Goal: Task Accomplishment & Management: Complete application form

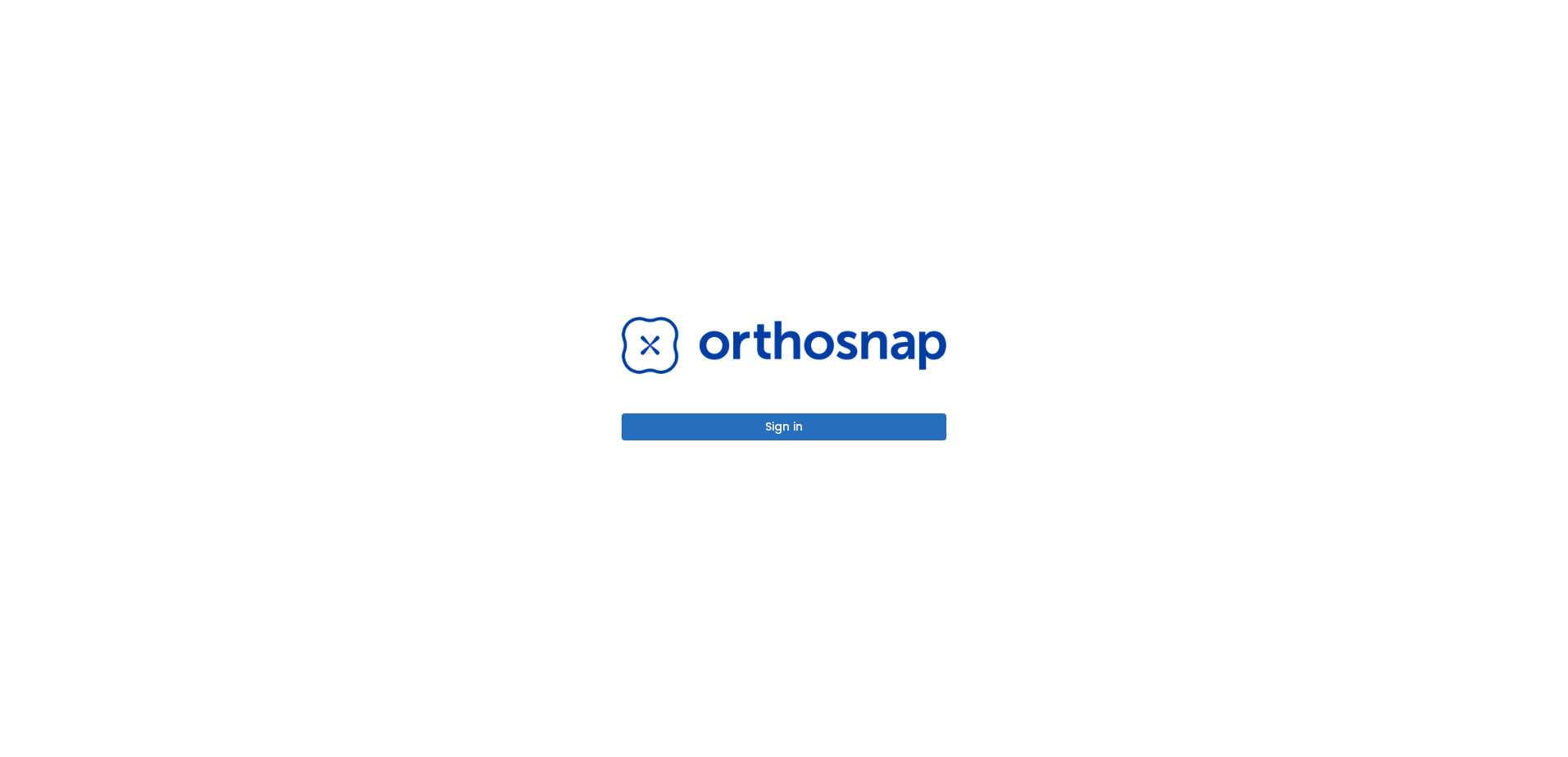
click at [835, 432] on button "Sign in" at bounding box center [784, 426] width 325 height 27
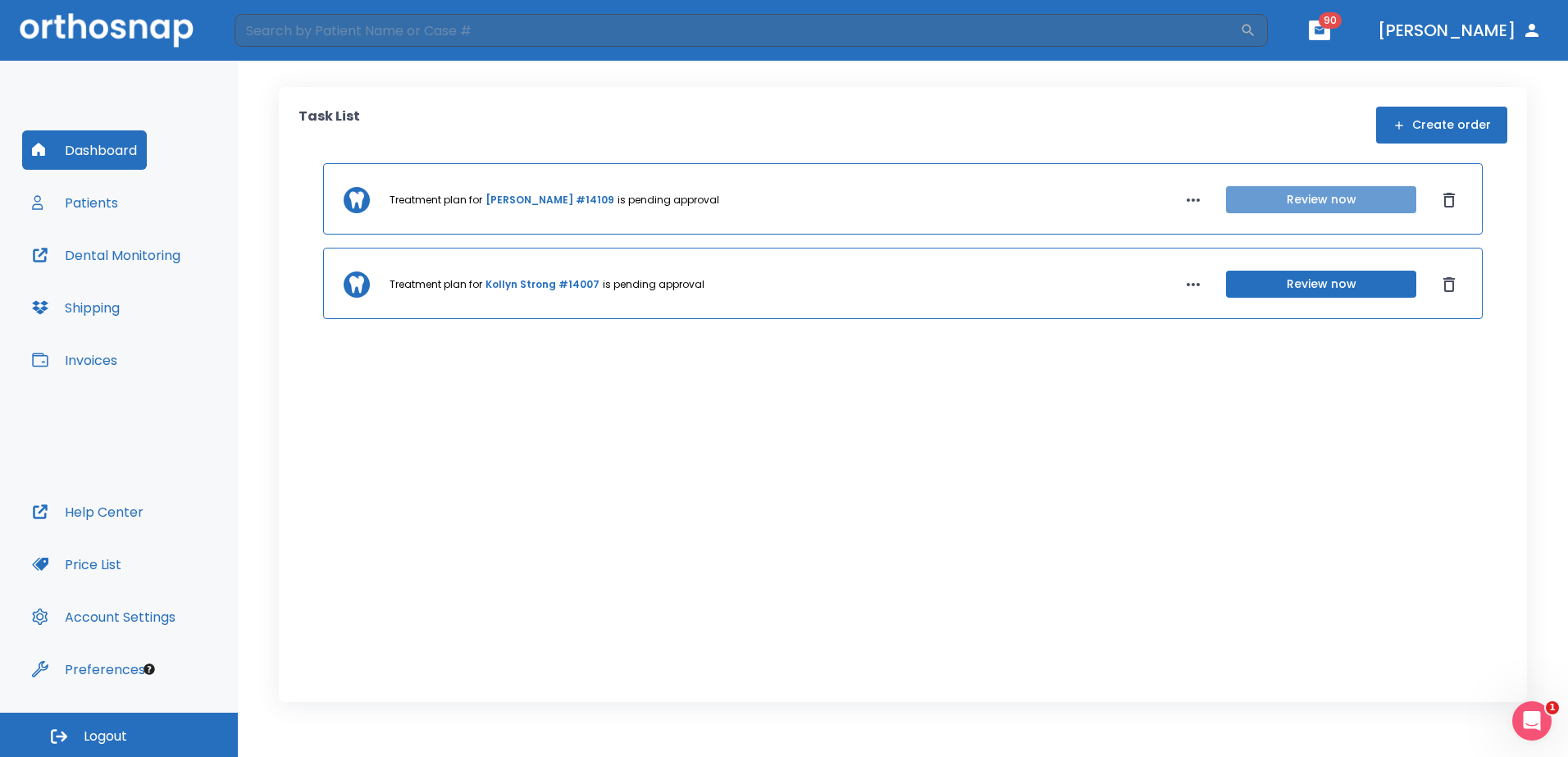
click at [1304, 204] on button "Review now" at bounding box center [1321, 199] width 190 height 27
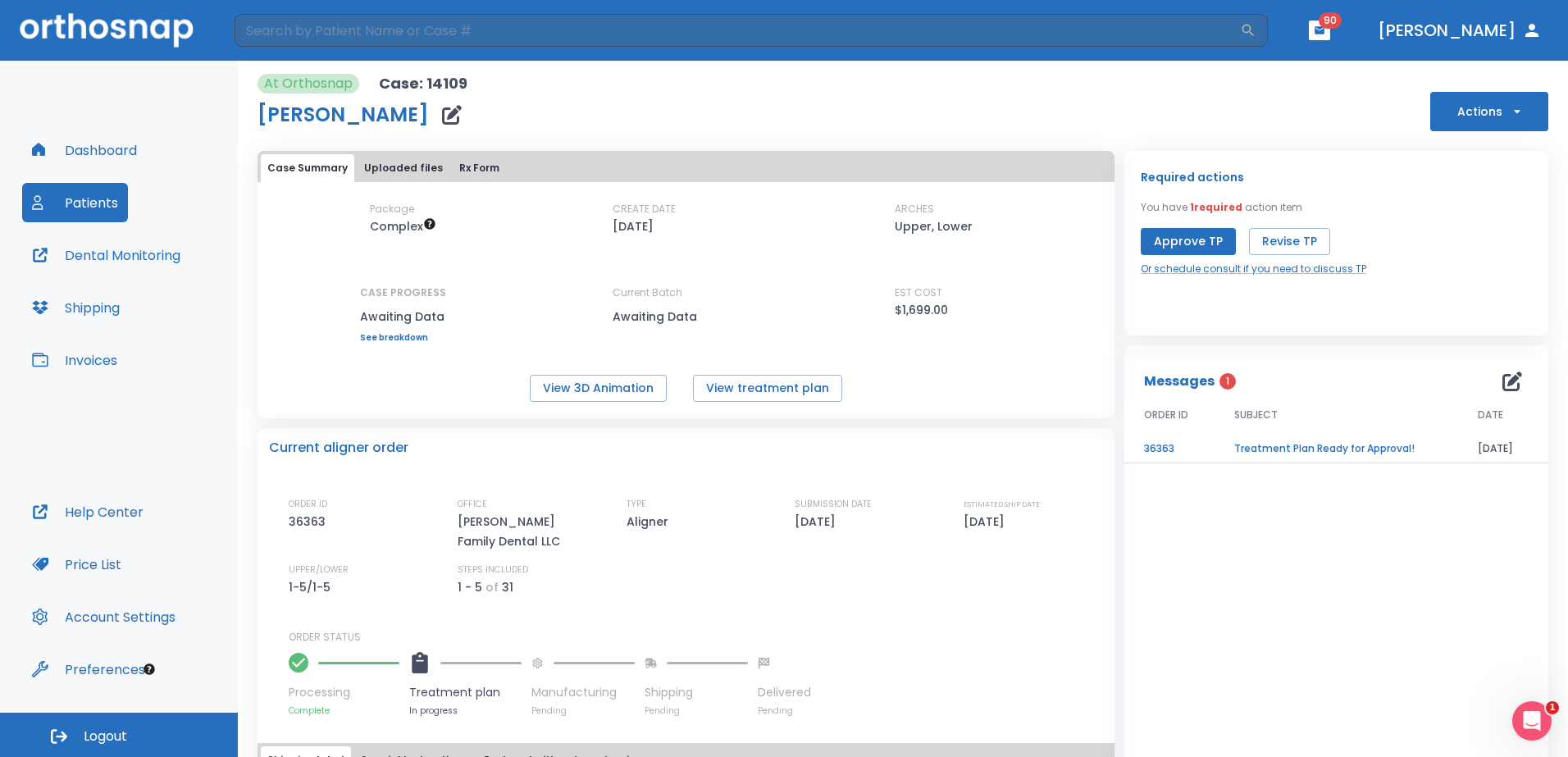
click at [1330, 453] on td "Treatment Plan Ready for Approval!" at bounding box center [1336, 448] width 244 height 29
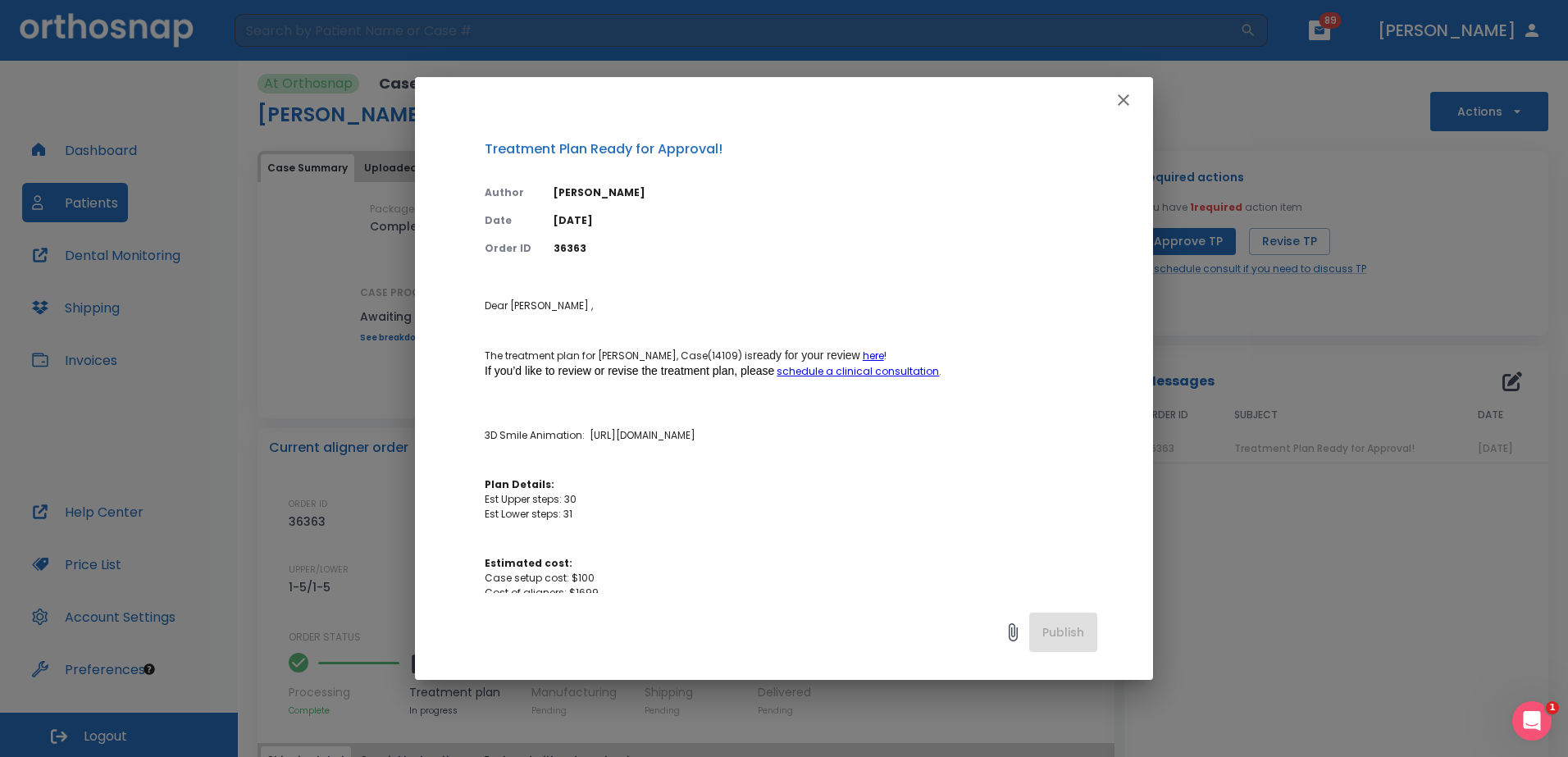
click at [1122, 96] on icon "button" at bounding box center [1123, 100] width 19 height 19
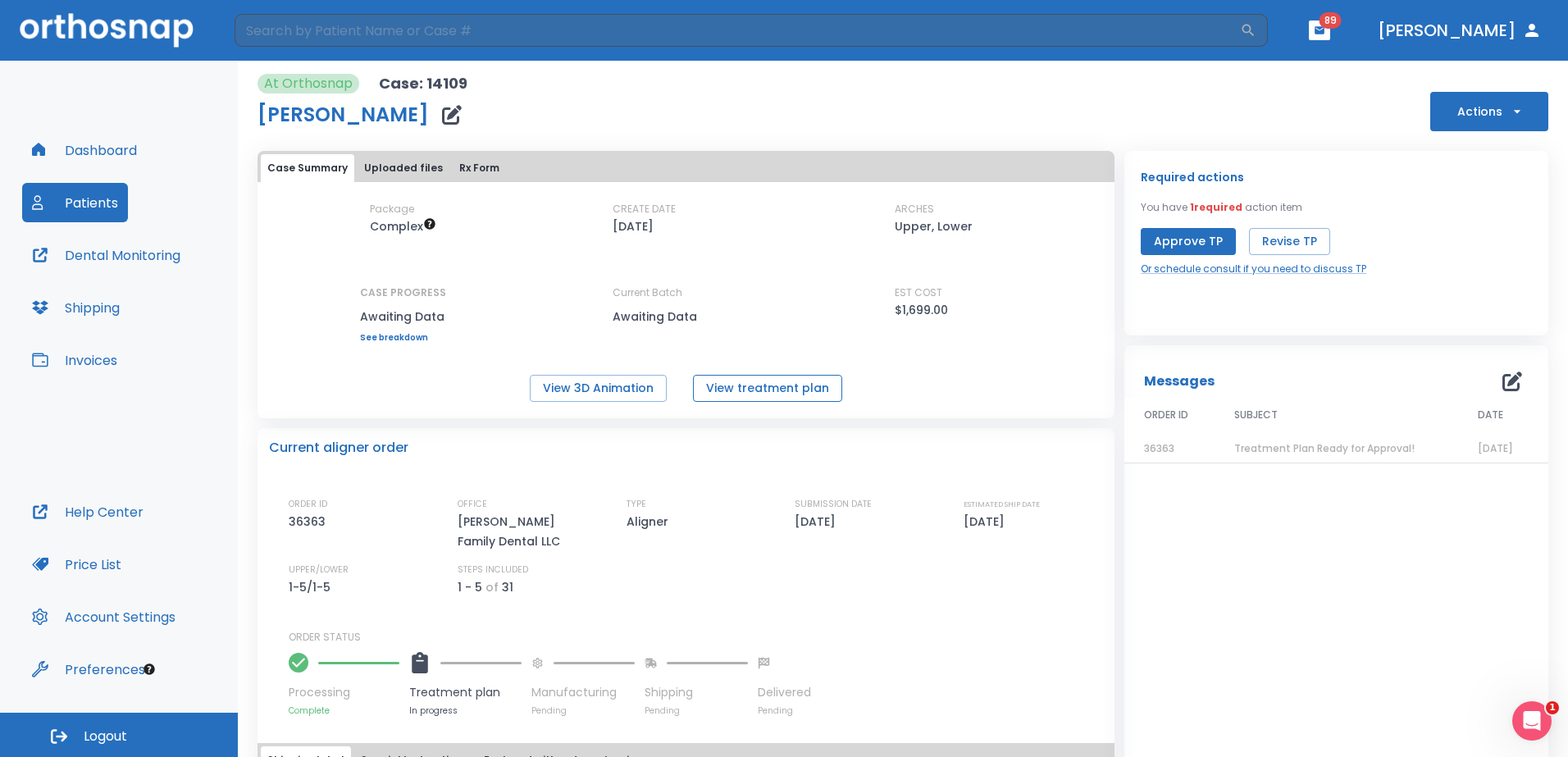
click at [727, 387] on button "View treatment plan" at bounding box center [768, 388] width 149 height 27
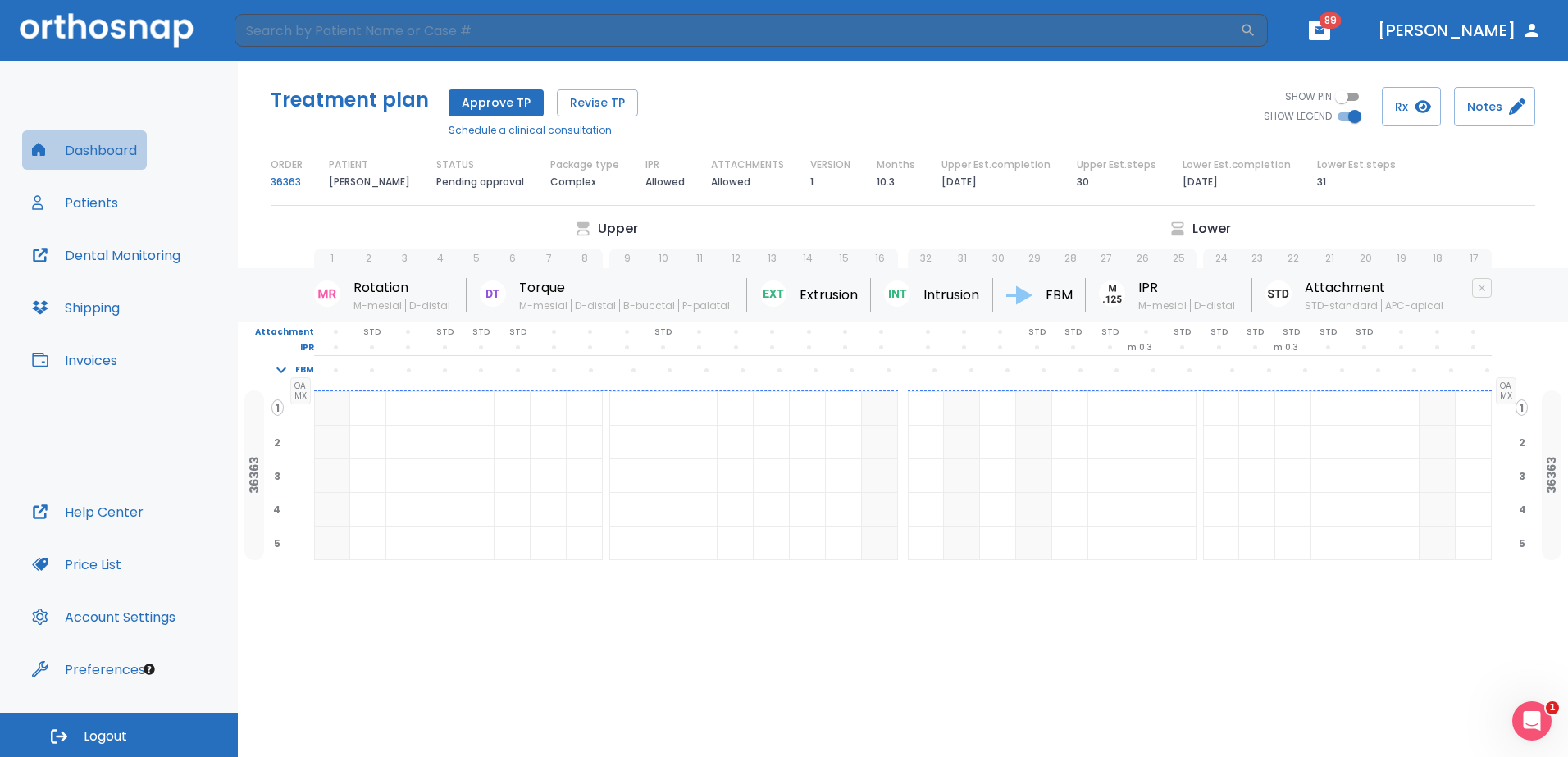
click at [97, 151] on button "Dashboard" at bounding box center [84, 150] width 125 height 39
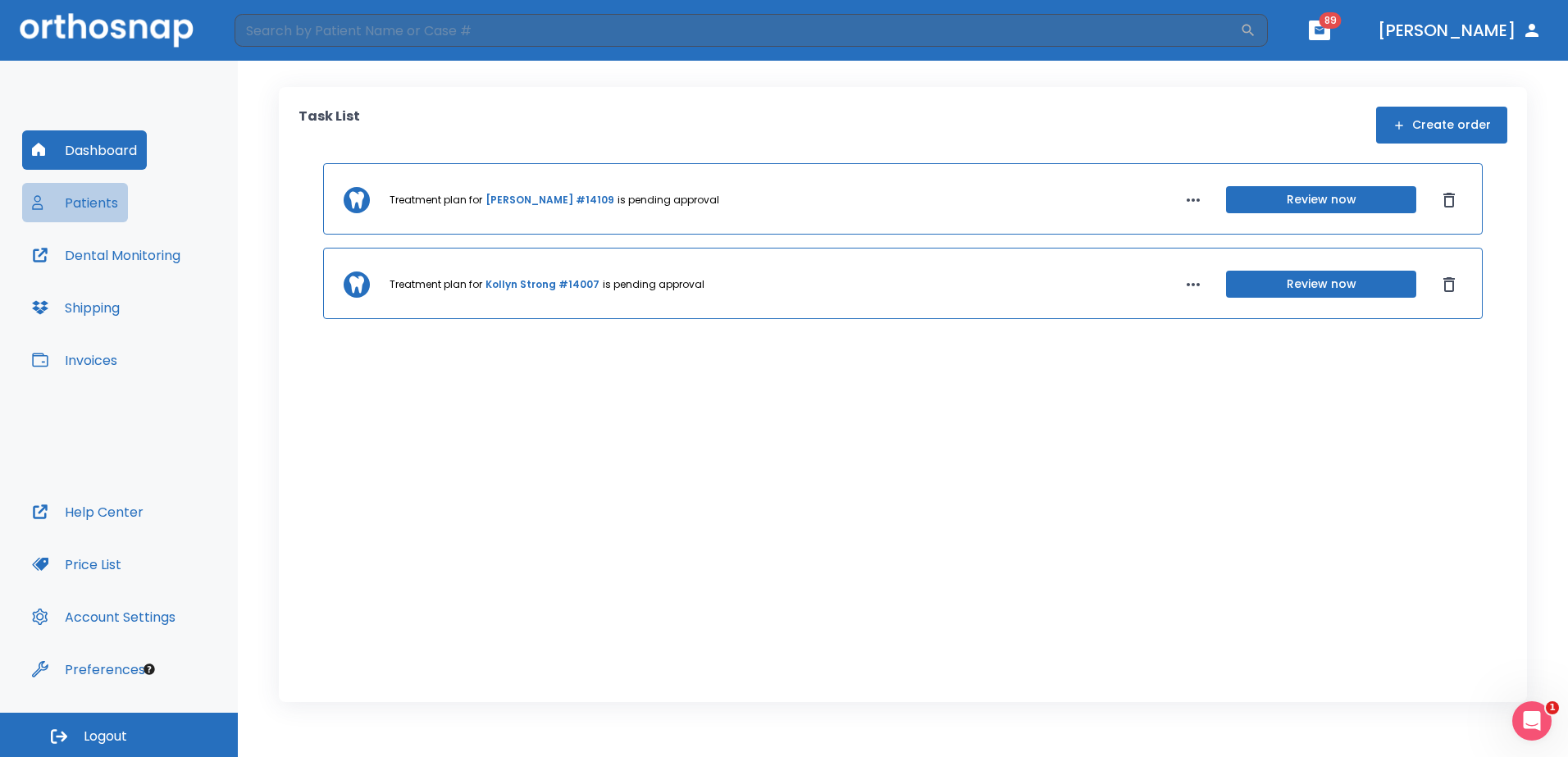
click at [115, 196] on button "Patients" at bounding box center [75, 202] width 106 height 39
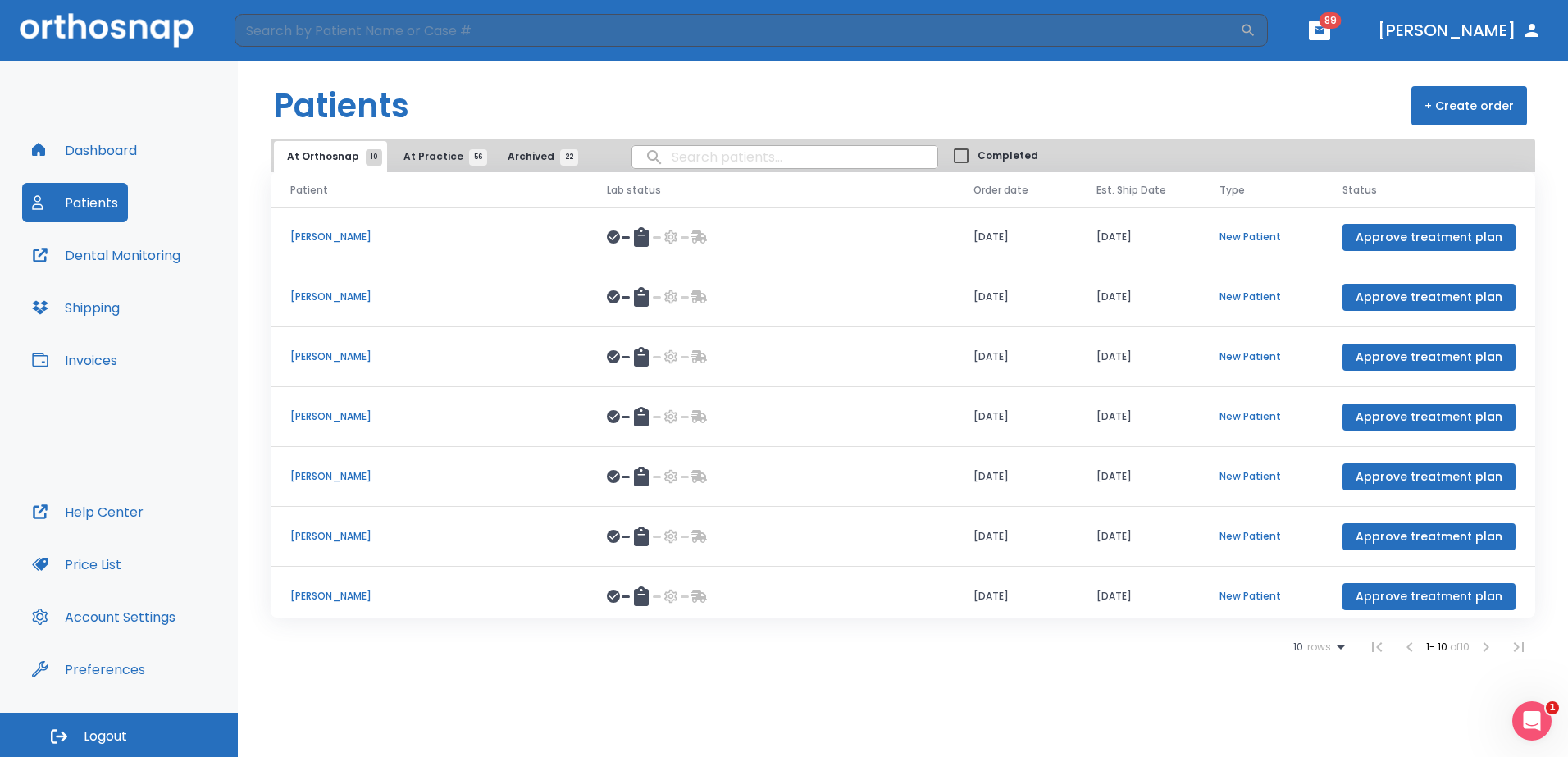
click at [670, 156] on input "search" at bounding box center [785, 157] width 305 height 32
type input "[PERSON_NAME]"
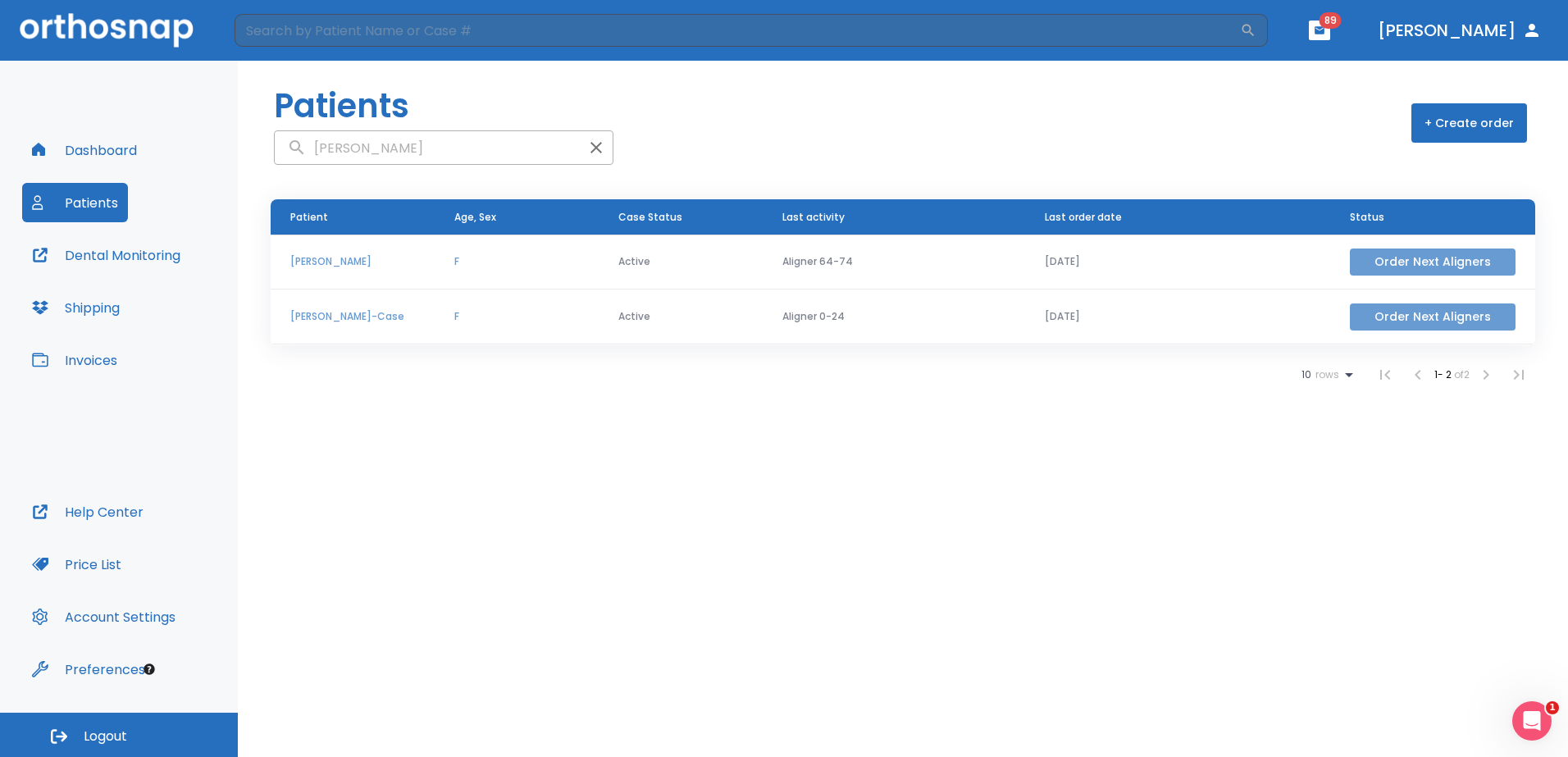
click at [1410, 259] on button "Order Next Aligners" at bounding box center [1432, 261] width 166 height 27
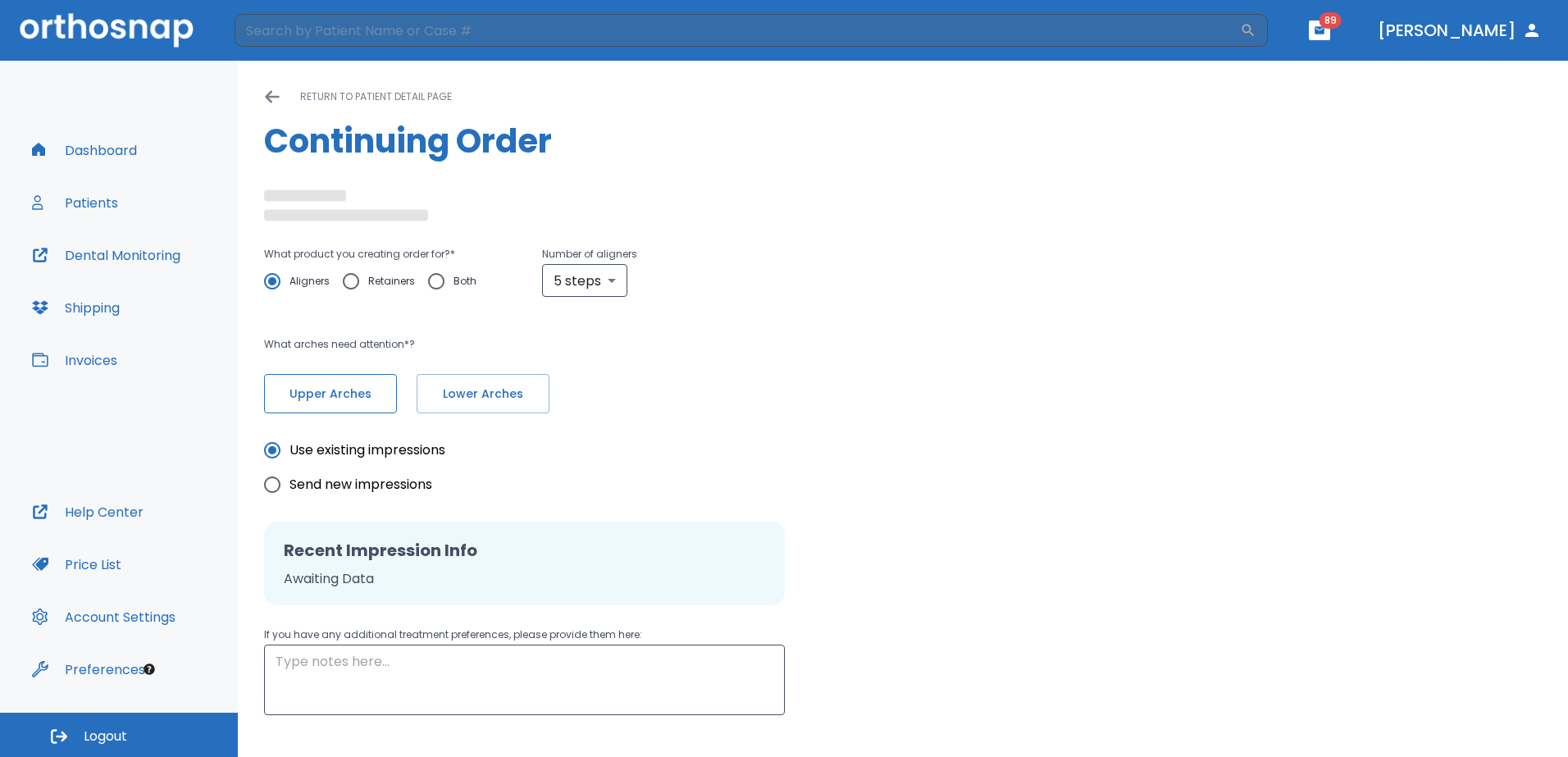
click at [327, 404] on button "Upper Arches" at bounding box center [330, 393] width 132 height 39
click at [506, 389] on span "Lower Arches" at bounding box center [482, 394] width 98 height 18
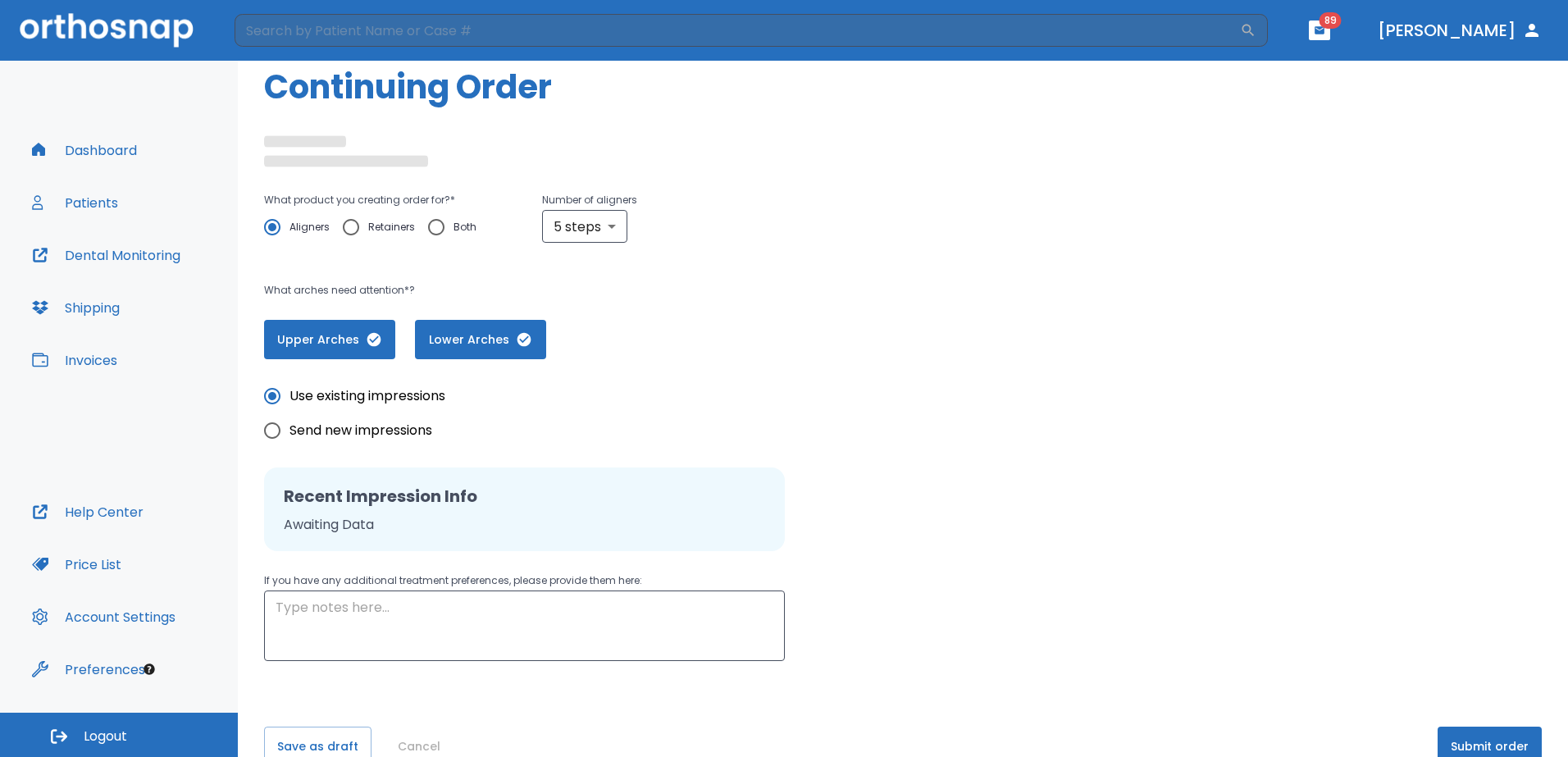
scroll to position [89, 0]
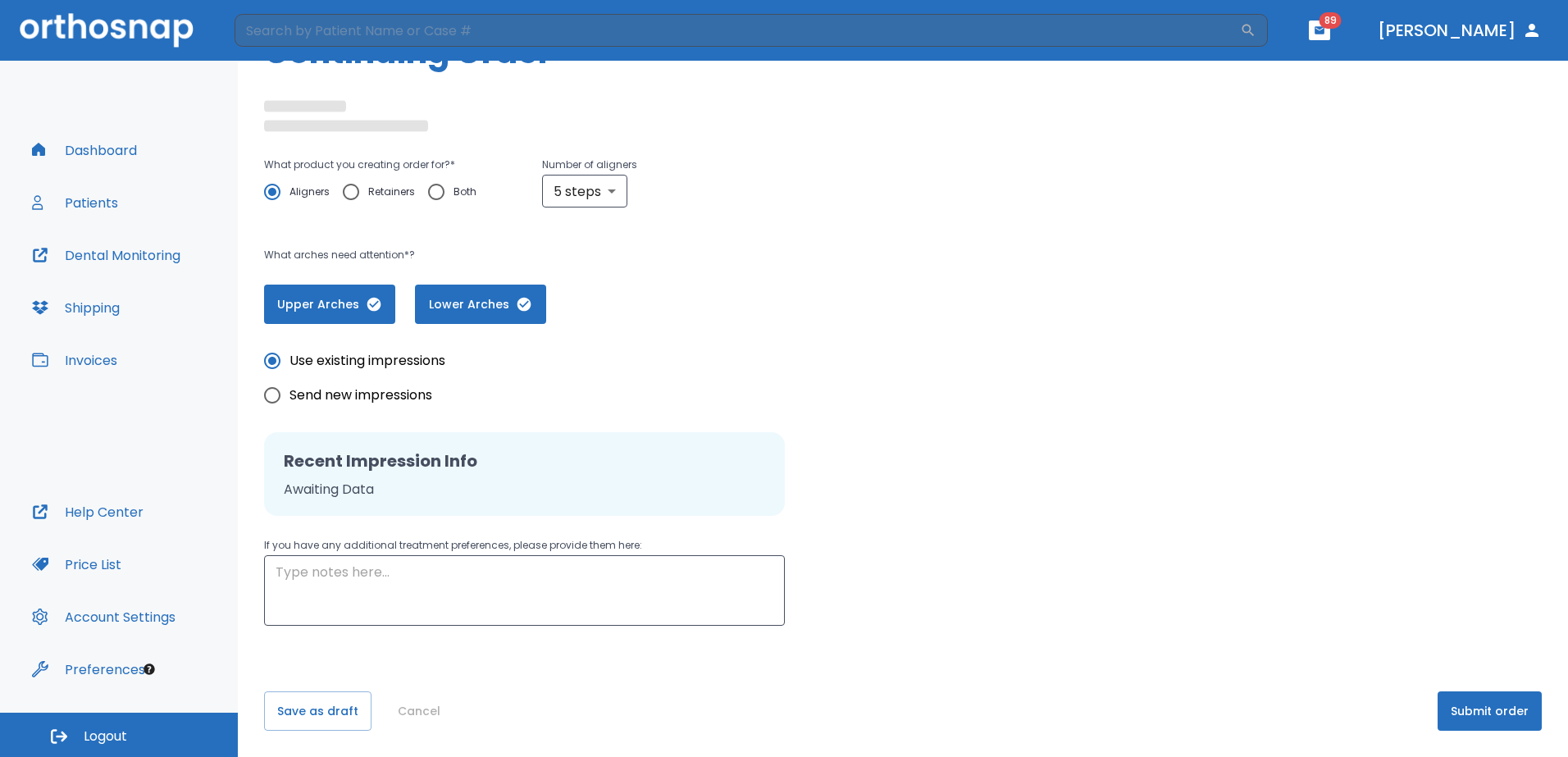
radio input "false"
radio input "true"
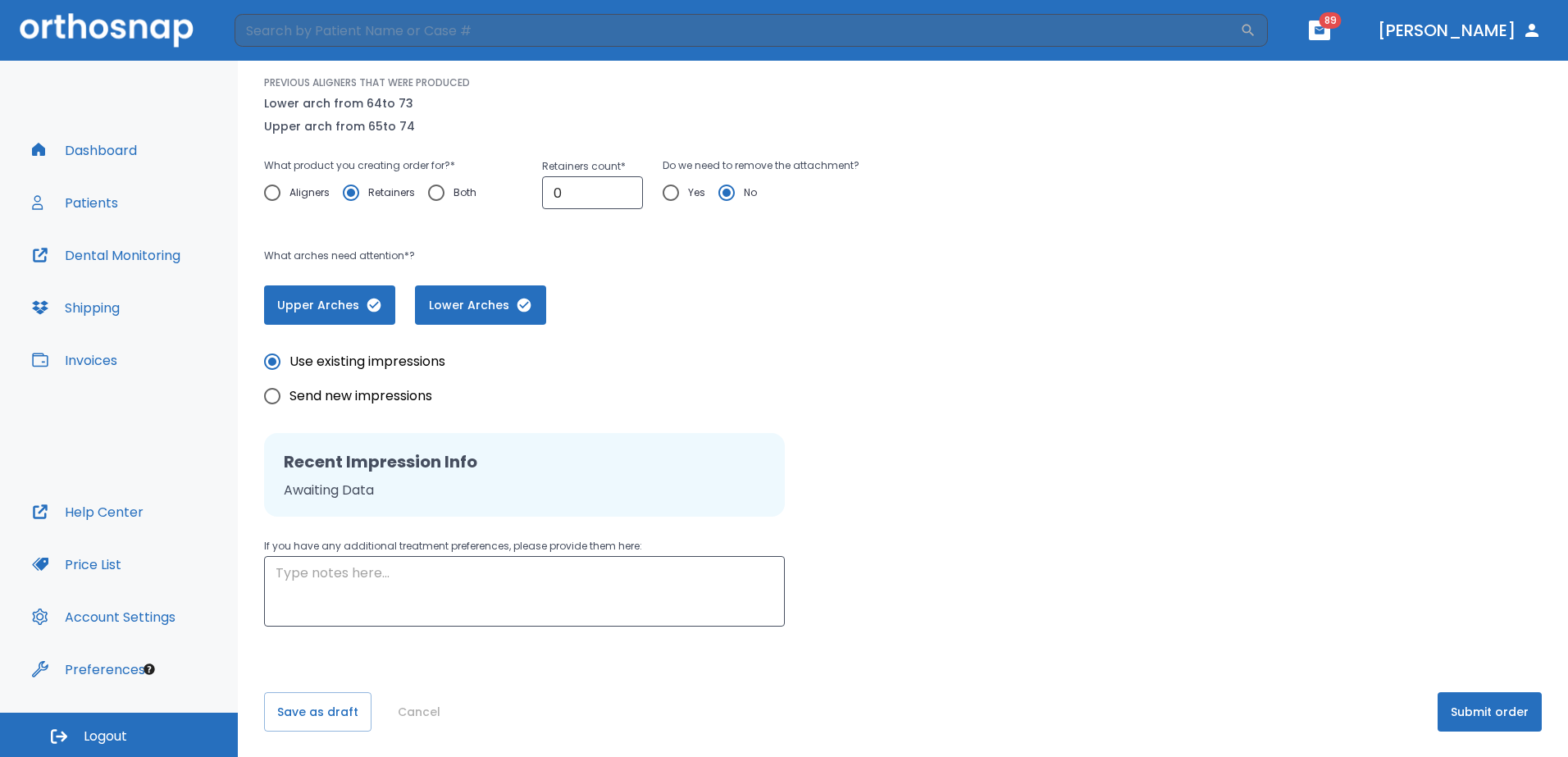
scroll to position [201, 0]
click at [277, 398] on input "Send new impressions" at bounding box center [272, 395] width 34 height 34
radio input "true"
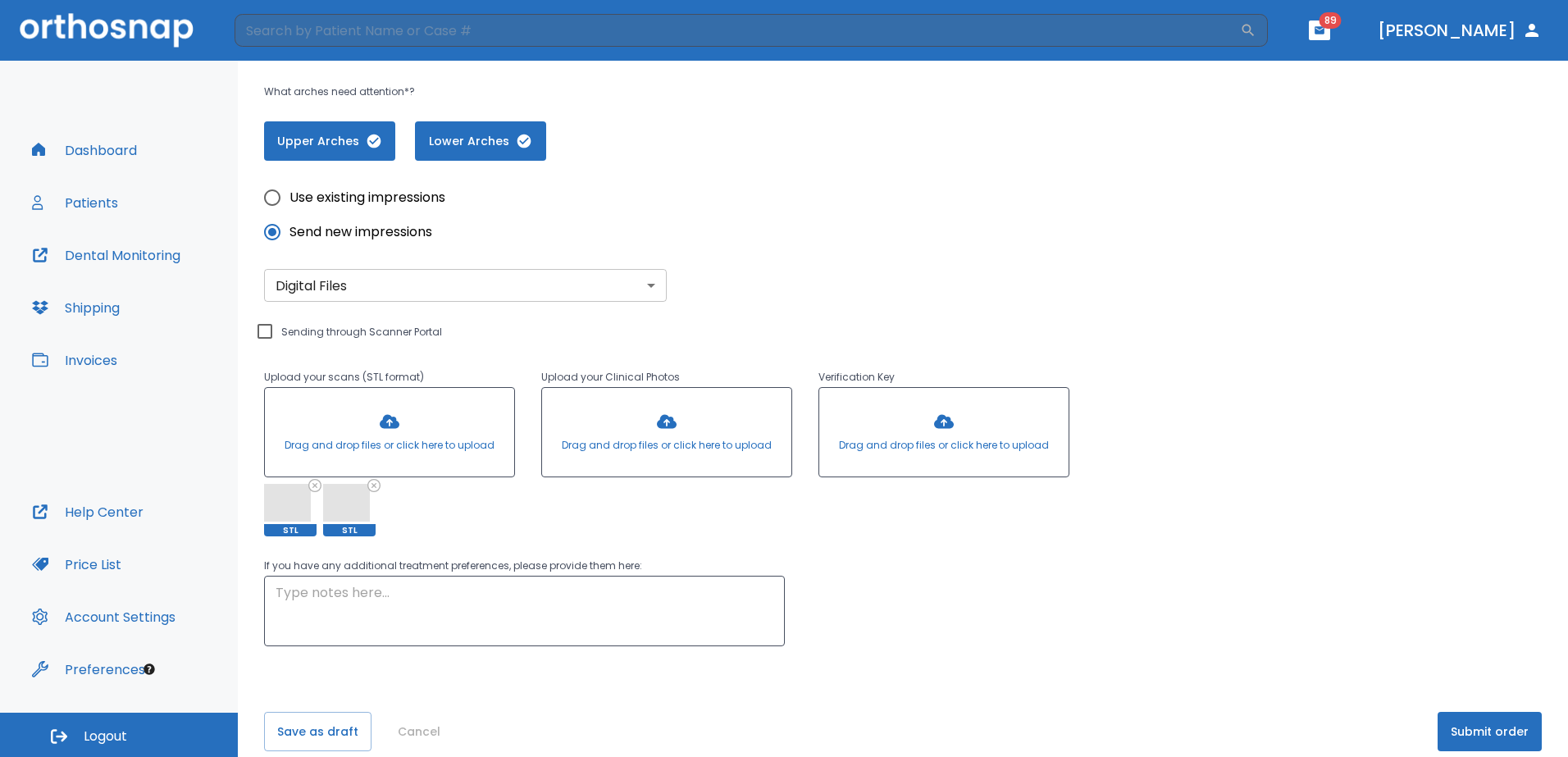
scroll to position [384, 0]
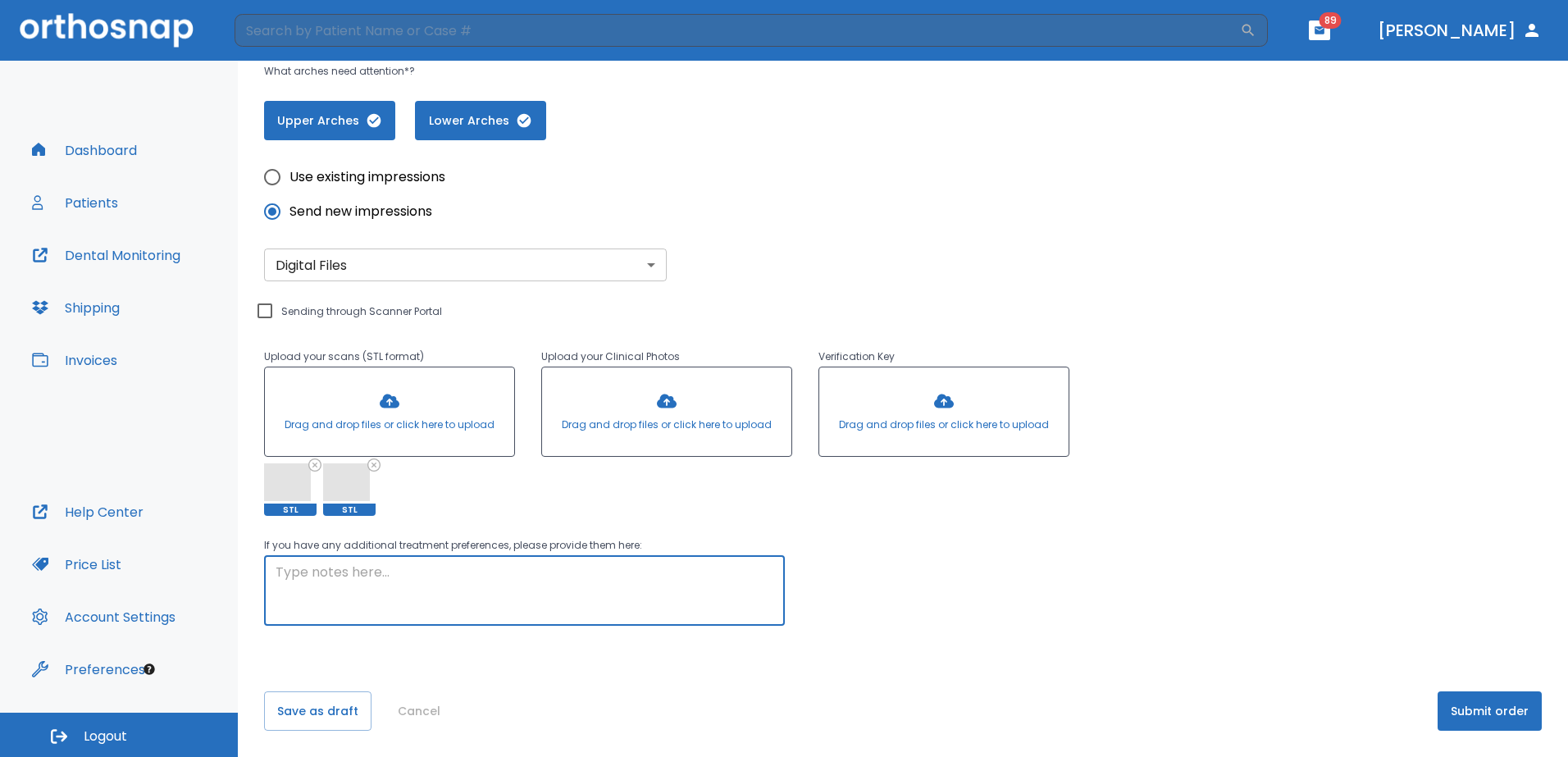
click at [440, 575] on textarea at bounding box center [524, 590] width 498 height 56
drag, startPoint x: 692, startPoint y: 571, endPoint x: 573, endPoint y: 587, distance: 120.1
click at [573, 587] on textarea "I still need more distal rotation of #8 and #9. they are still too" at bounding box center [524, 590] width 498 height 56
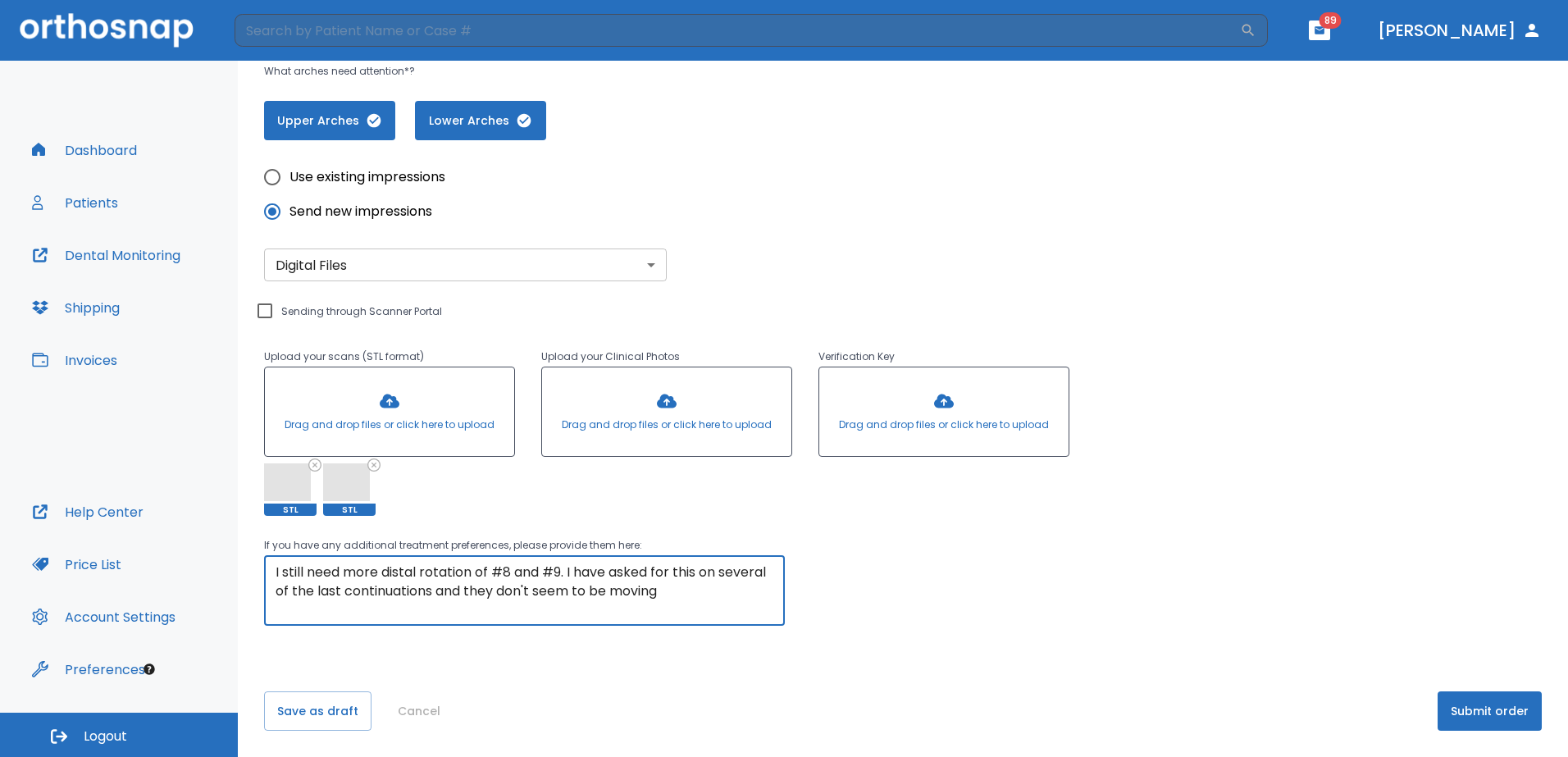
click at [684, 589] on textarea "I still need more distal rotation of #8 and #9. I have asked for this on severa…" at bounding box center [524, 590] width 498 height 56
click at [660, 595] on textarea "I still need more distal rotation of #8 and #9. I have asked for this on severa…" at bounding box center [524, 590] width 498 height 56
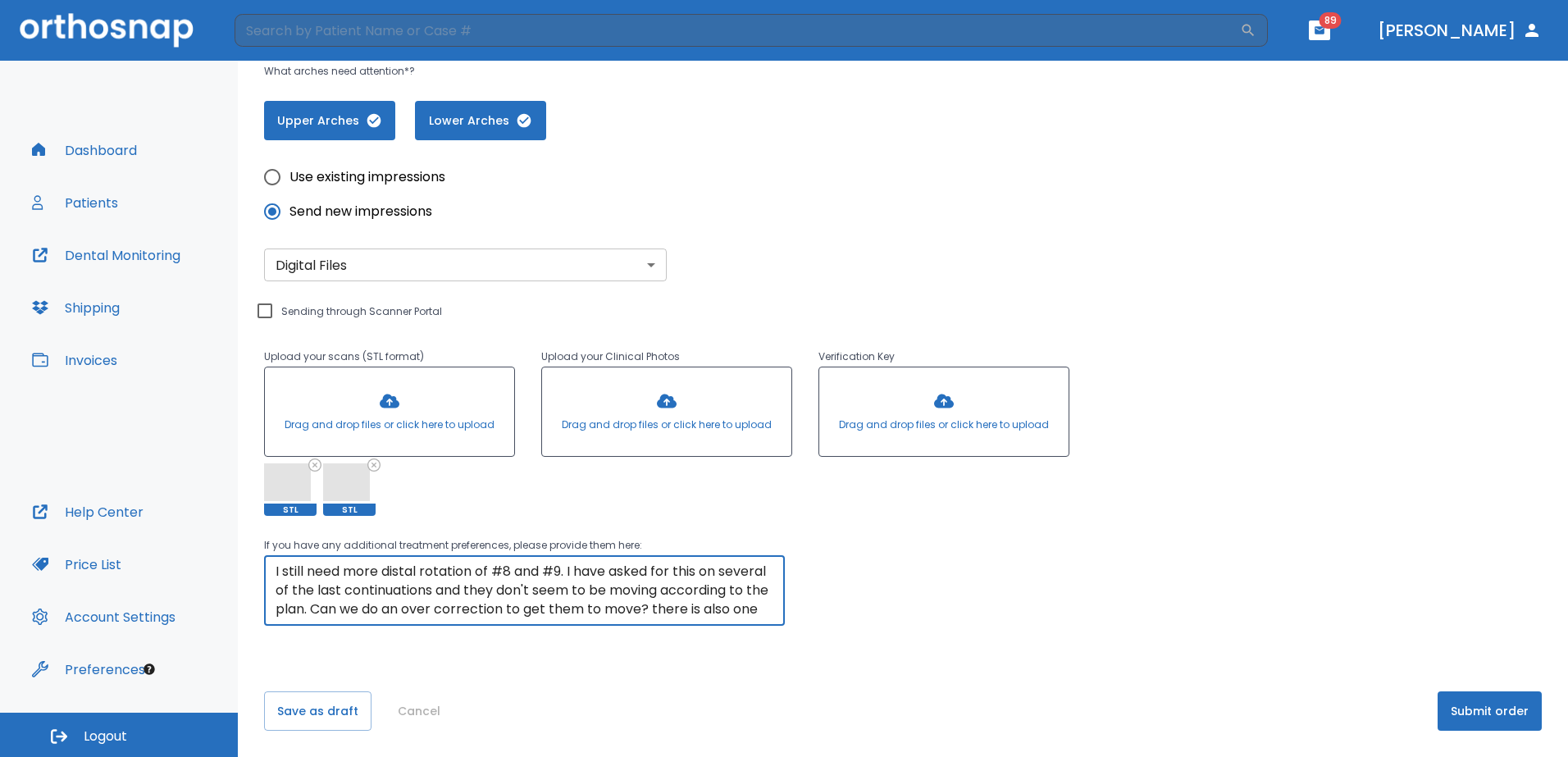
scroll to position [18, 0]
type textarea "I still need more distal rotation of #8 and #9. I have asked for this on severa…"
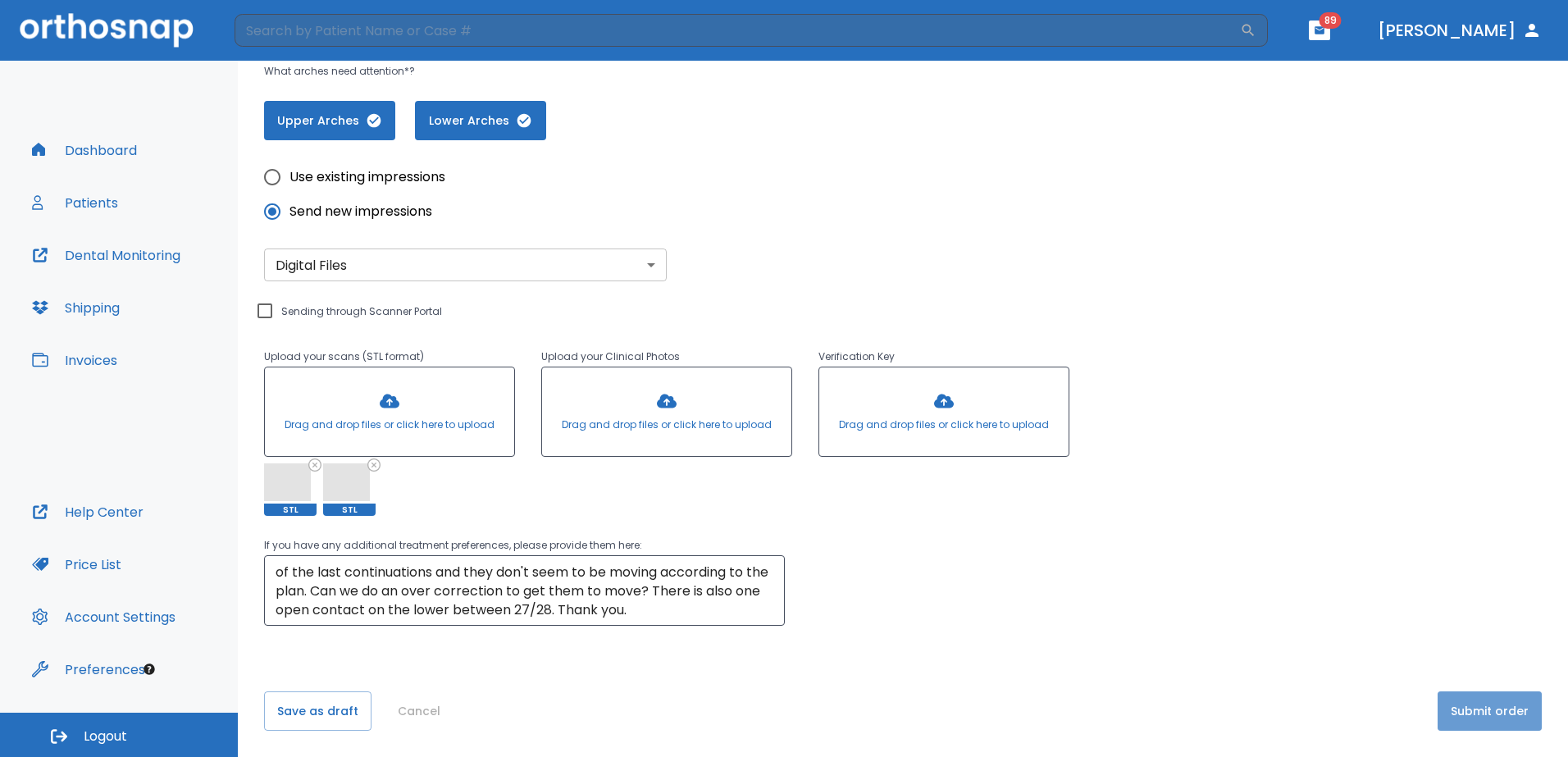
click at [1517, 710] on button "Submit order" at bounding box center [1489, 711] width 104 height 39
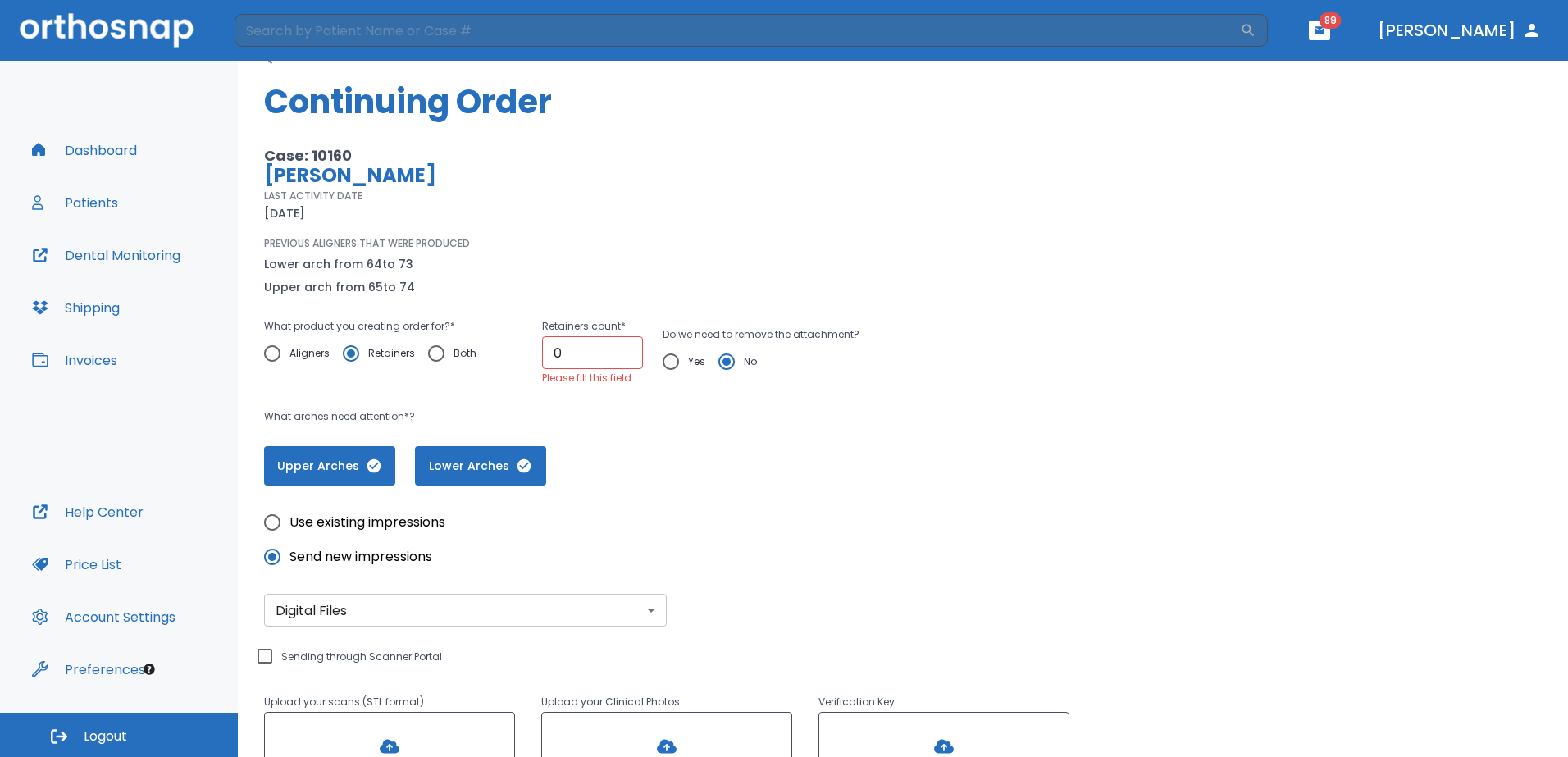
scroll to position [0, 0]
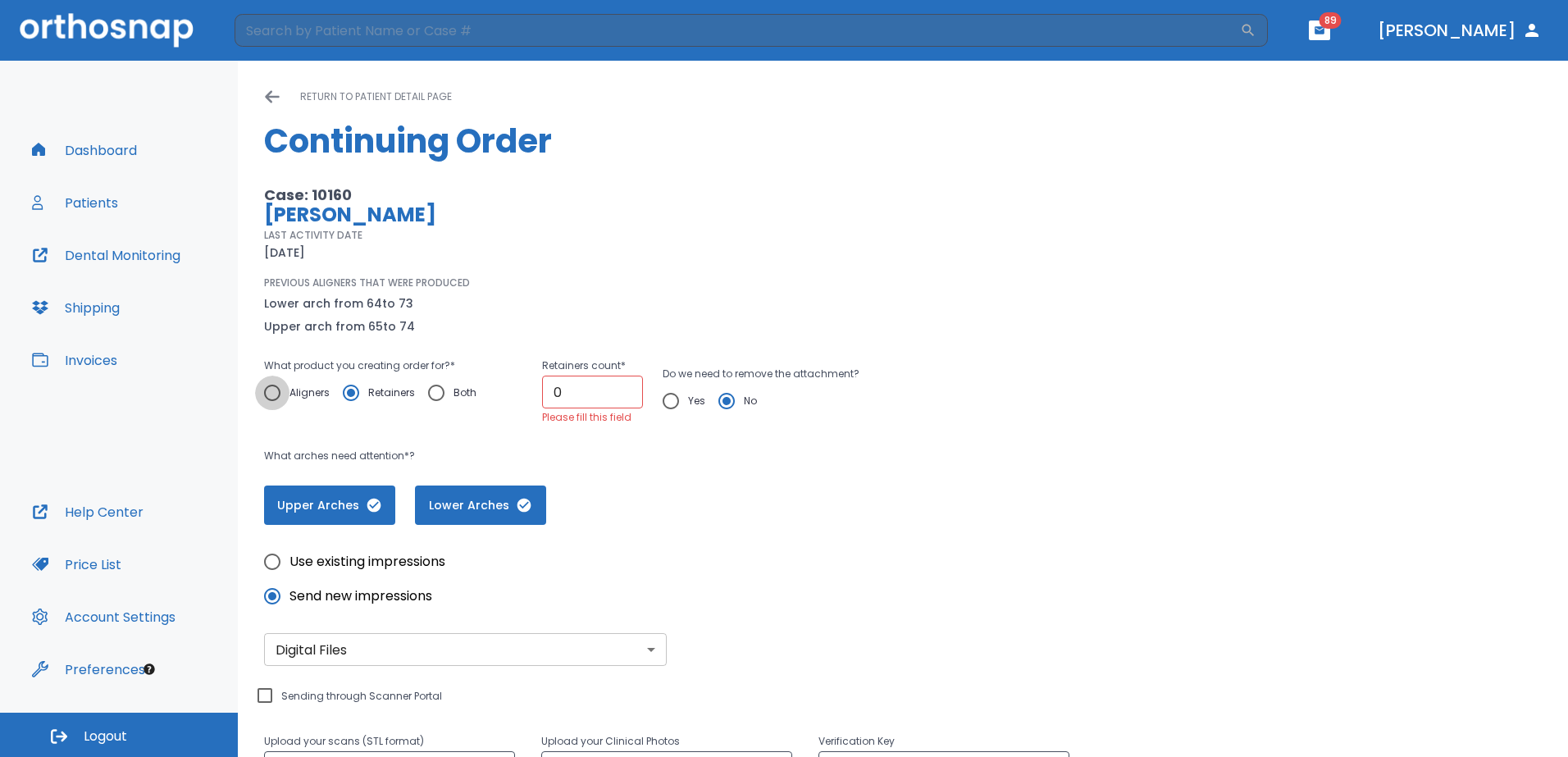
click at [273, 391] on input "Aligners" at bounding box center [272, 392] width 34 height 34
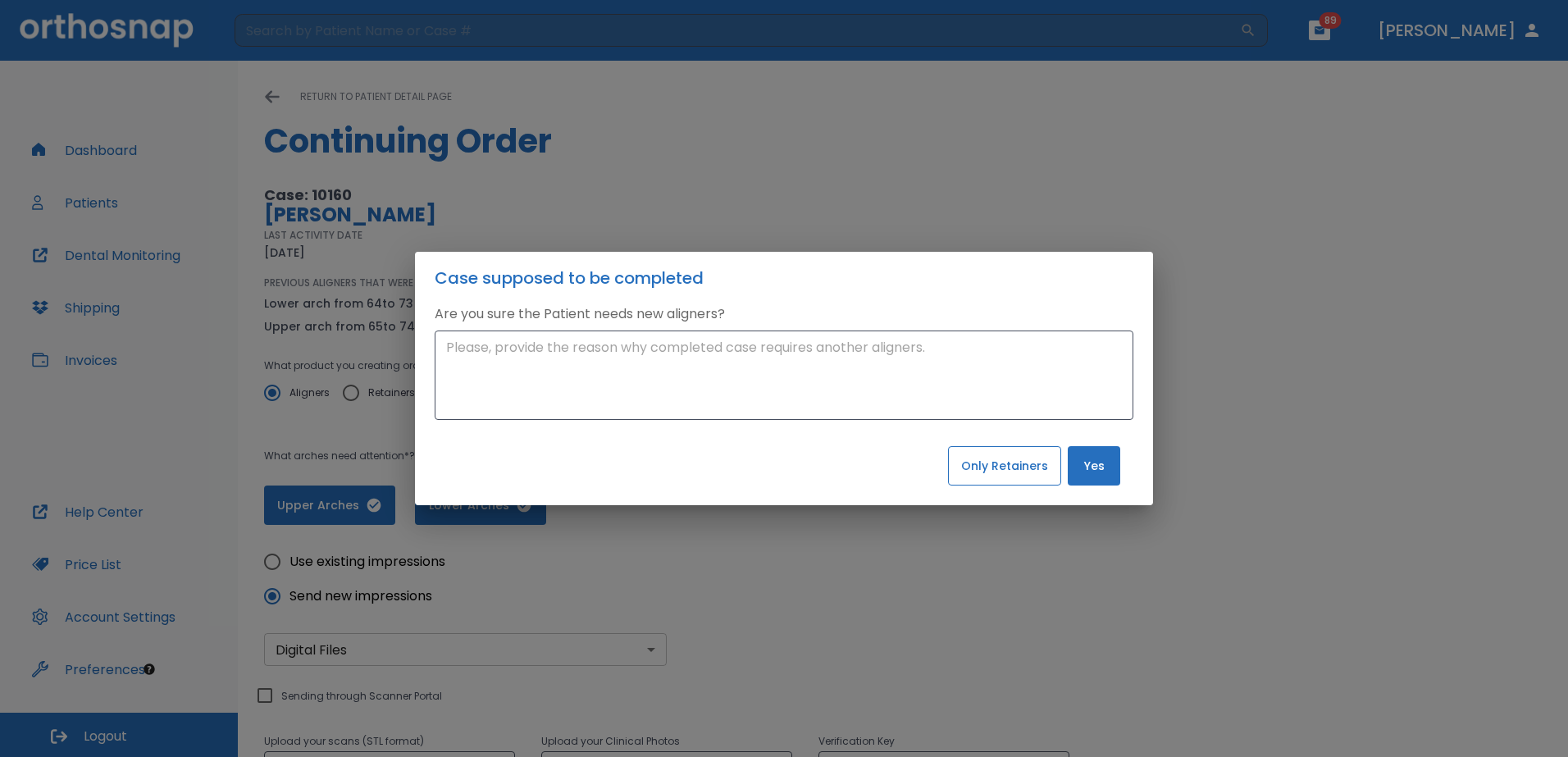
click at [1042, 472] on button "Only Retainers" at bounding box center [1004, 465] width 113 height 39
radio input "false"
radio input "true"
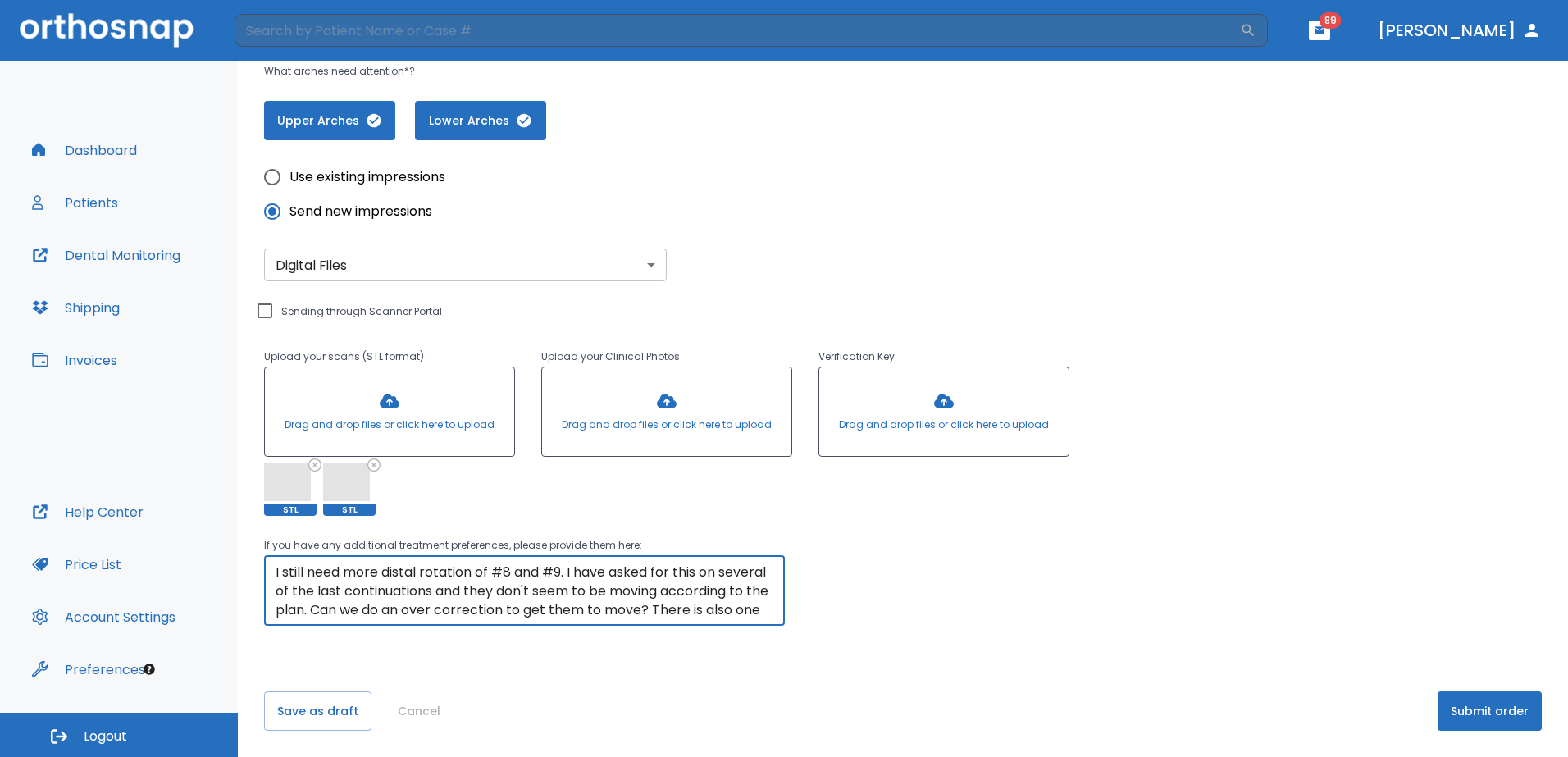
drag, startPoint x: 755, startPoint y: 614, endPoint x: 205, endPoint y: 545, distance: 554.3
click at [205, 545] on div "Dashboard Patients Dental Monitoring Shipping Invoices Help Center Price List A…" at bounding box center [784, 408] width 1568 height 696
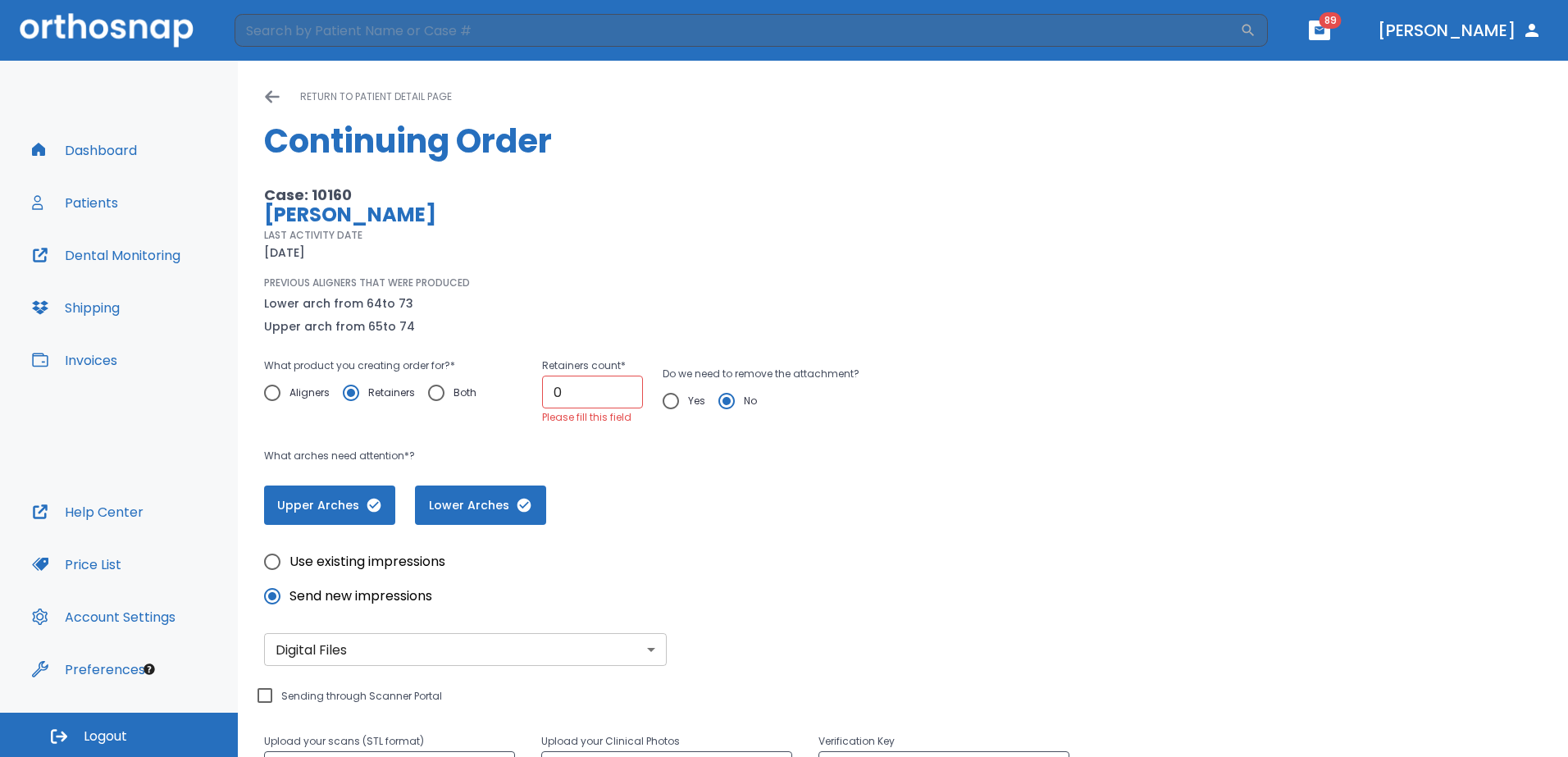
click at [278, 386] on input "Aligners" at bounding box center [272, 392] width 34 height 34
radio input "true"
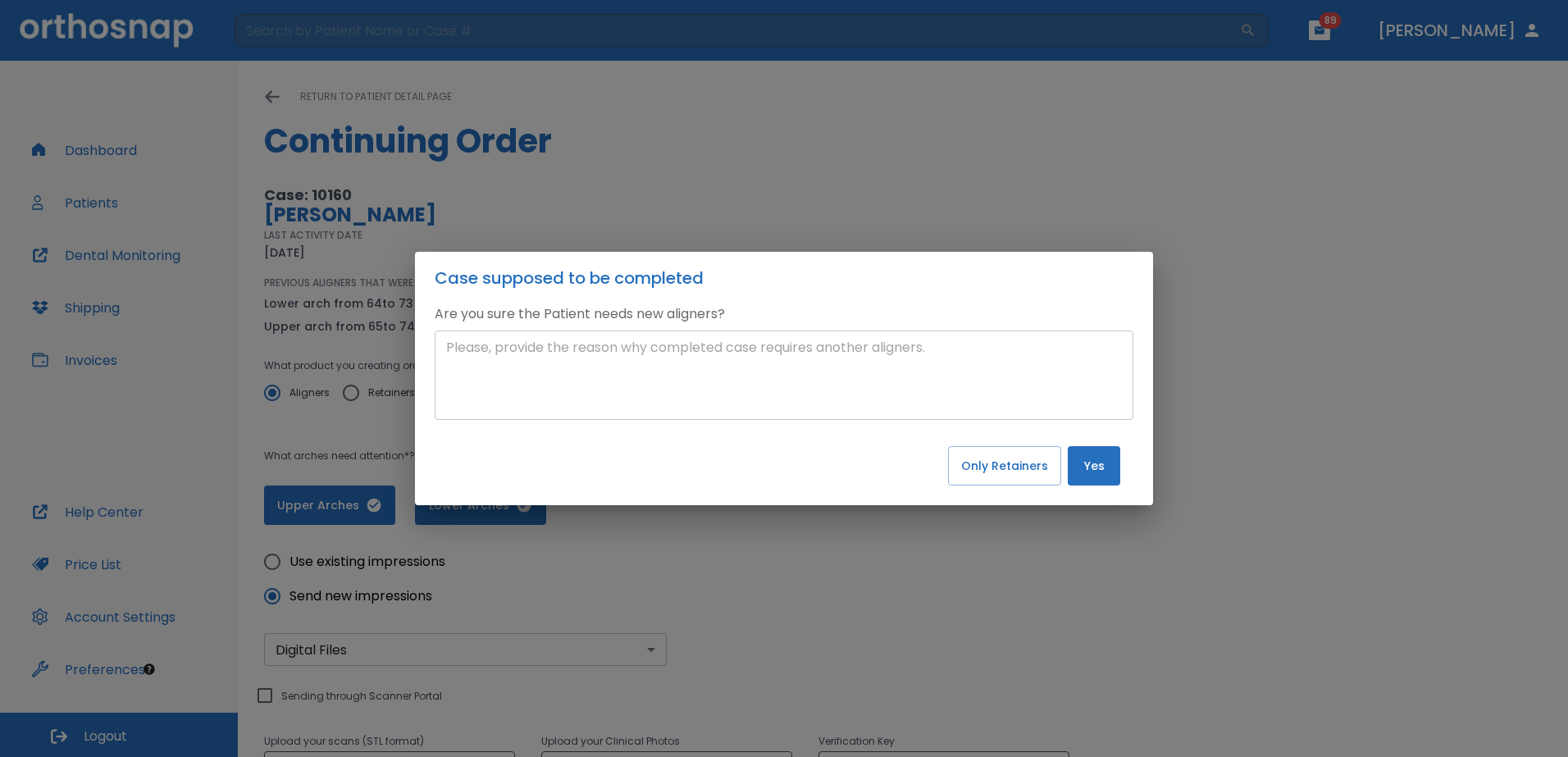
click at [580, 363] on textarea at bounding box center [784, 375] width 676 height 75
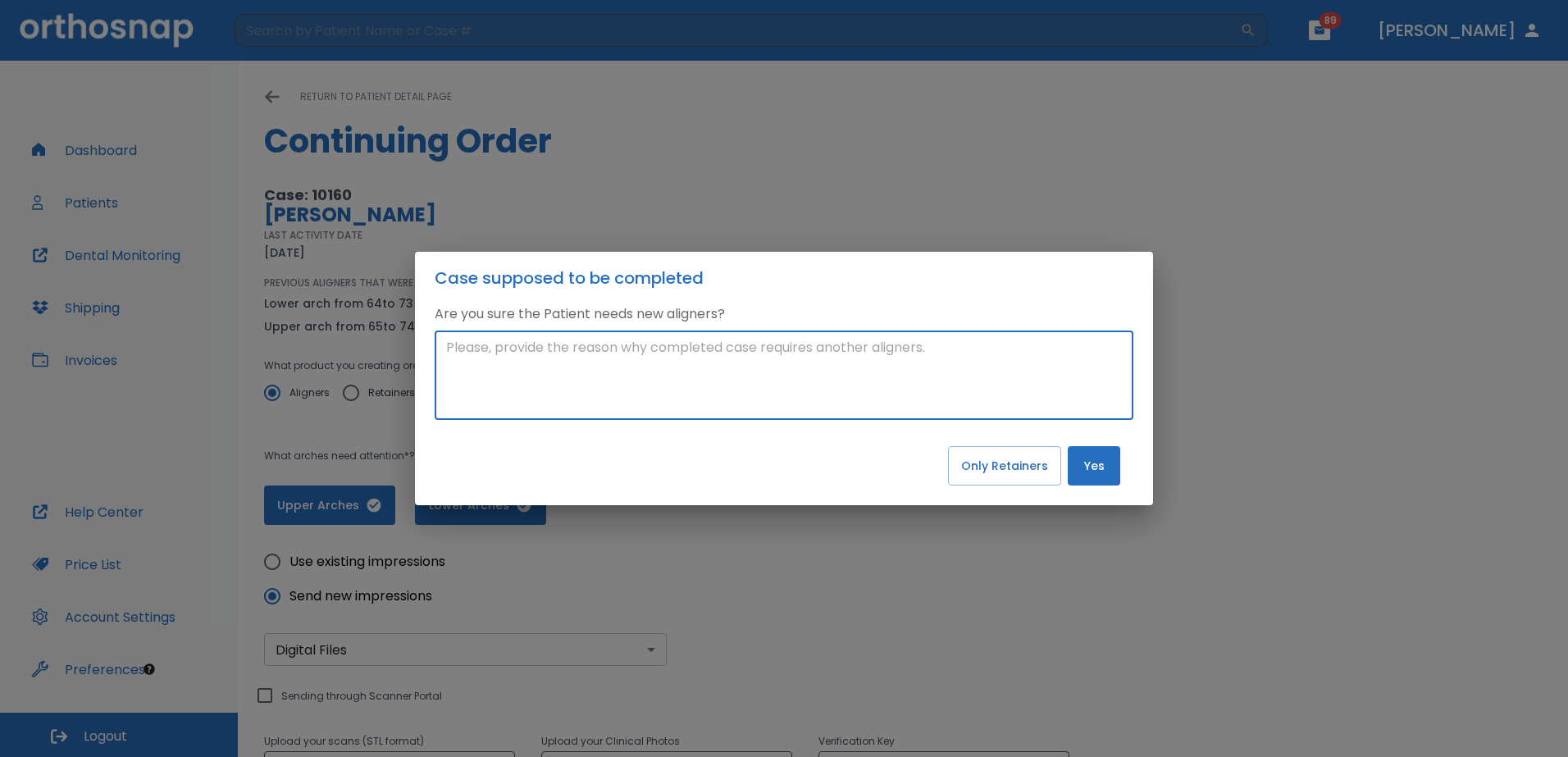
paste textarea "I still need more distal rotation of #8 and #9. I have asked for this on severa…"
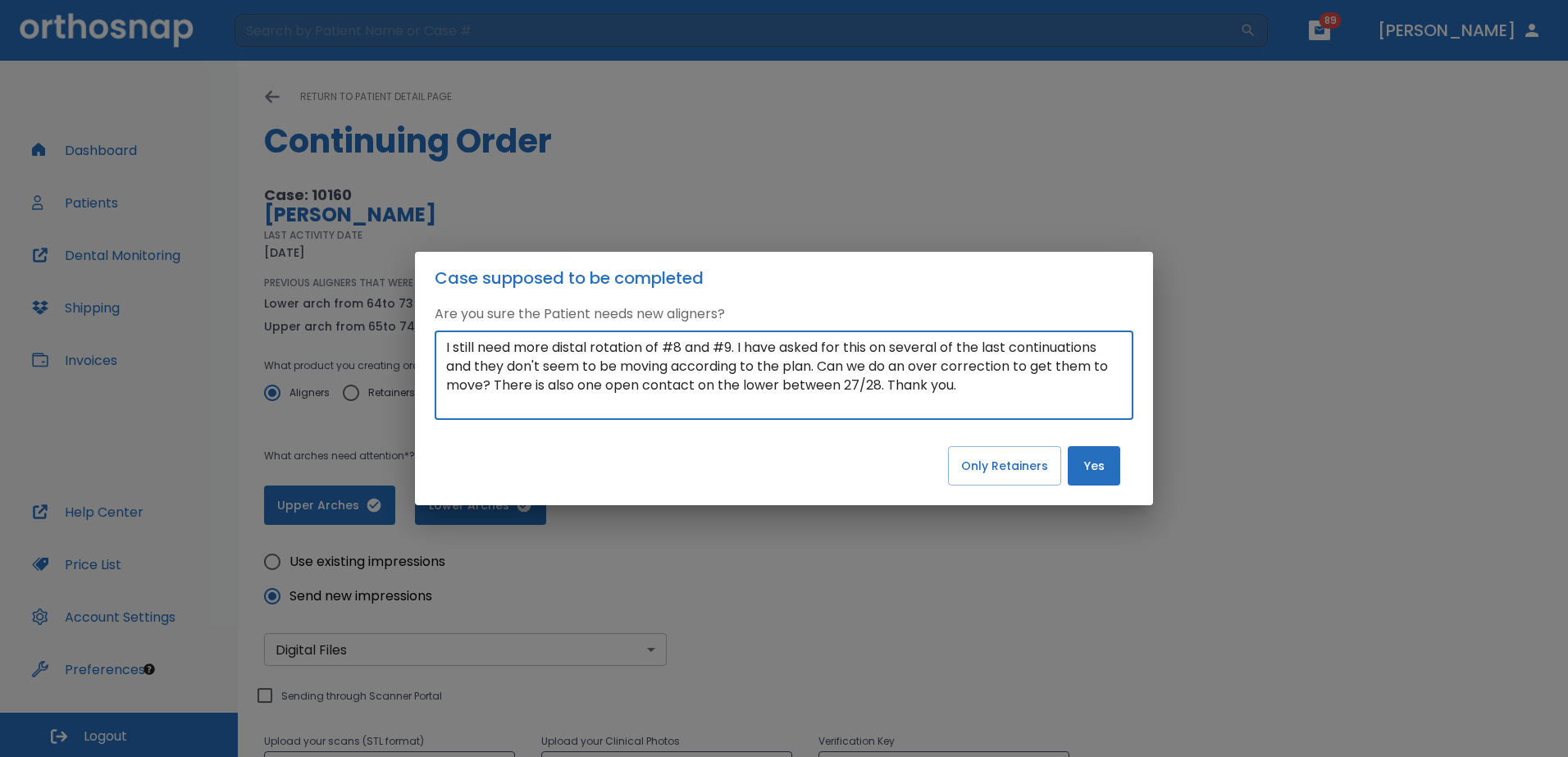
type textarea "I still need more distal rotation of #8 and #9. I have asked for this on severa…"
click at [1102, 474] on button "Yes" at bounding box center [1094, 465] width 53 height 39
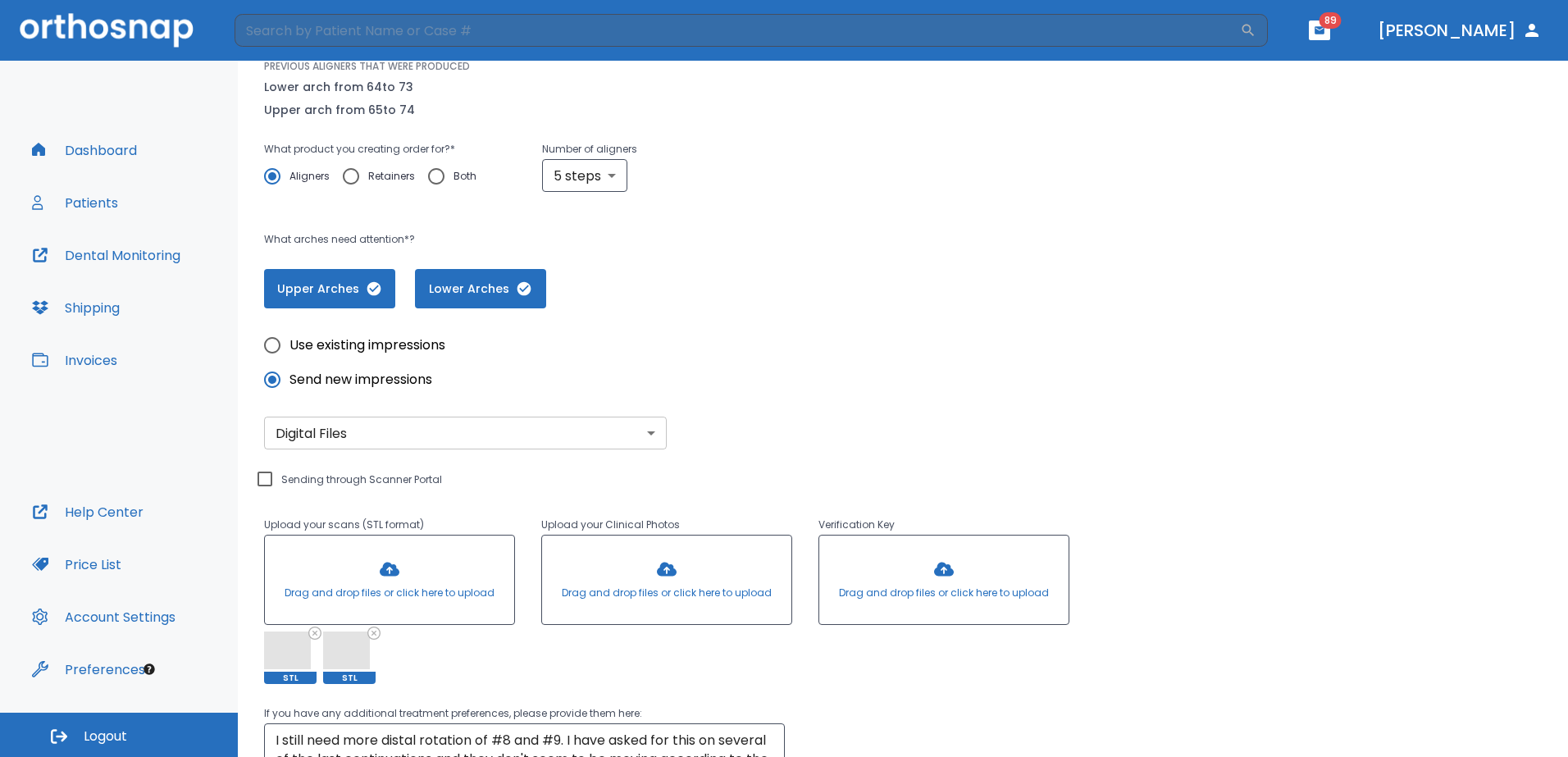
scroll to position [246, 0]
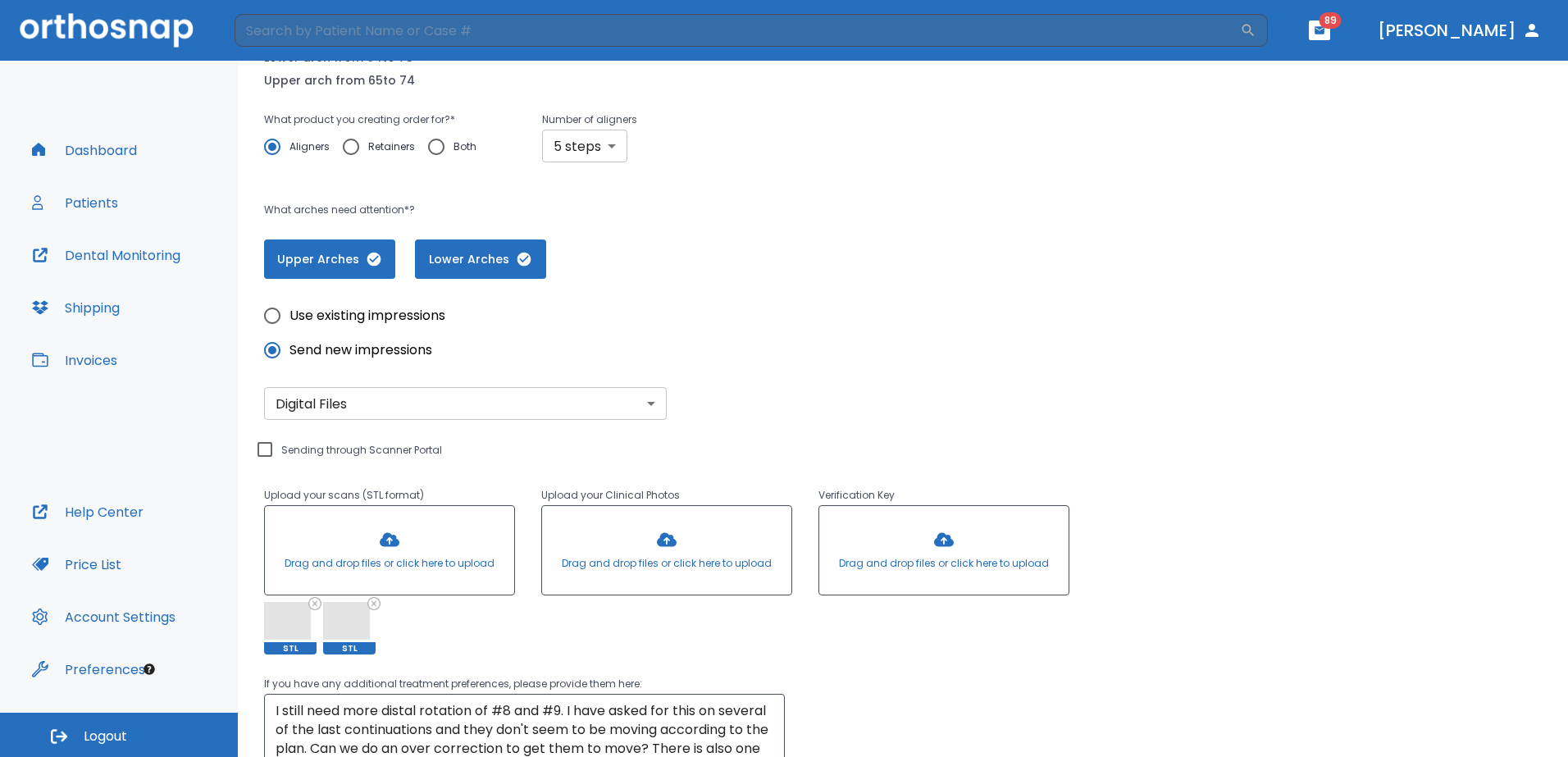
click at [608, 147] on body "​ 89 [PERSON_NAME] Dashboard Patients Dental Monitoring Shipping Invoices Help …" at bounding box center [784, 378] width 1568 height 757
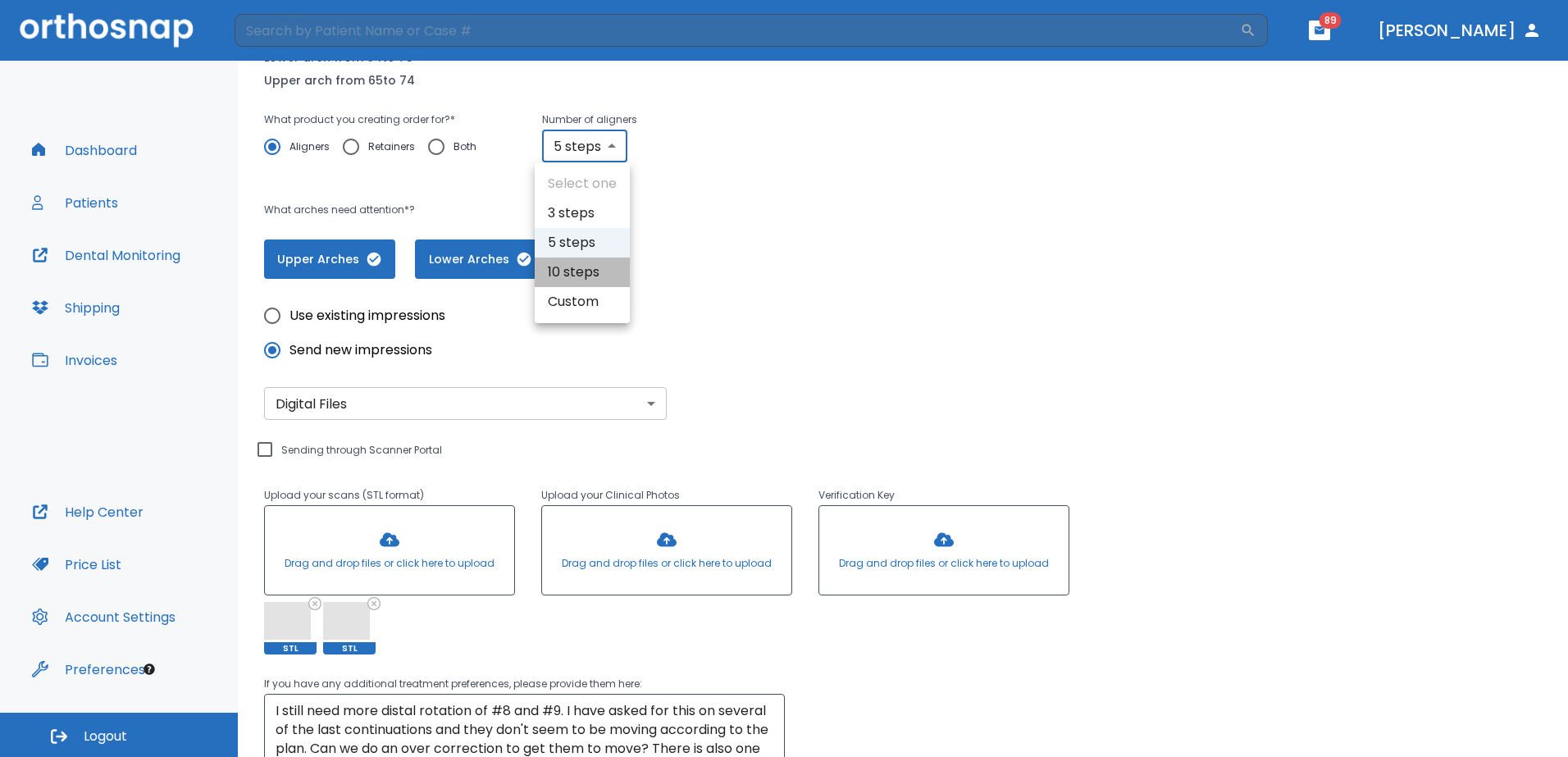
click at [594, 269] on li "10 steps" at bounding box center [582, 272] width 95 height 30
type input "10"
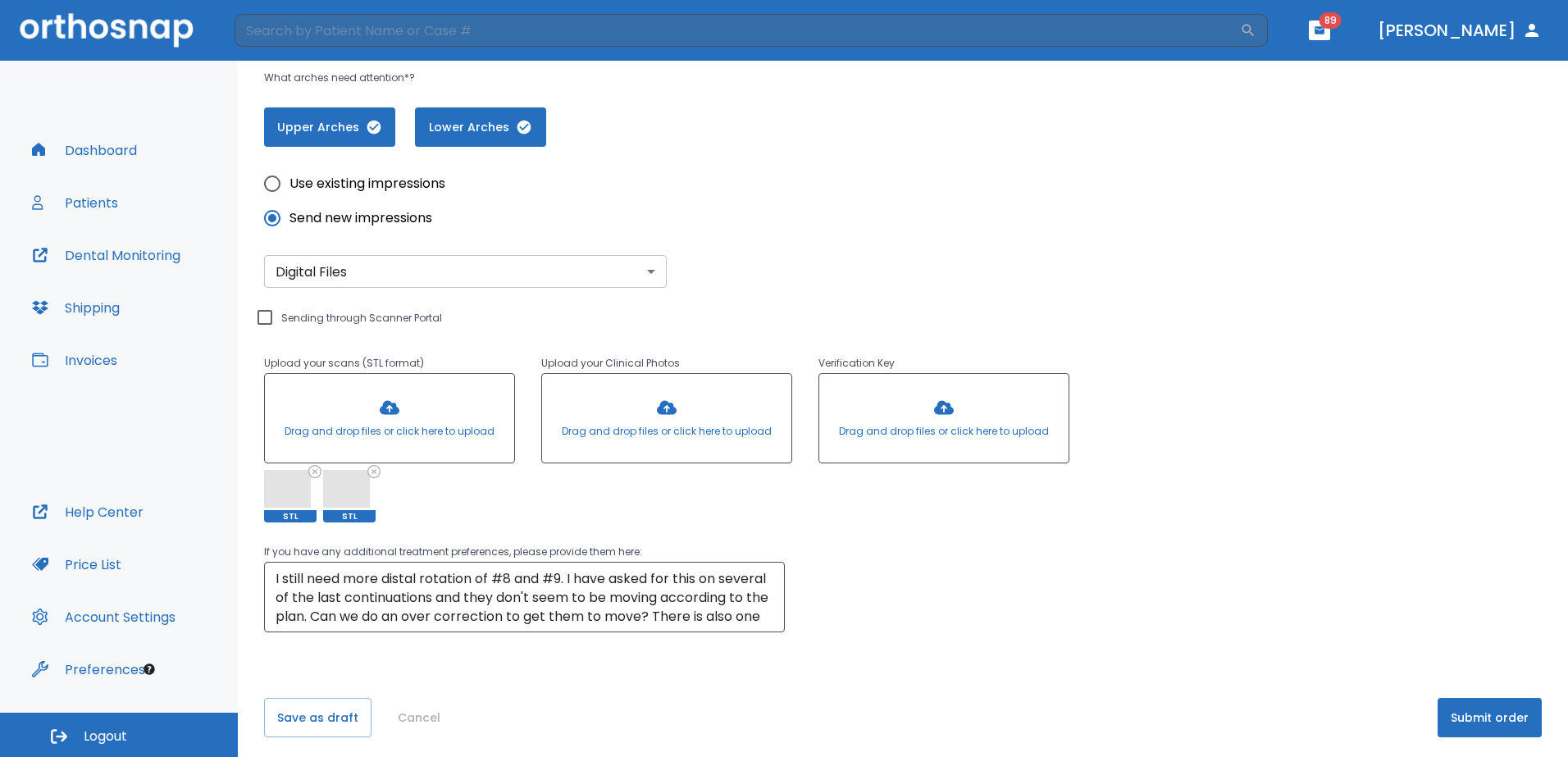
scroll to position [384, 0]
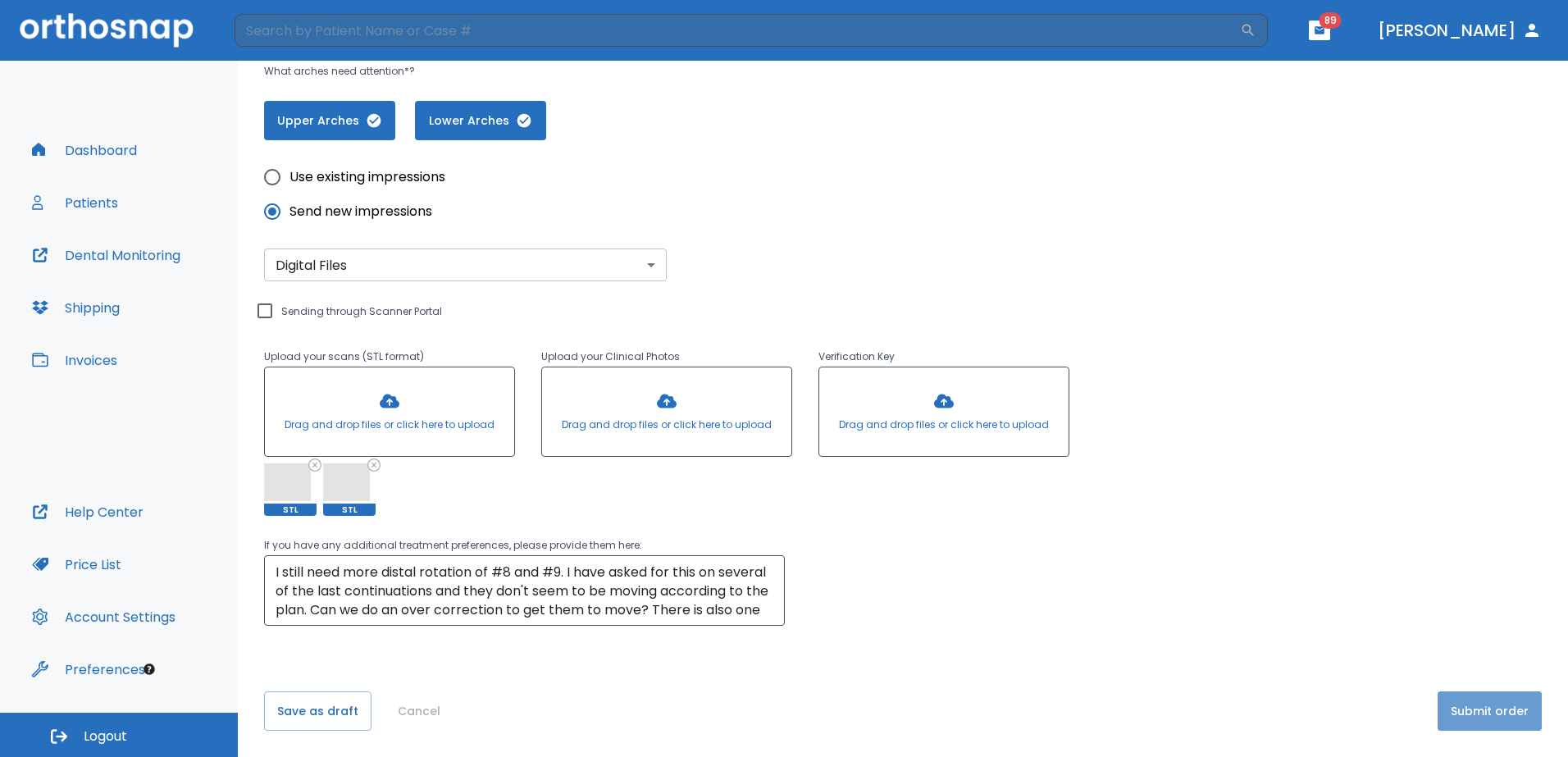
click at [1490, 710] on button "Submit order" at bounding box center [1489, 711] width 104 height 39
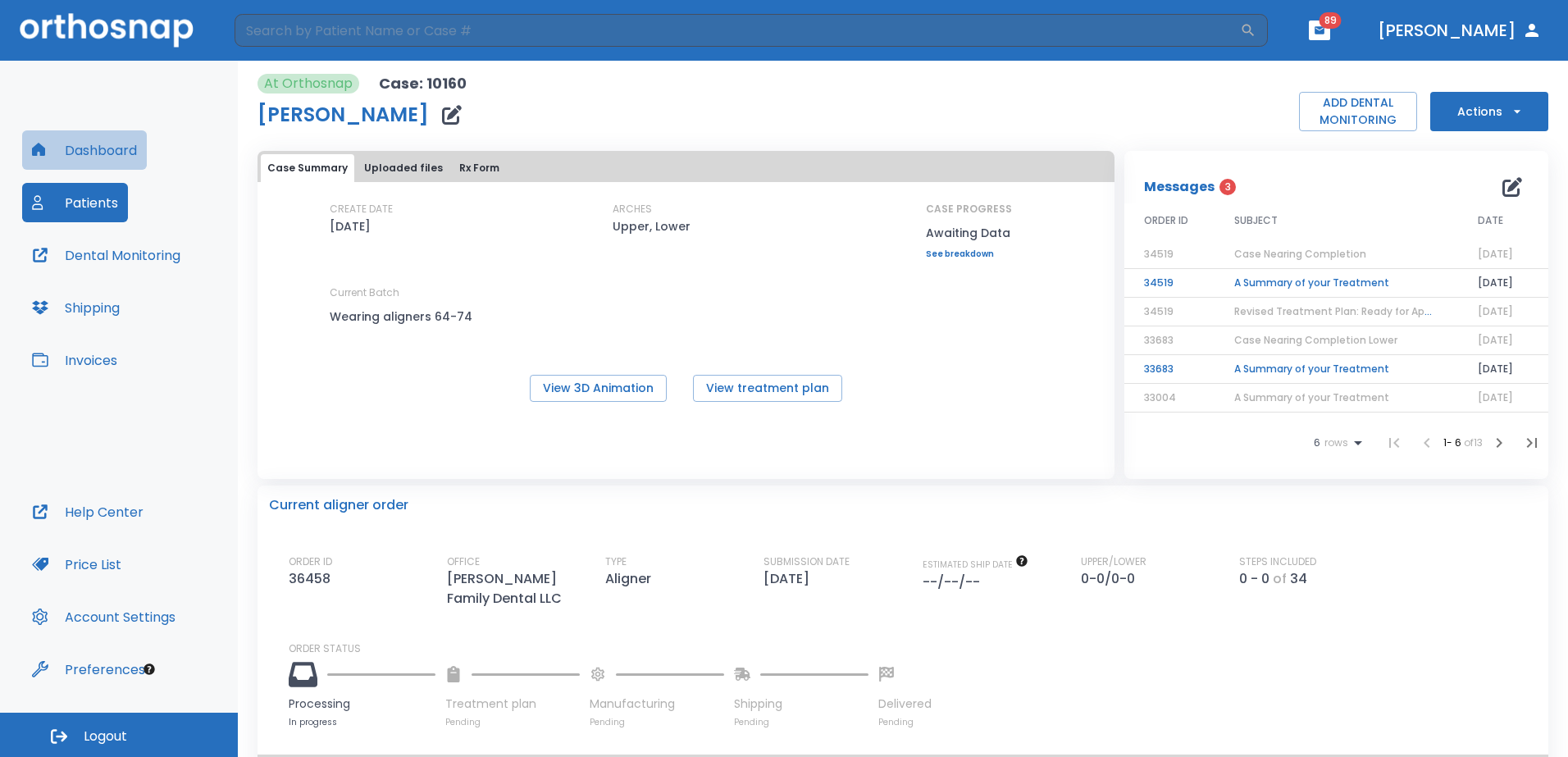
click at [104, 156] on button "Dashboard" at bounding box center [84, 150] width 125 height 39
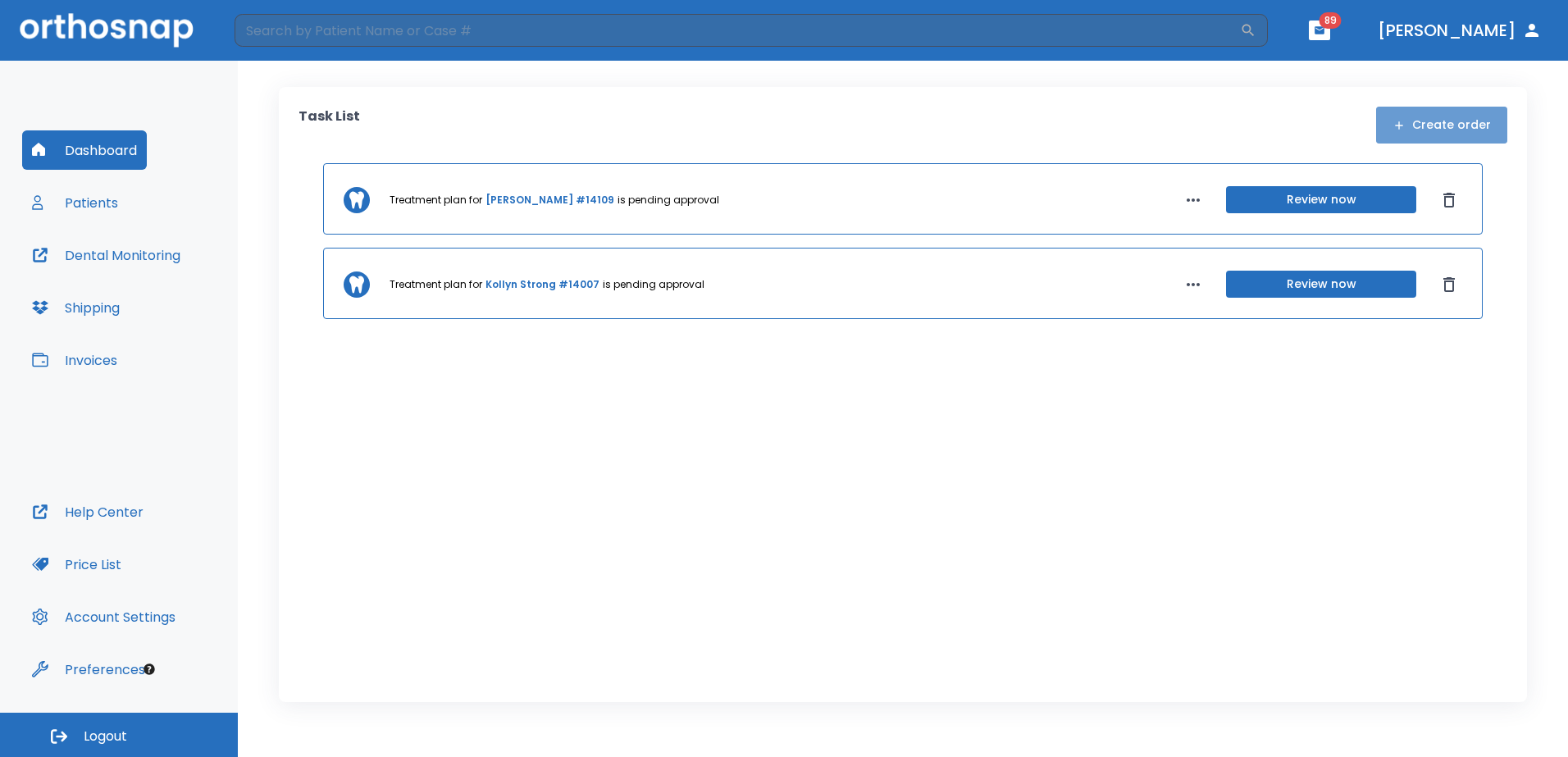
click at [1472, 128] on button "Create order" at bounding box center [1442, 125] width 132 height 37
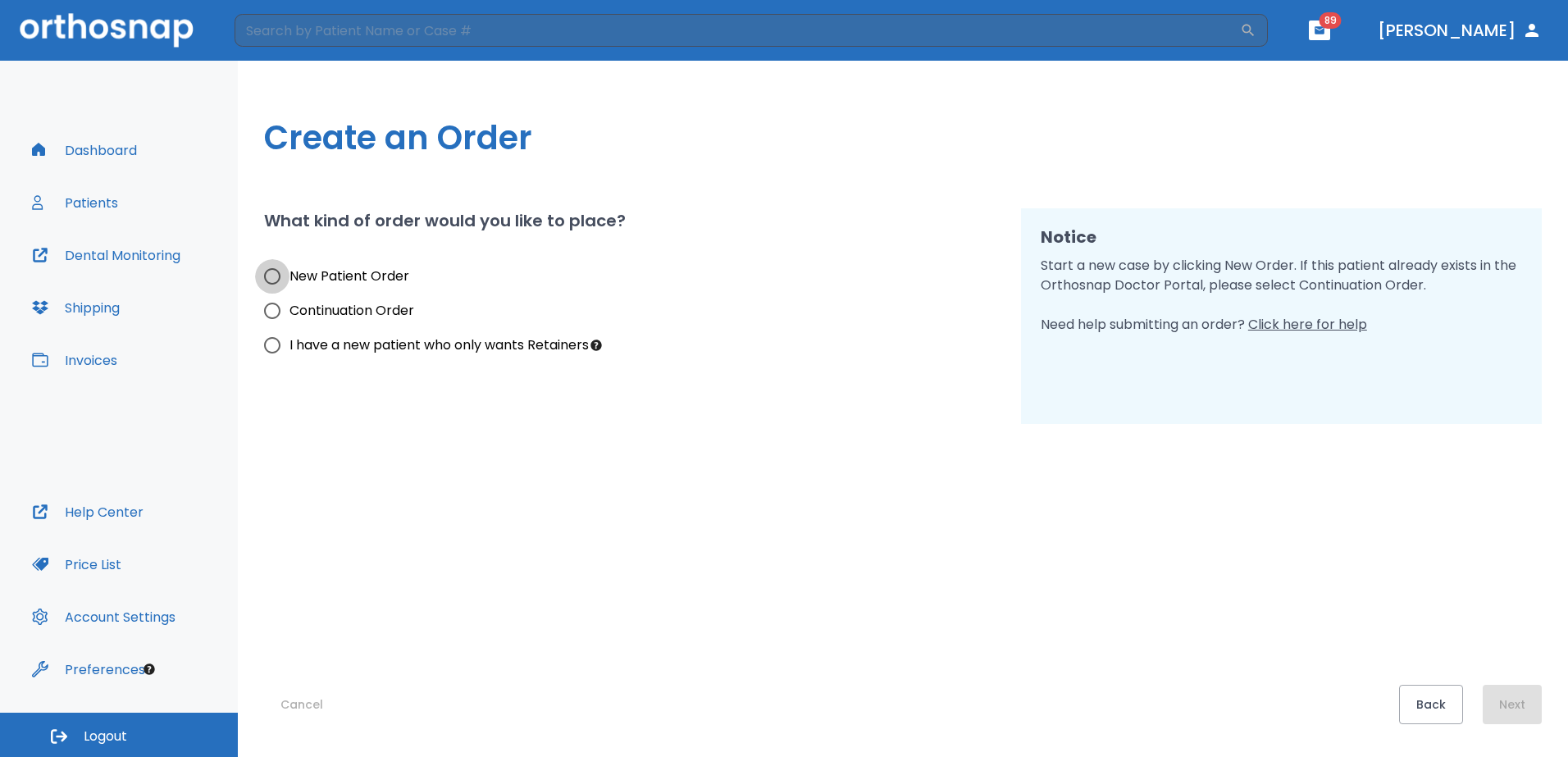
click at [268, 282] on input "New Patient Order" at bounding box center [272, 275] width 34 height 34
radio input "true"
click at [1511, 696] on button "Next" at bounding box center [1512, 703] width 59 height 39
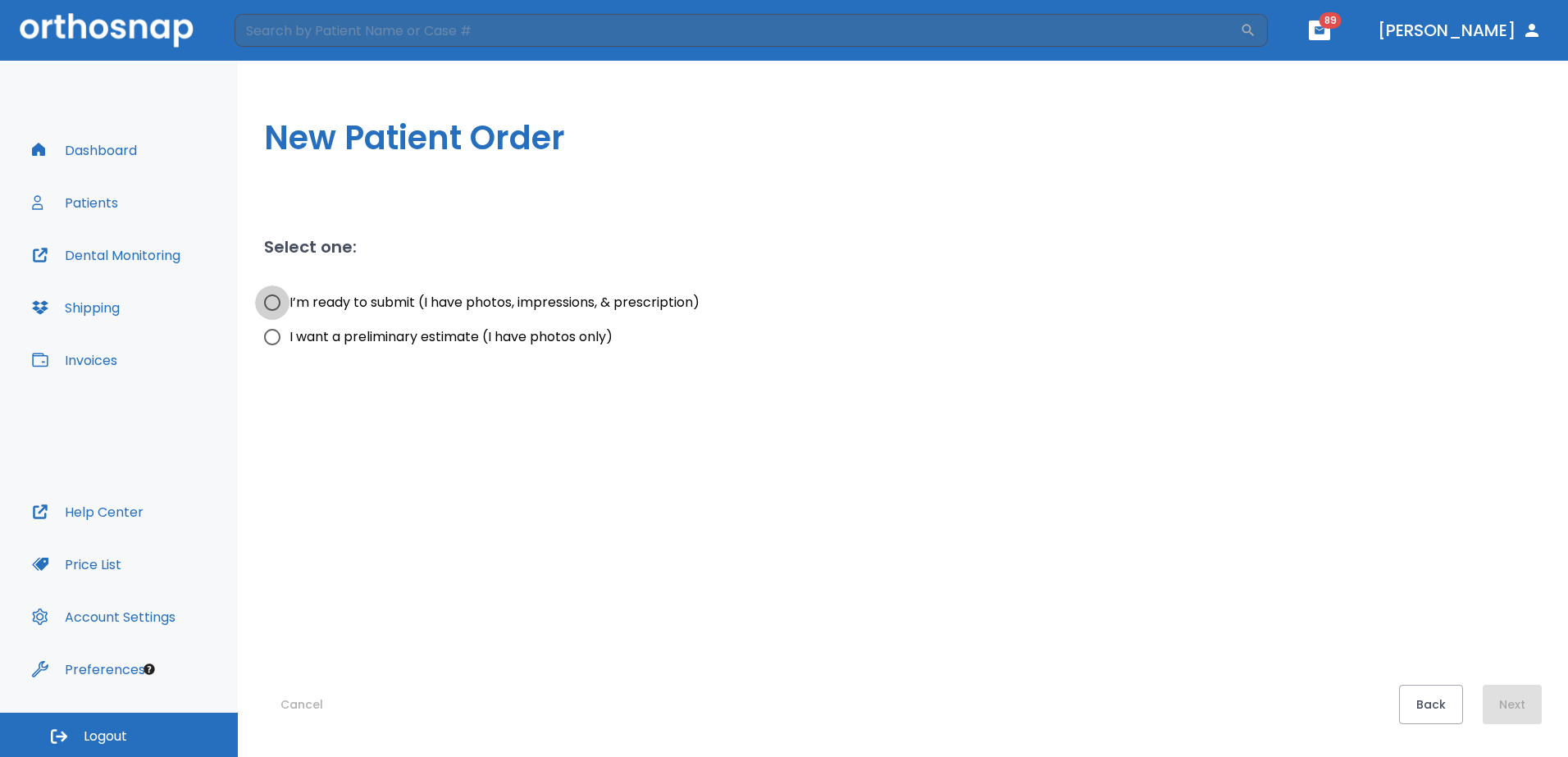
click at [268, 303] on input "I’m ready to submit (I have photos, impressions, & prescription)" at bounding box center [272, 302] width 34 height 34
radio input "true"
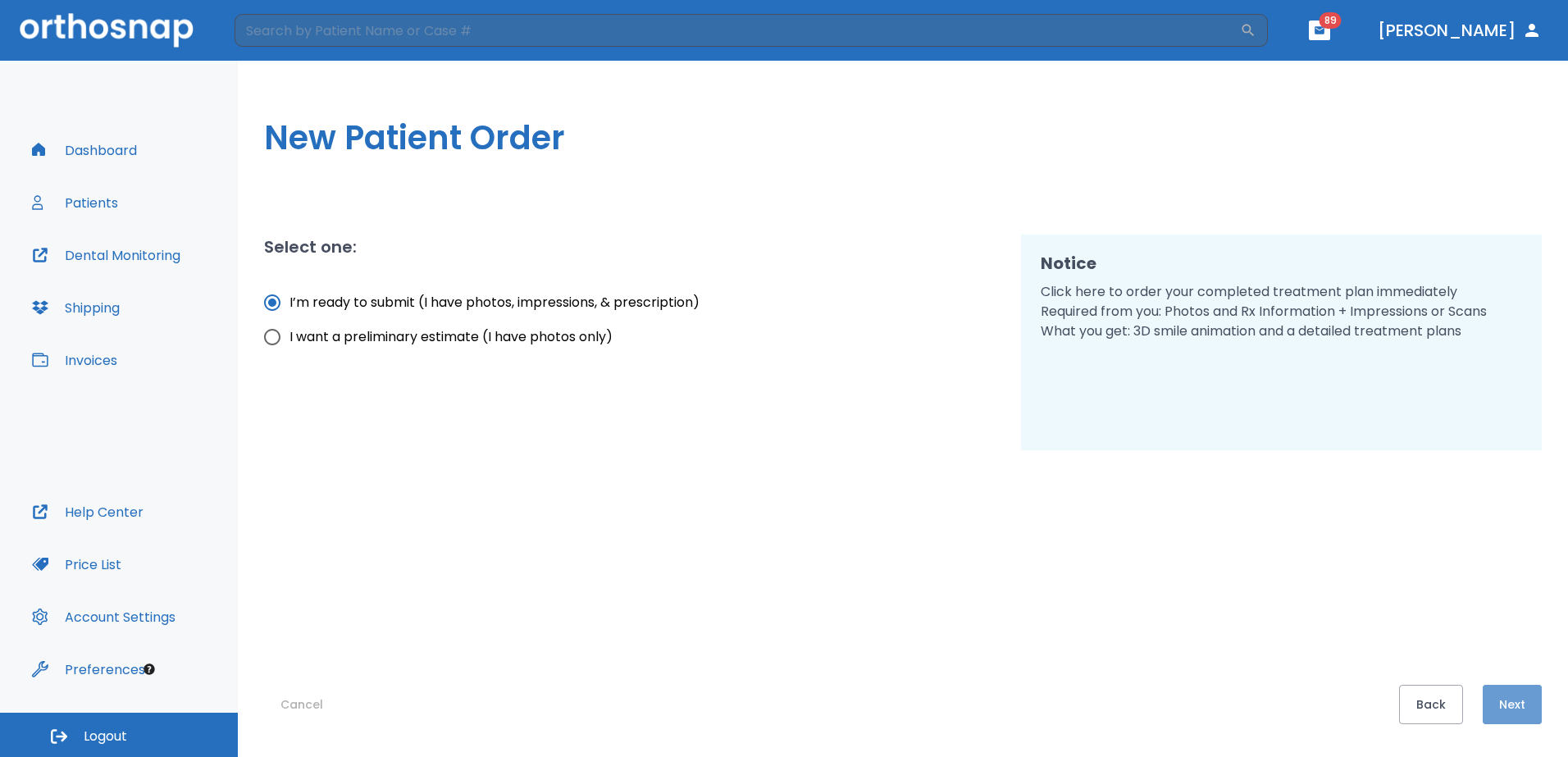
click at [1510, 695] on button "Next" at bounding box center [1512, 703] width 59 height 39
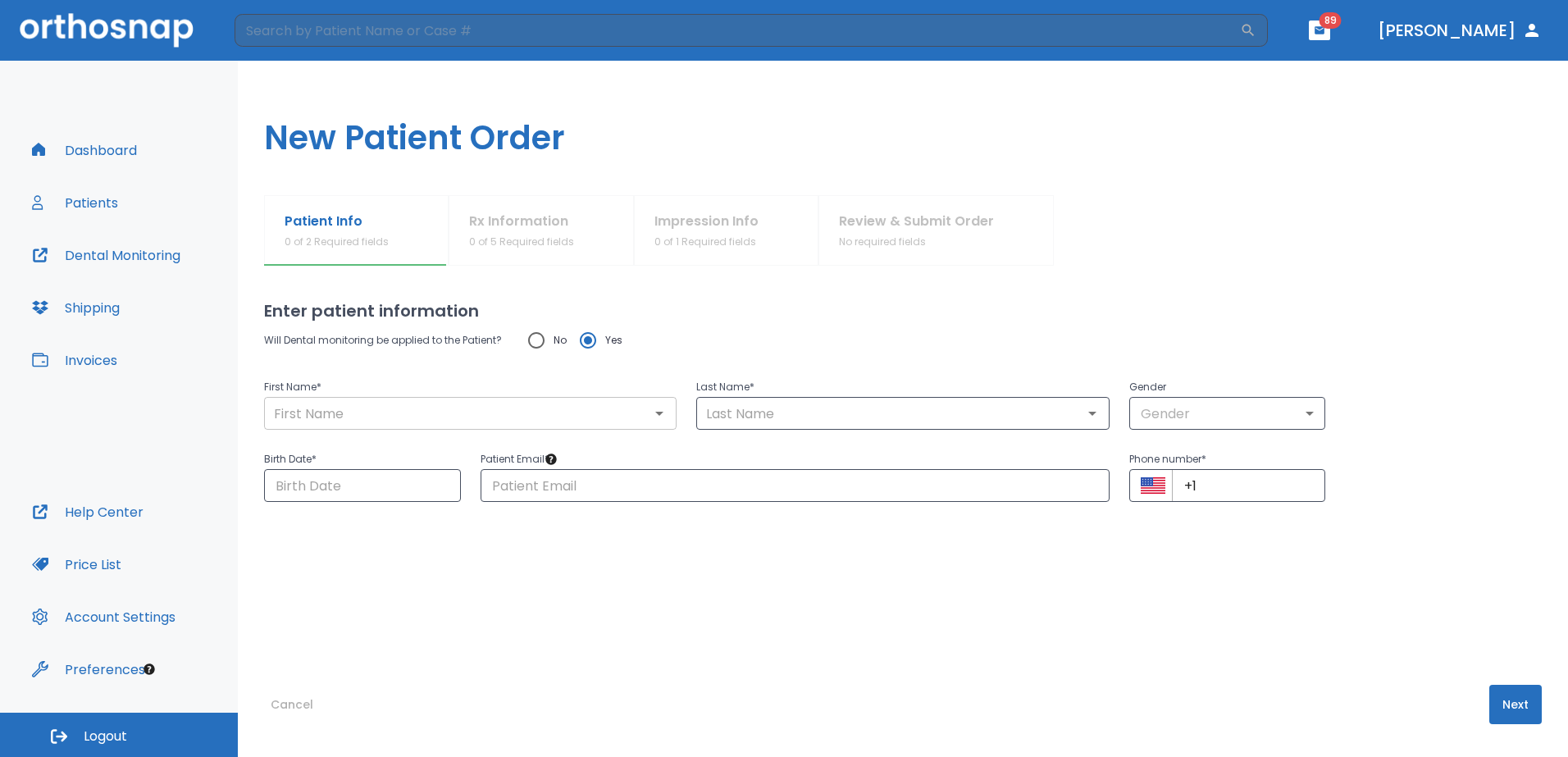
click at [469, 423] on input "text" at bounding box center [470, 413] width 403 height 23
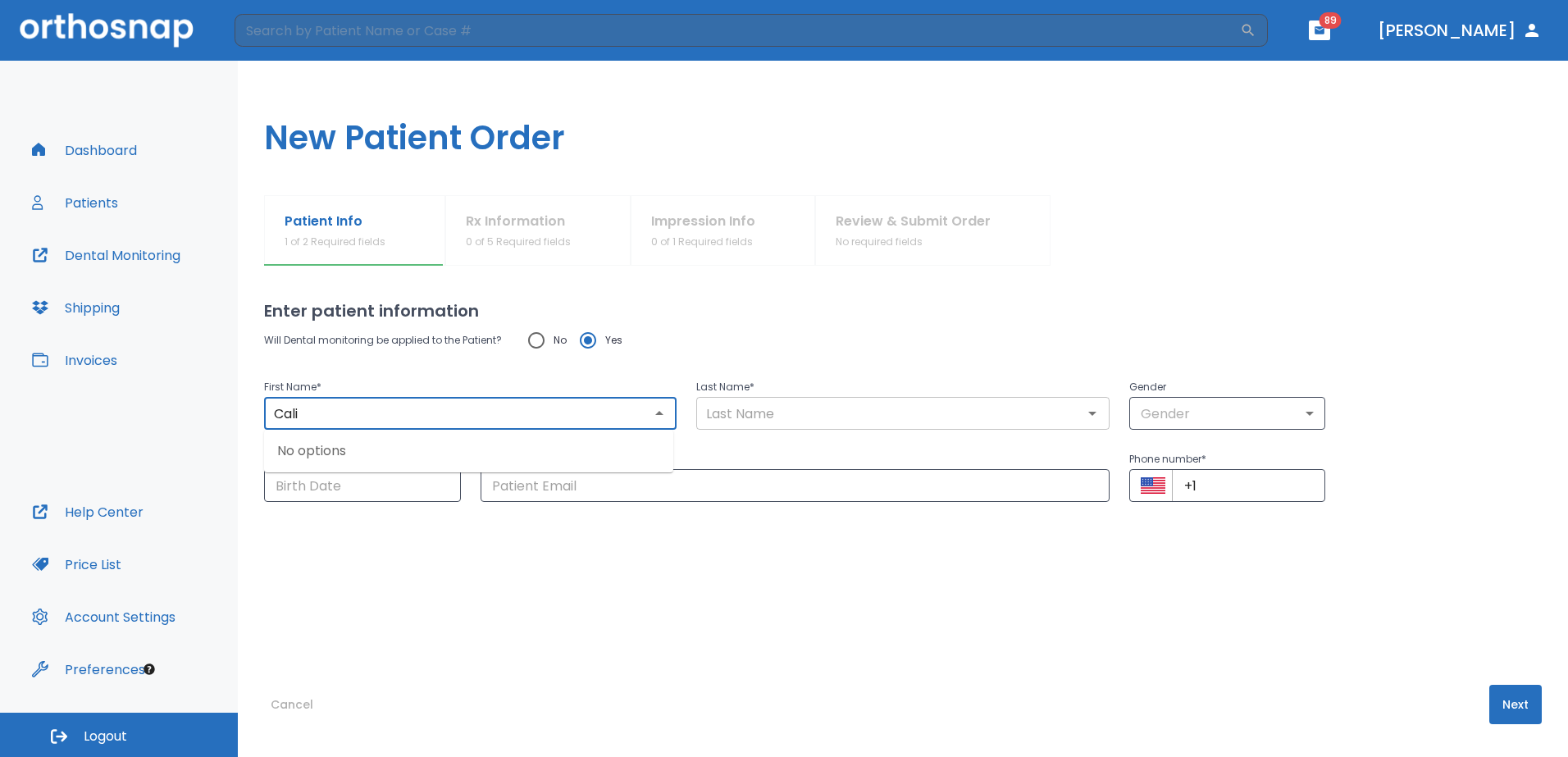
type input "Cali"
click at [785, 414] on input "text" at bounding box center [902, 413] width 403 height 23
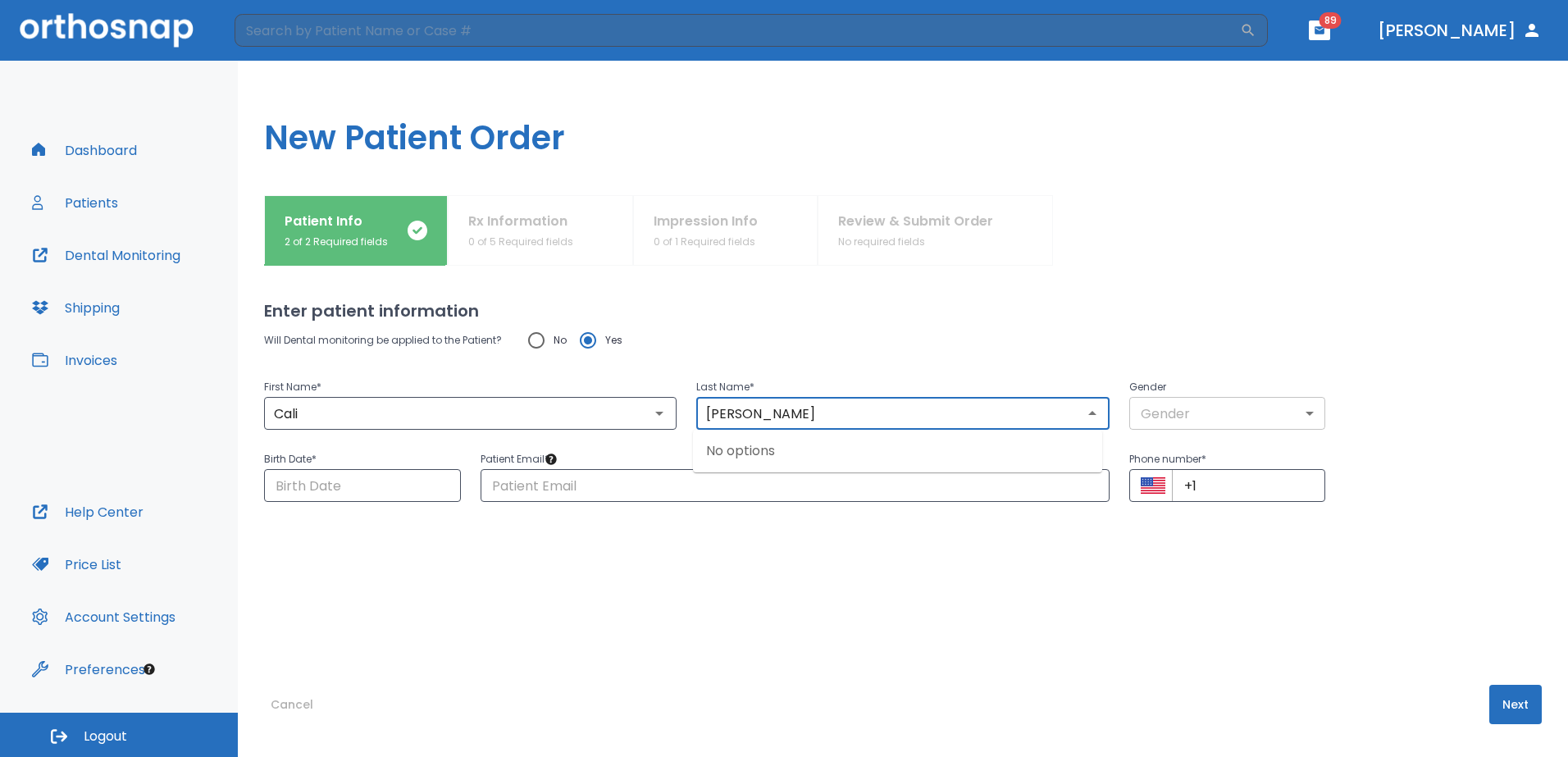
type input "[PERSON_NAME]"
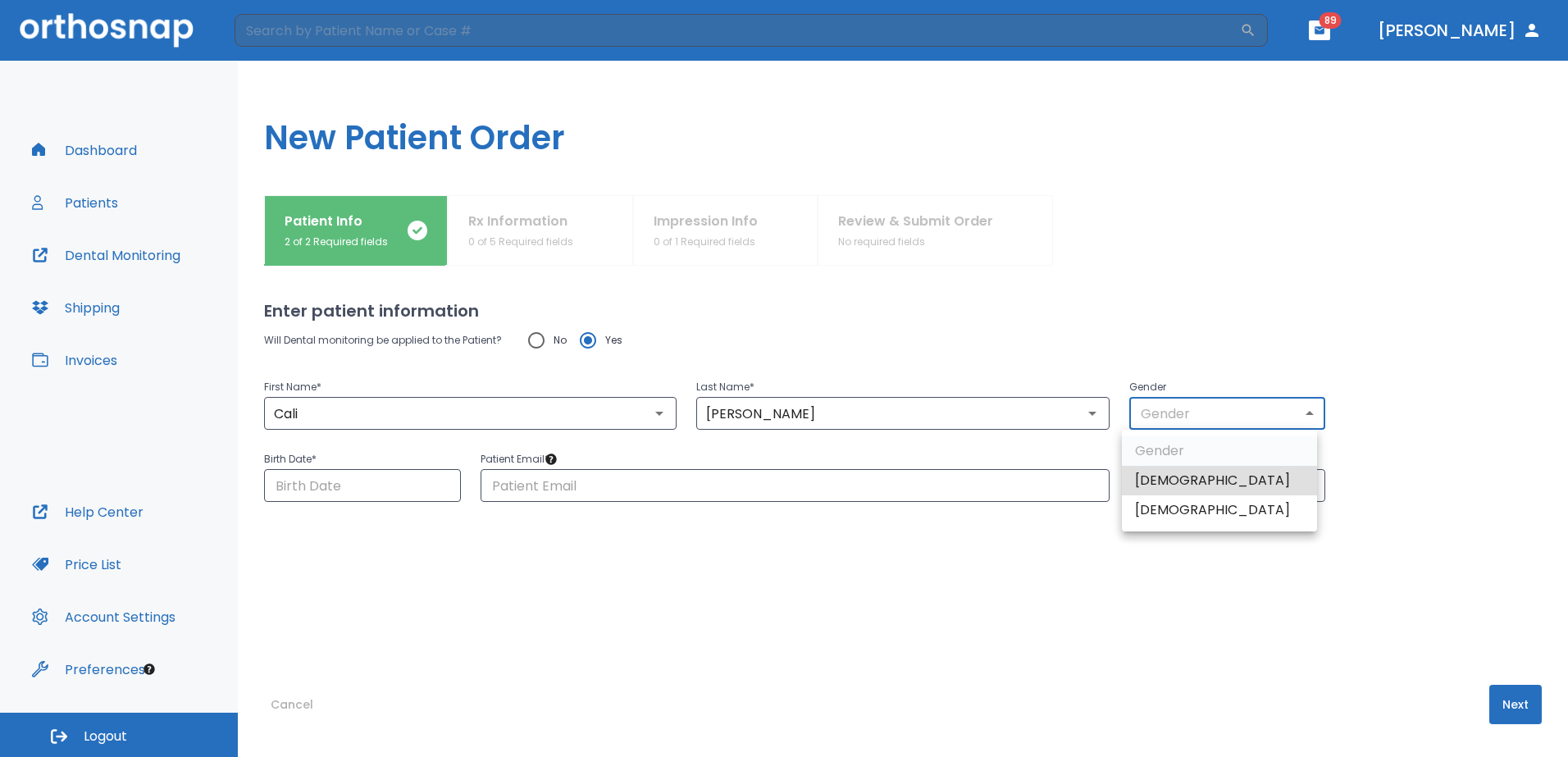
click at [1171, 412] on body "​ 89 [PERSON_NAME] Dashboard Patients Dental Monitoring Shipping Invoices Help …" at bounding box center [784, 378] width 1568 height 757
click at [1178, 507] on li "[DEMOGRAPHIC_DATA]" at bounding box center [1219, 510] width 195 height 30
type input "0"
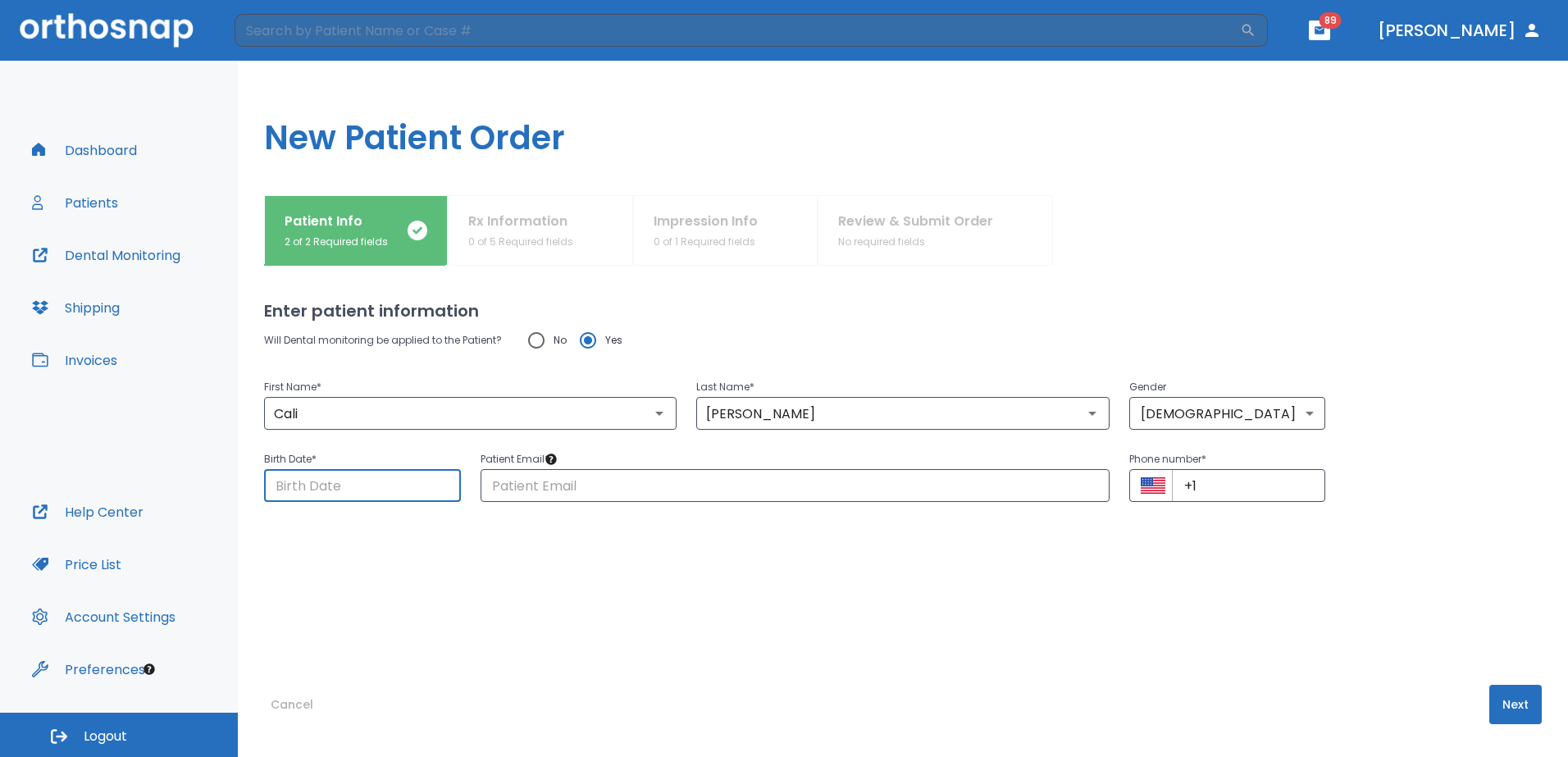
click at [411, 482] on input "Choose date" at bounding box center [362, 485] width 197 height 32
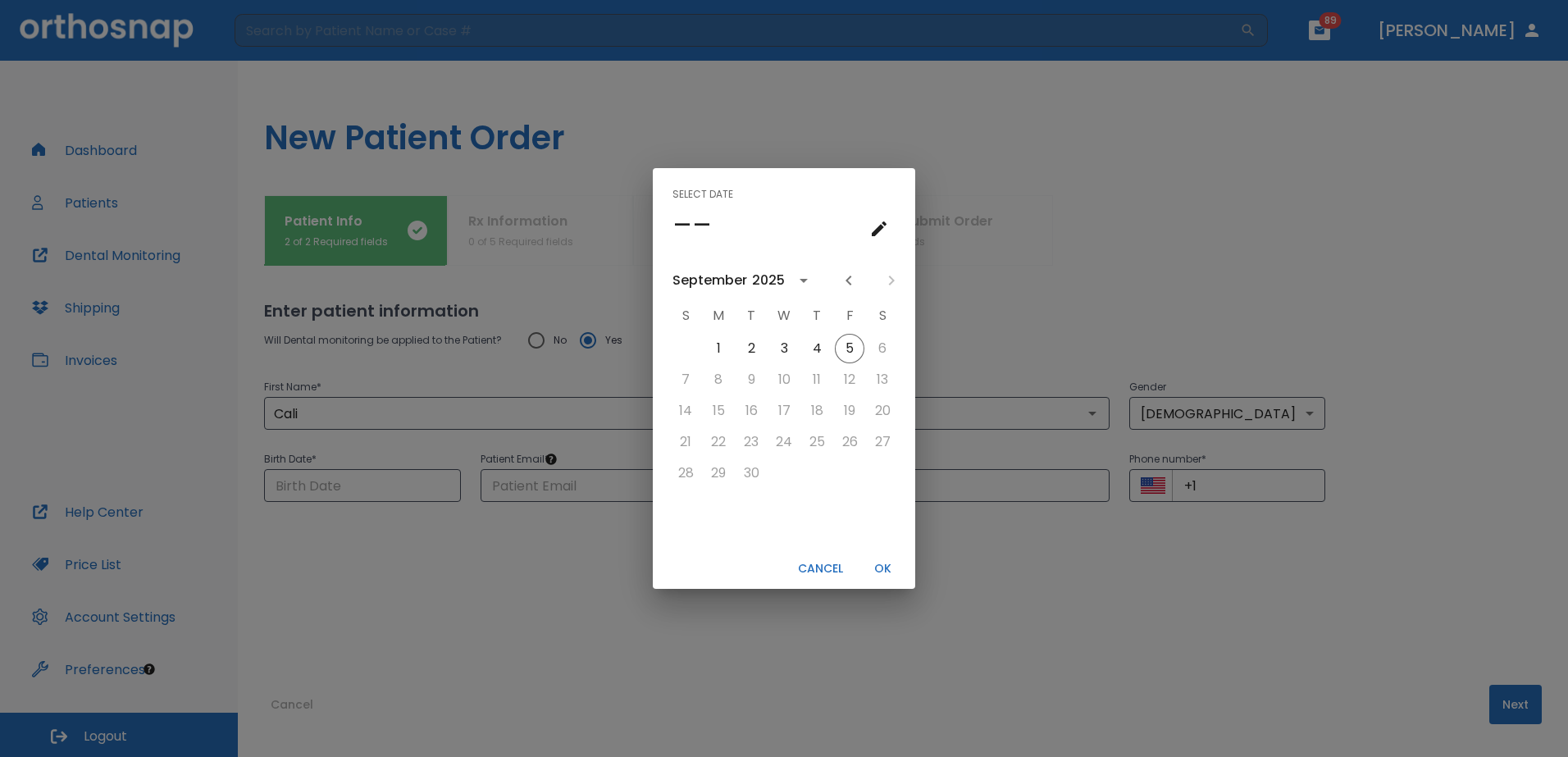
click at [818, 281] on div "[DATE]" at bounding box center [784, 281] width 262 height 25
click at [808, 281] on icon "calendar view is open, switch to year view" at bounding box center [804, 280] width 19 height 19
click at [701, 446] on button "2002" at bounding box center [698, 453] width 59 height 30
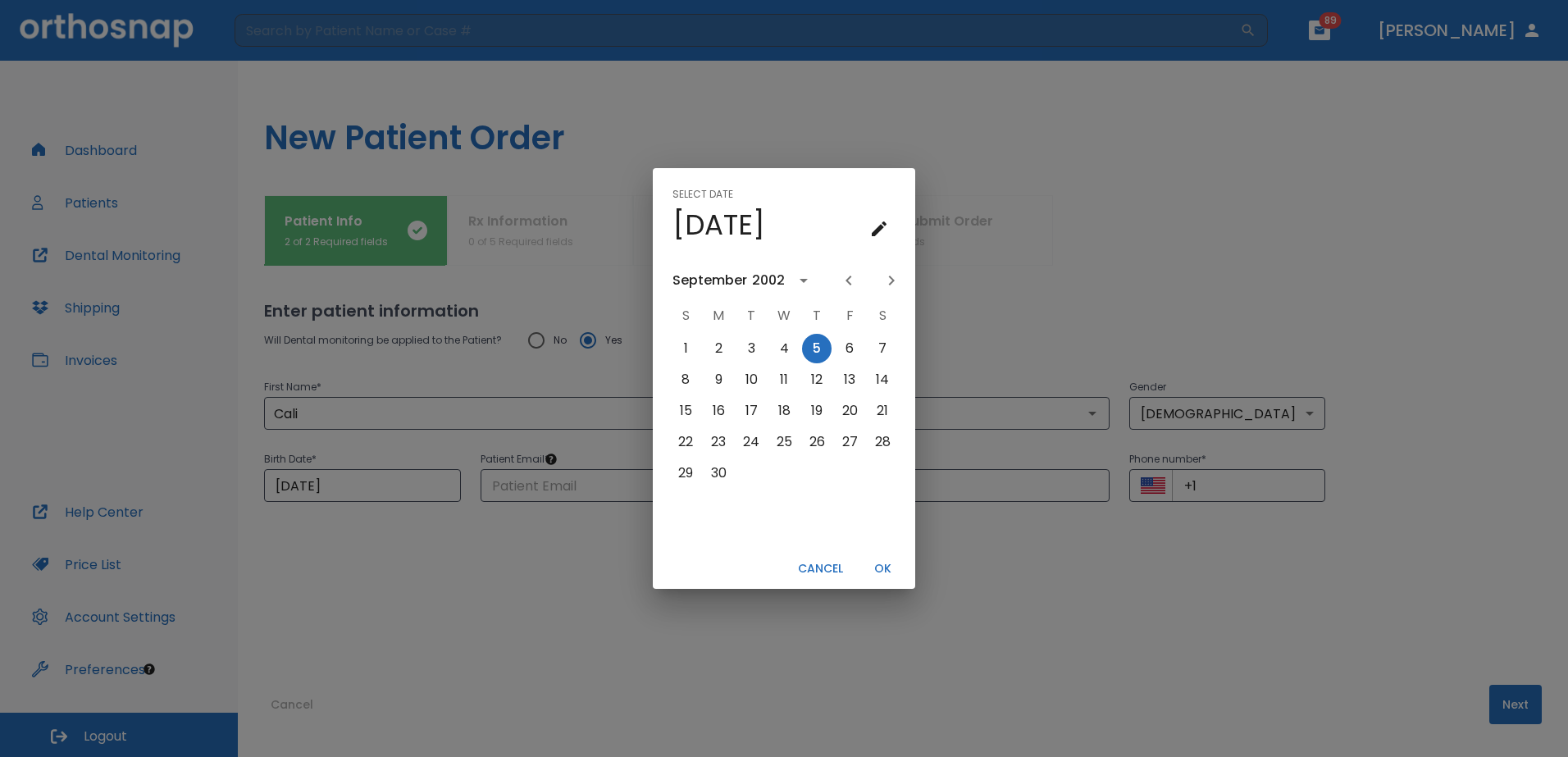
click at [857, 277] on icon "Previous month" at bounding box center [848, 280] width 19 height 19
click at [848, 438] on button "23" at bounding box center [849, 442] width 30 height 30
type input "[DATE]"
click at [885, 571] on button "OK" at bounding box center [883, 568] width 53 height 27
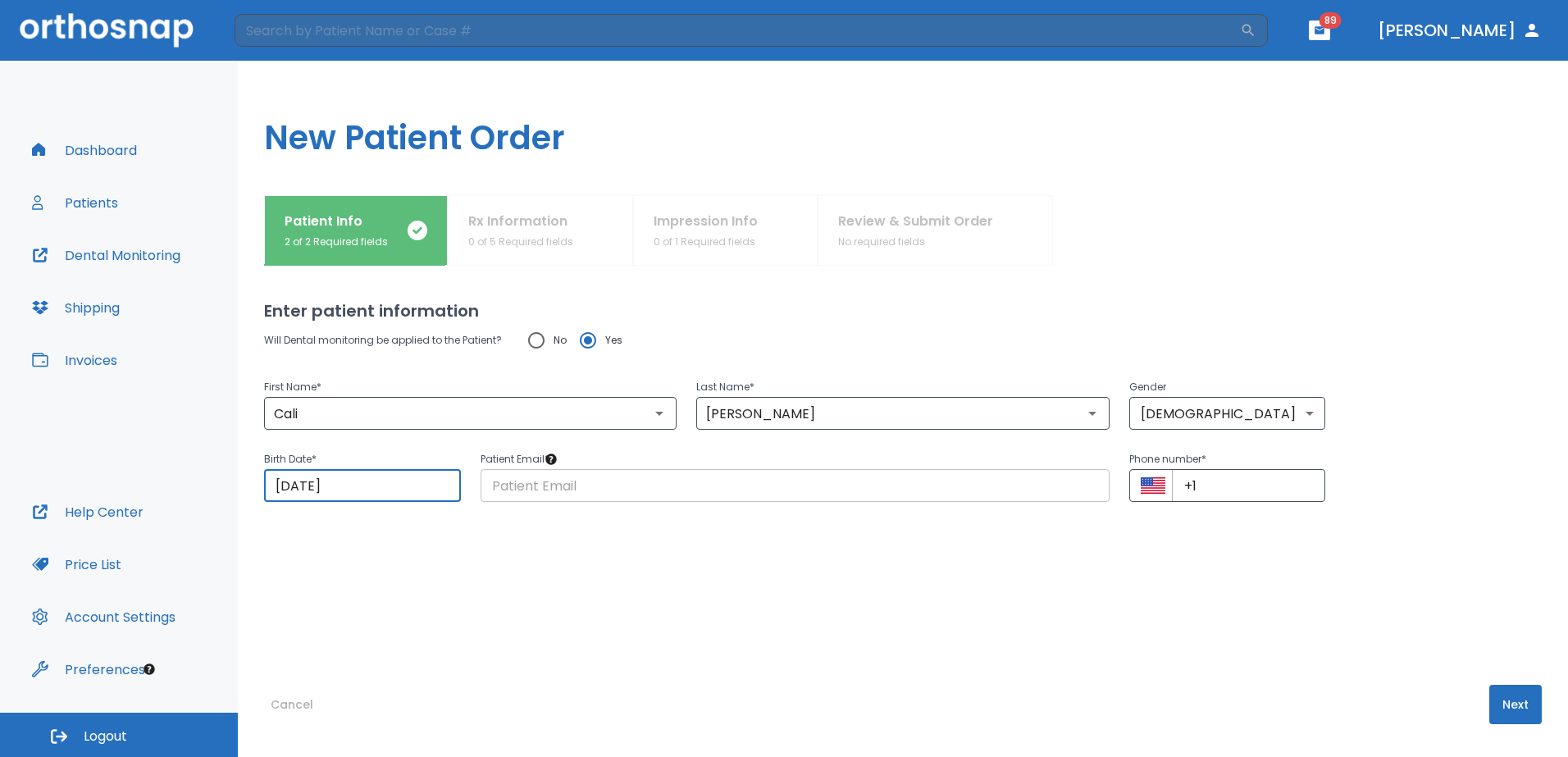
click at [694, 472] on input "text" at bounding box center [795, 485] width 629 height 32
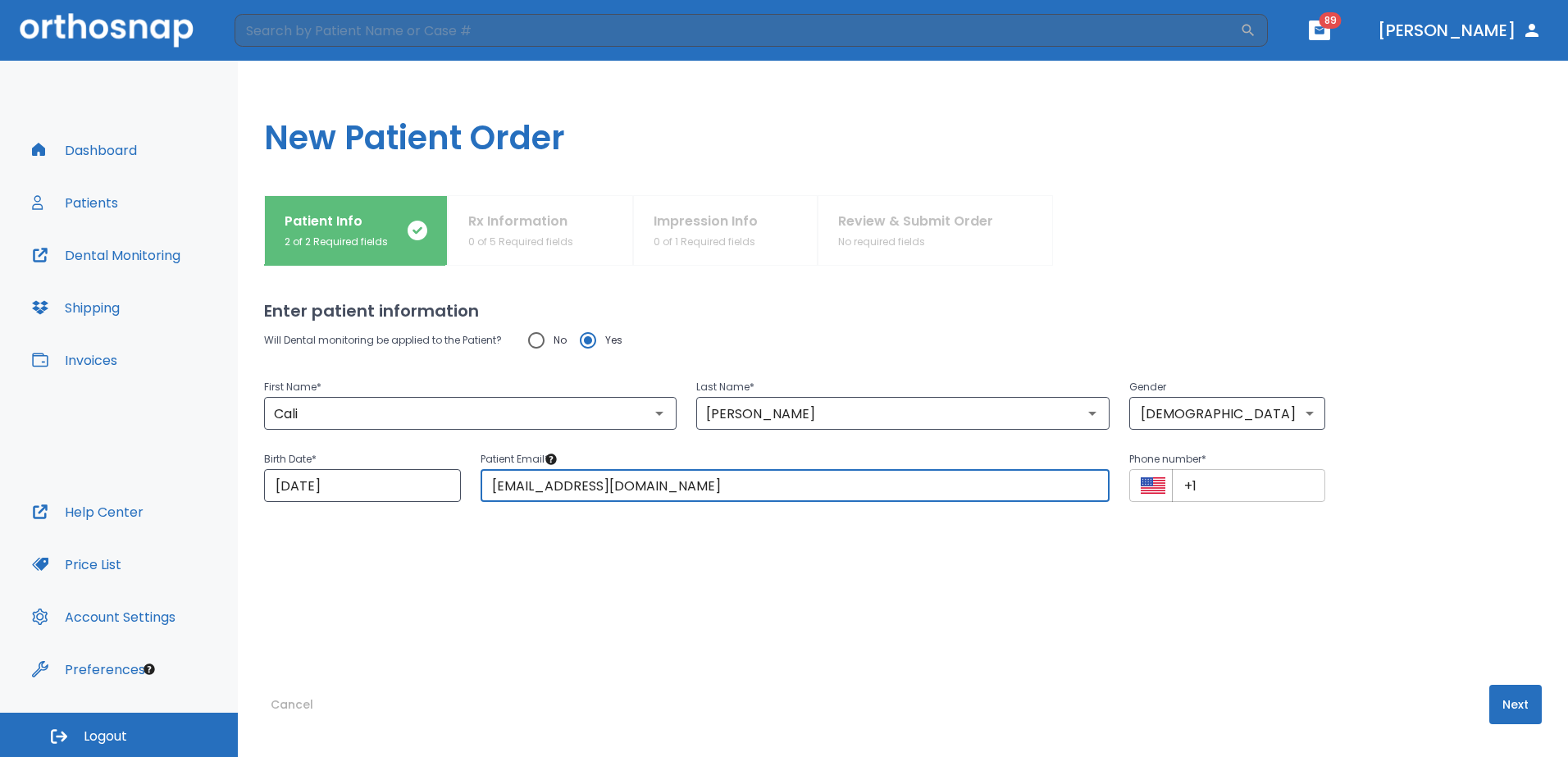
type input "[EMAIL_ADDRESS][DOMAIN_NAME]"
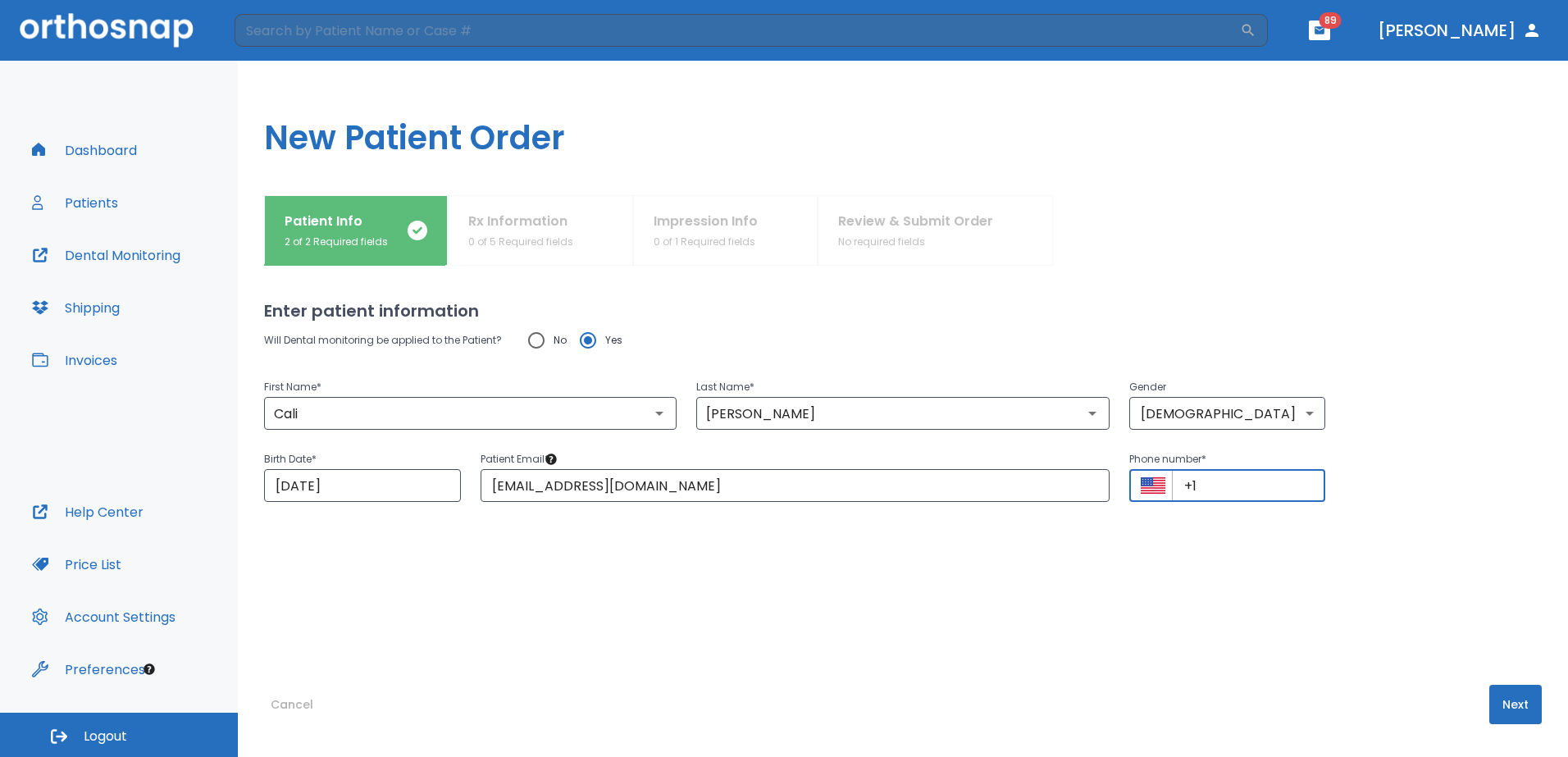
click at [1237, 487] on input "+1" at bounding box center [1249, 485] width 154 height 32
type input "[PHONE_NUMBER]"
click at [1499, 703] on button "Next" at bounding box center [1515, 703] width 53 height 39
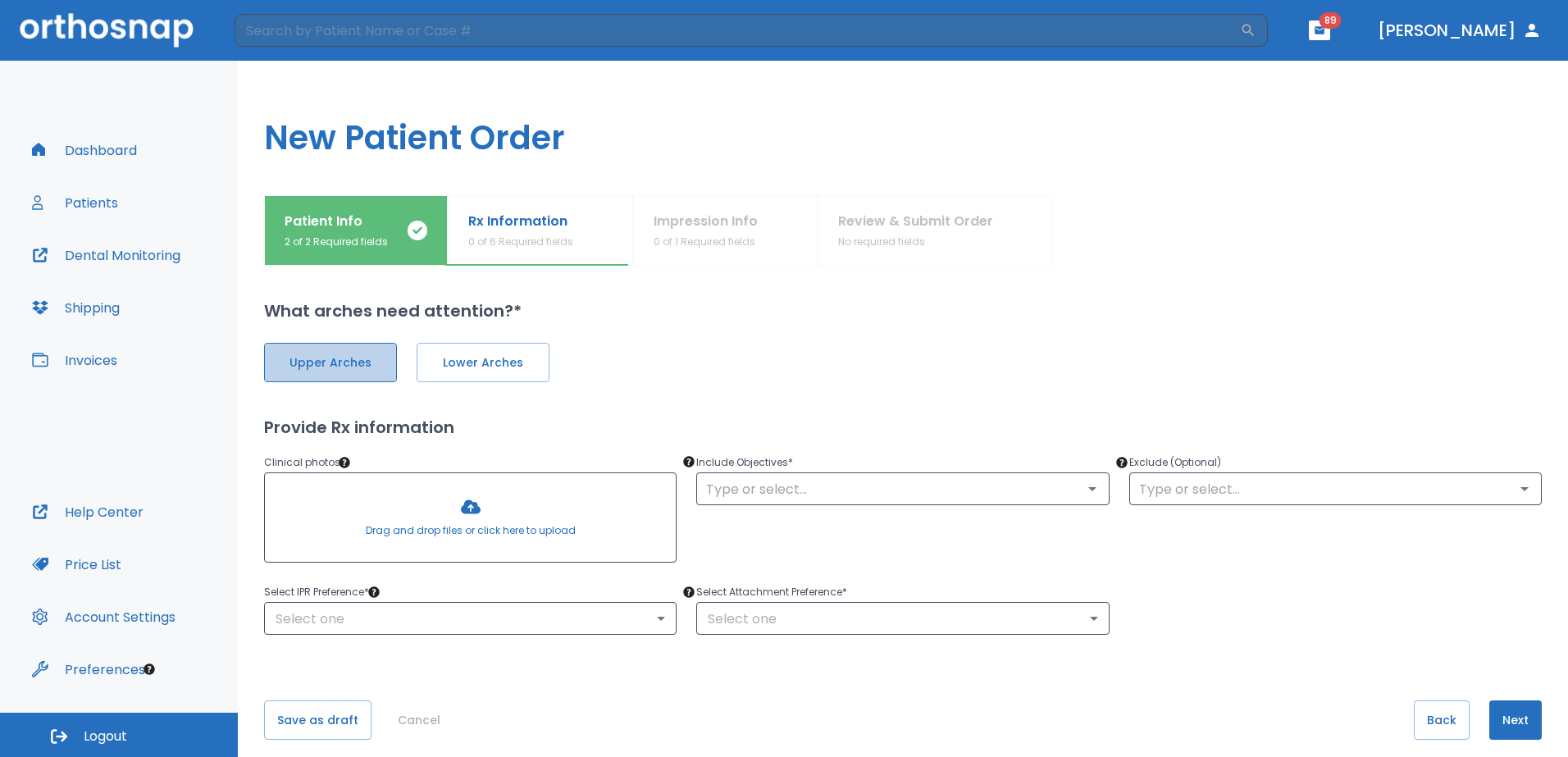
click at [343, 370] on span "Upper Arches" at bounding box center [331, 363] width 98 height 18
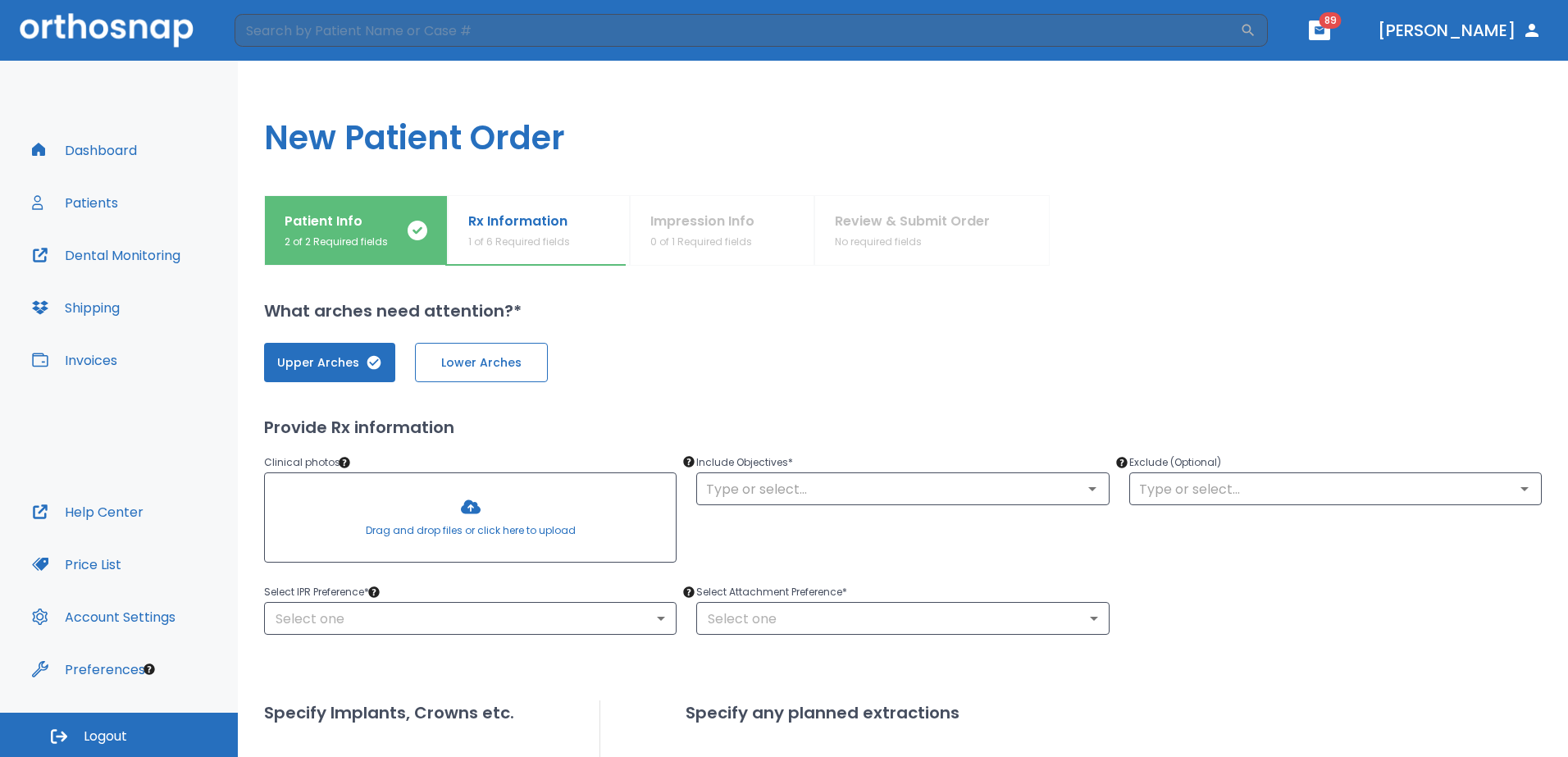
click at [471, 358] on span "Lower Arches" at bounding box center [482, 363] width 98 height 18
click at [1090, 493] on icon "Open" at bounding box center [1092, 489] width 19 height 19
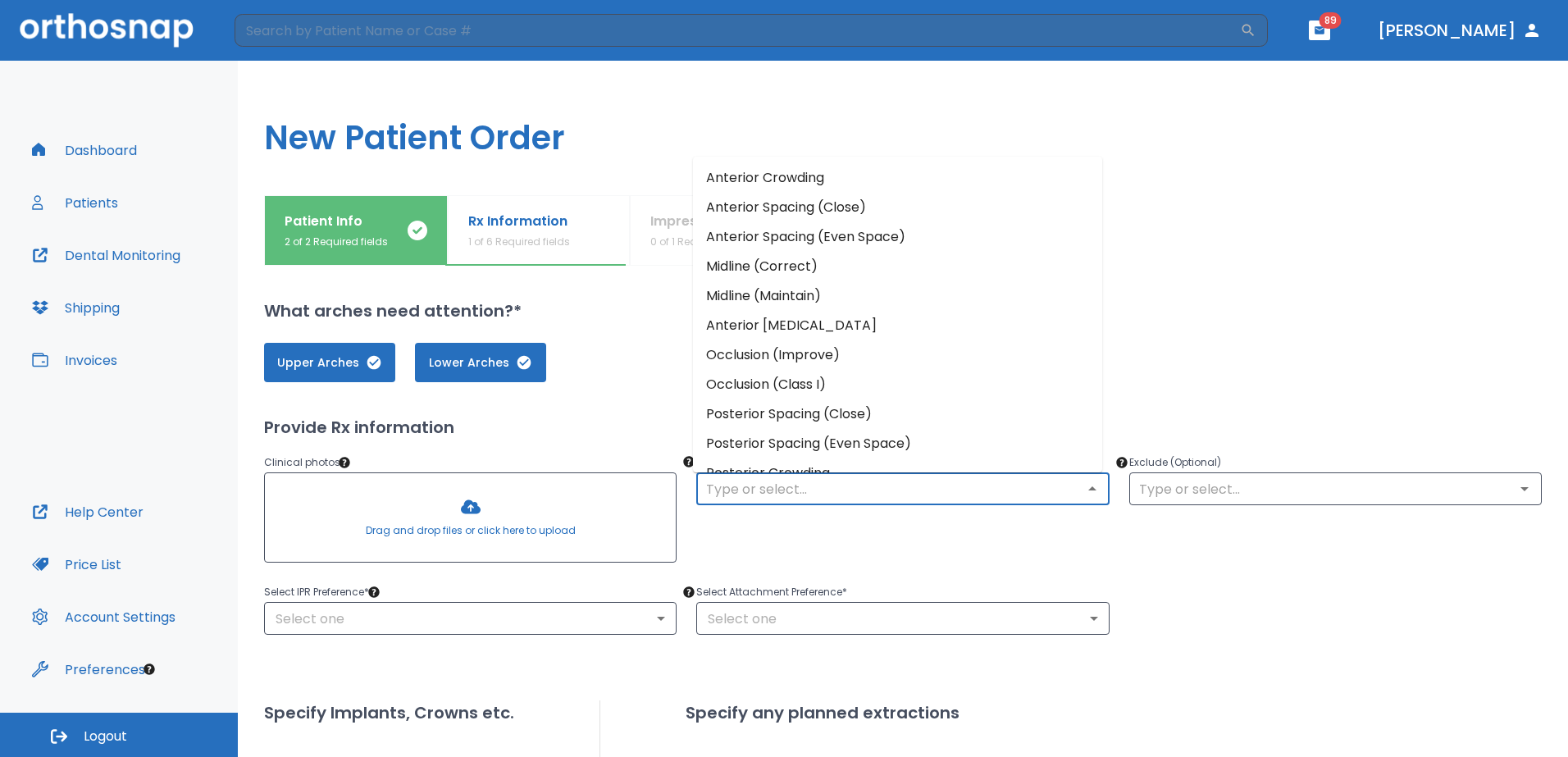
click at [890, 179] on li "Anterior Crowding" at bounding box center [898, 178] width 409 height 30
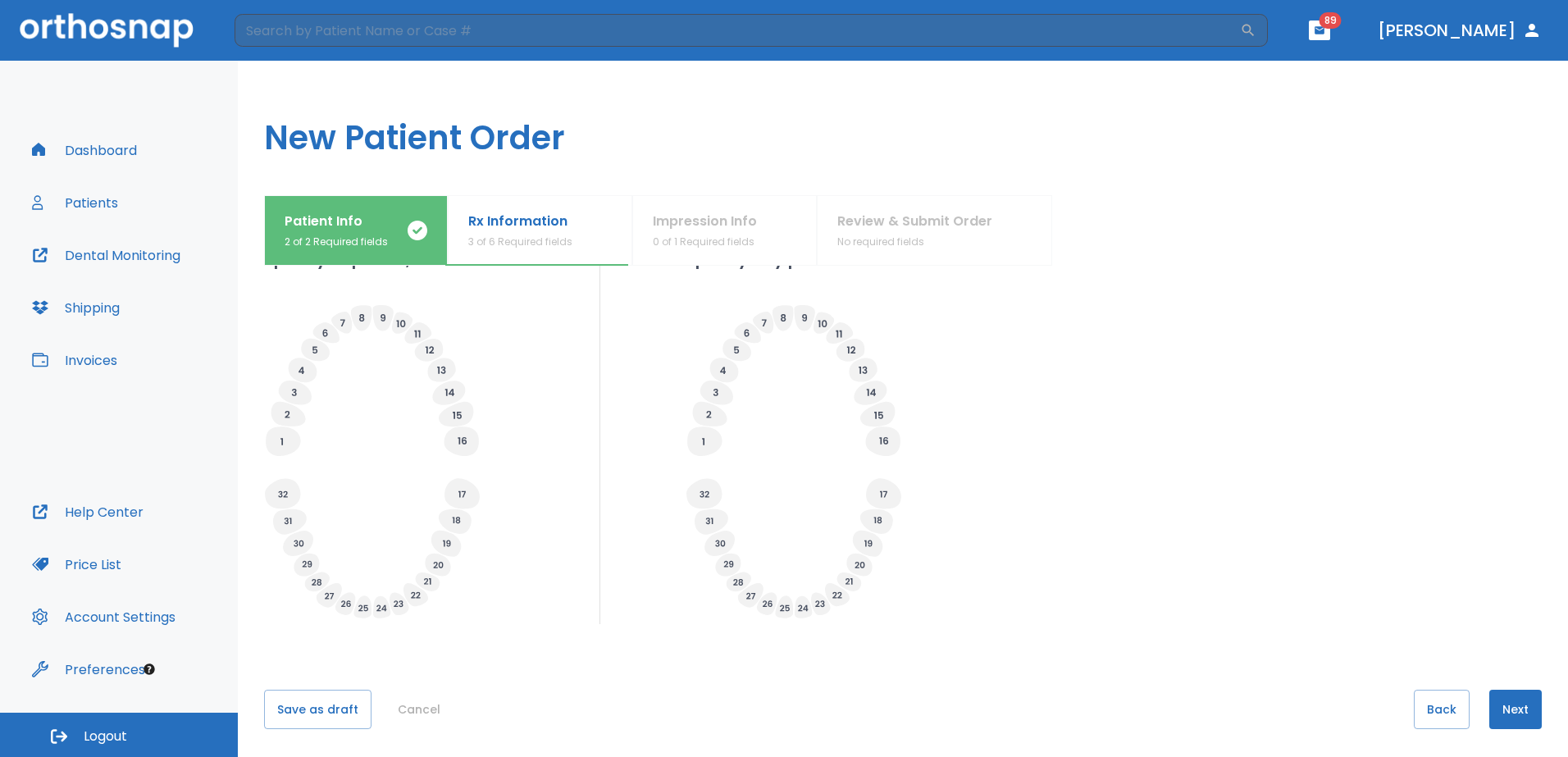
scroll to position [511, 0]
click at [1510, 700] on button "Next" at bounding box center [1515, 703] width 53 height 39
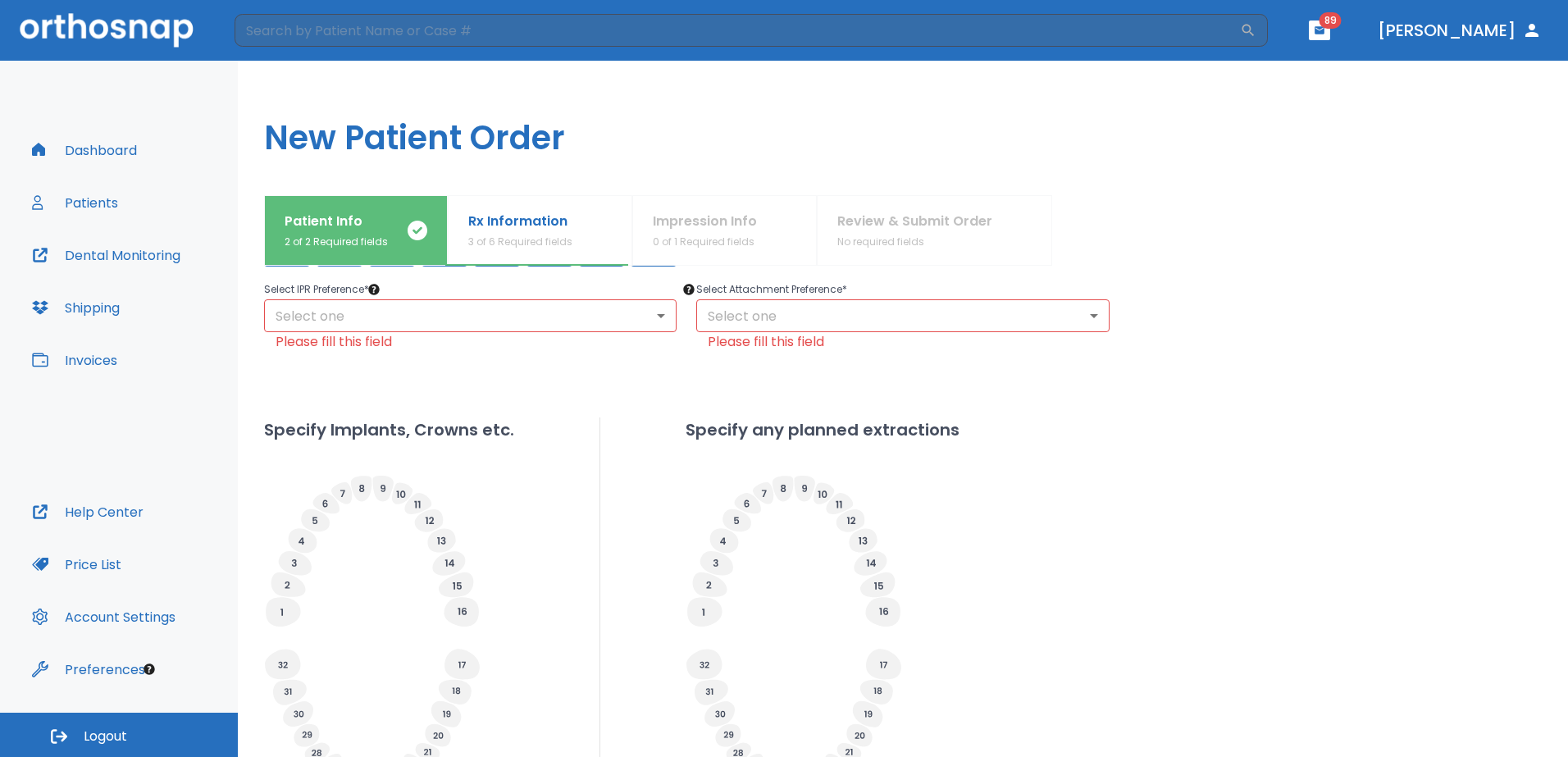
scroll to position [349, 0]
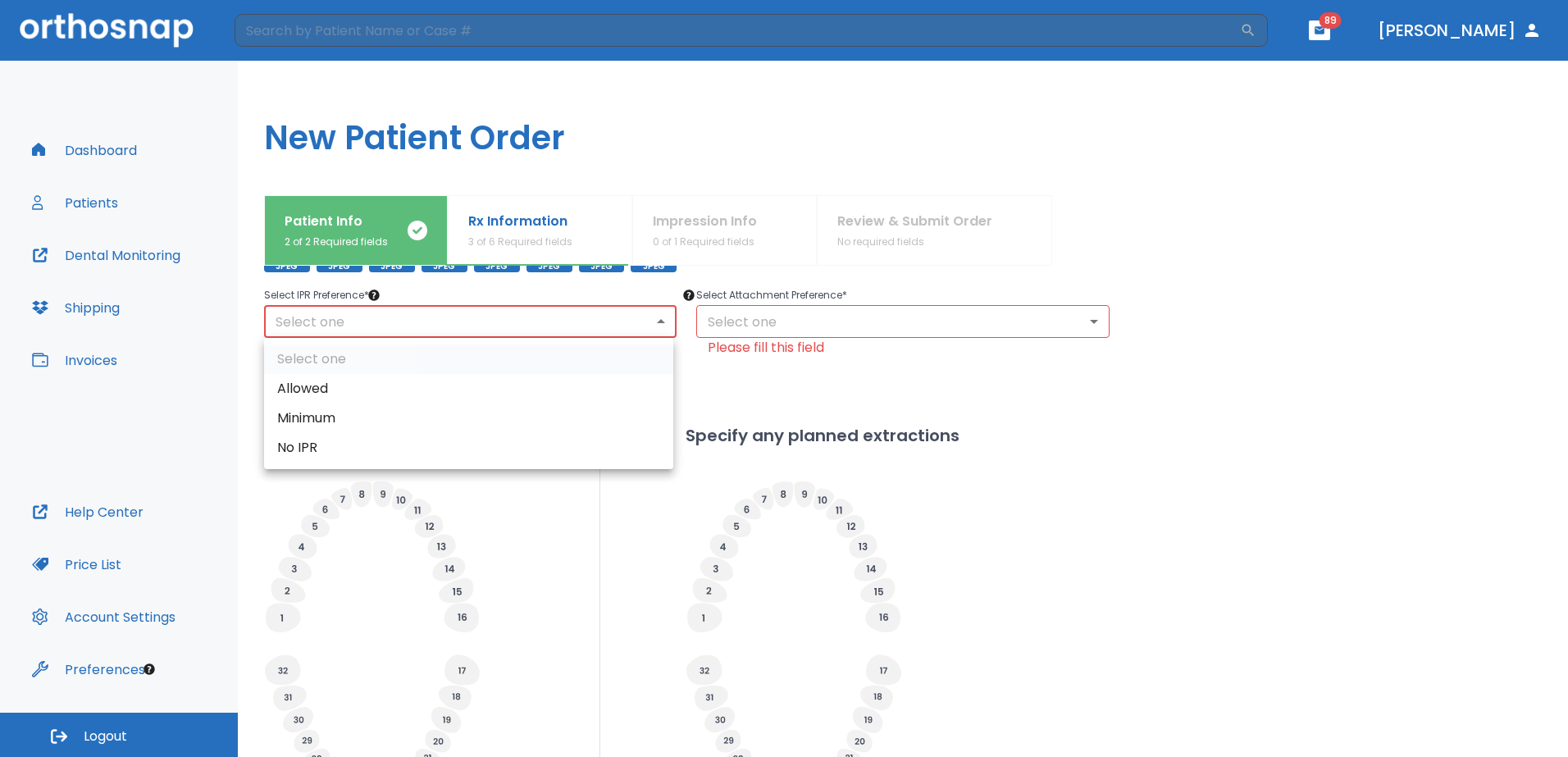
click at [657, 325] on body "​ 89 [PERSON_NAME] Dashboard Patients Dental Monitoring Shipping Invoices Help …" at bounding box center [784, 378] width 1568 height 757
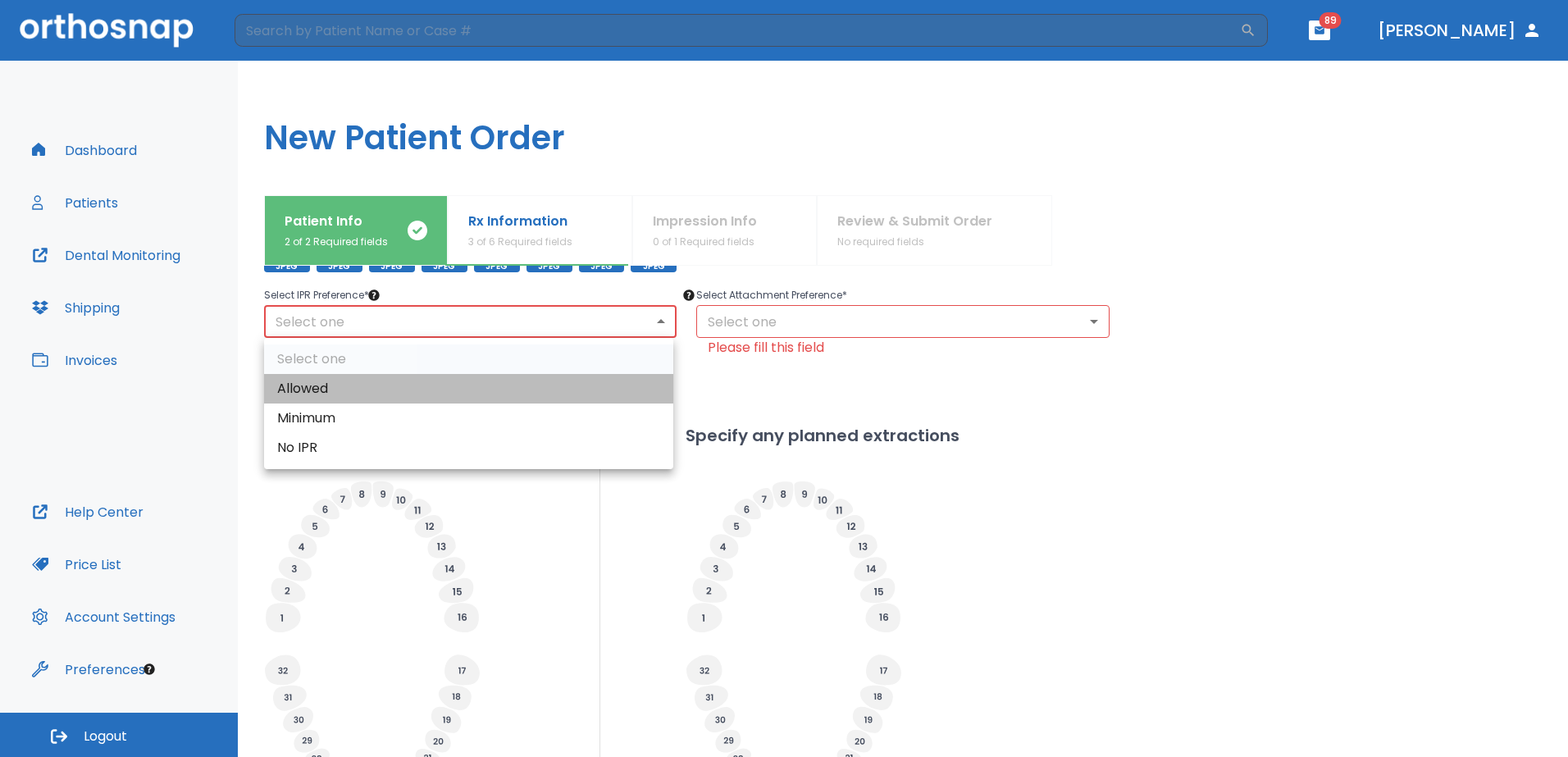
click at [545, 382] on li "Allowed" at bounding box center [469, 389] width 409 height 30
type input "1"
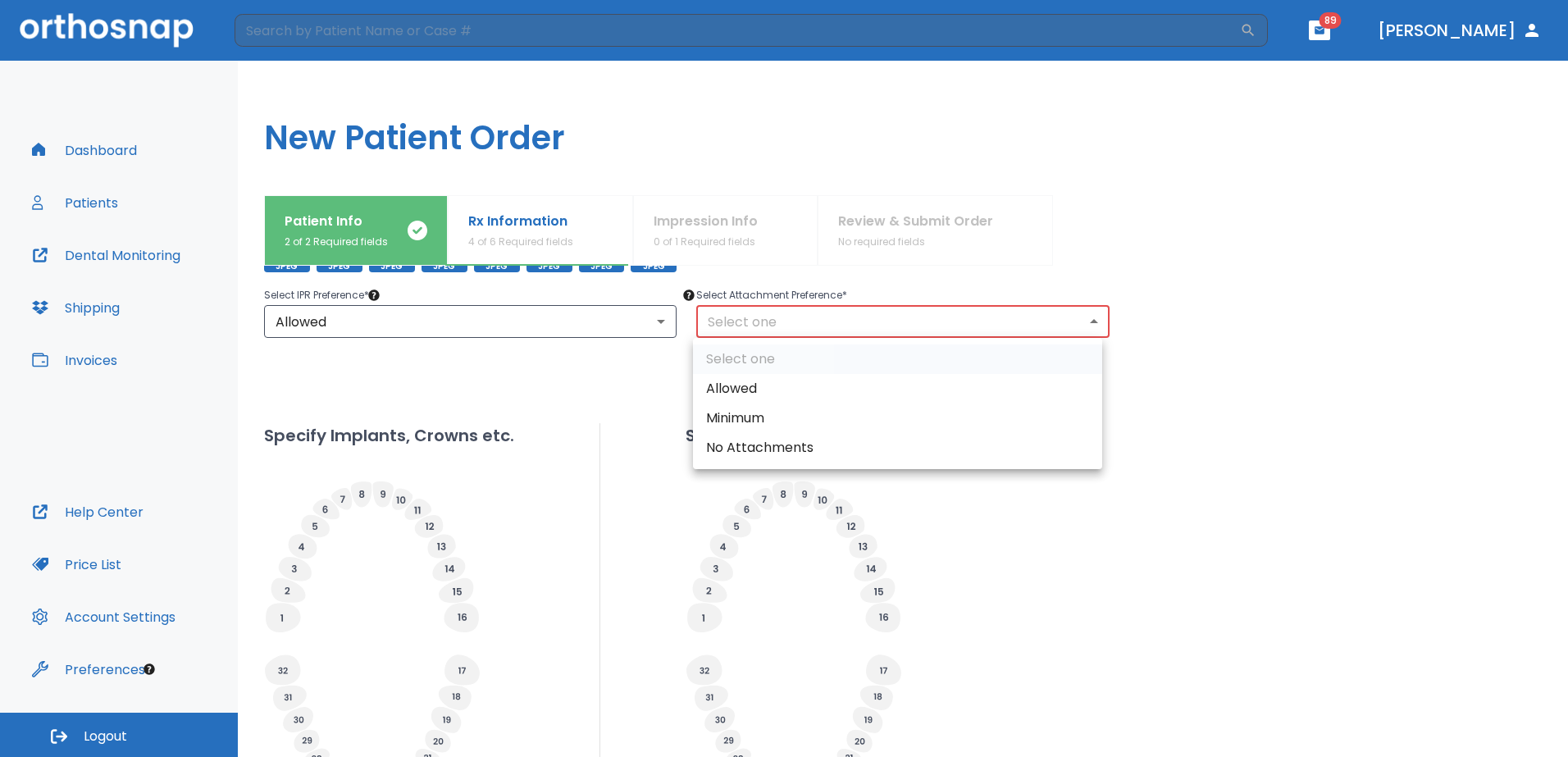
click at [1087, 315] on body "​ 89 [PERSON_NAME] Dashboard Patients Dental Monitoring Shipping Invoices Help …" at bounding box center [784, 378] width 1568 height 757
click at [1002, 376] on li "Allowed" at bounding box center [898, 389] width 409 height 30
type input "1"
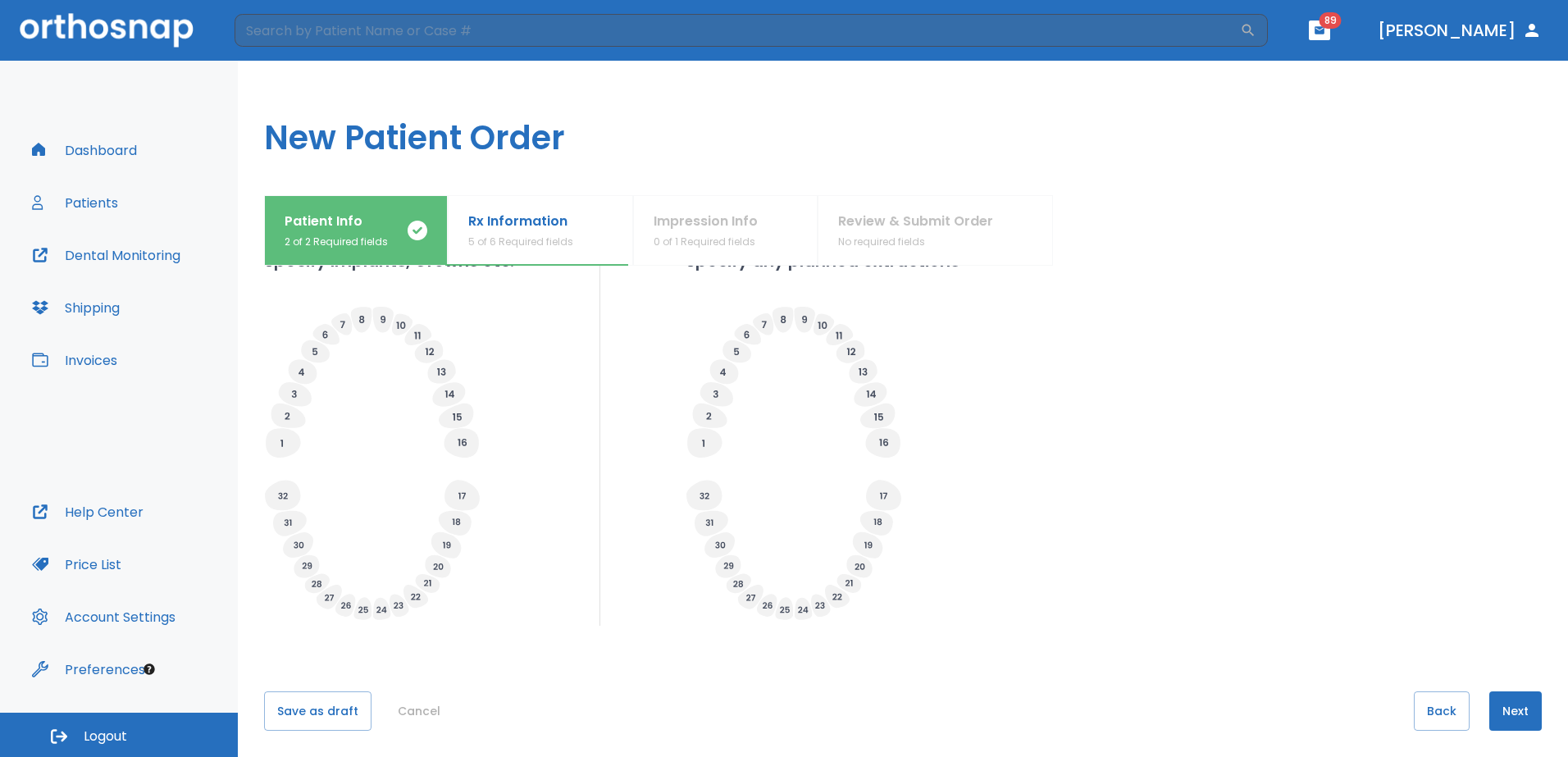
scroll to position [511, 0]
click at [1500, 699] on button "Next" at bounding box center [1515, 703] width 53 height 39
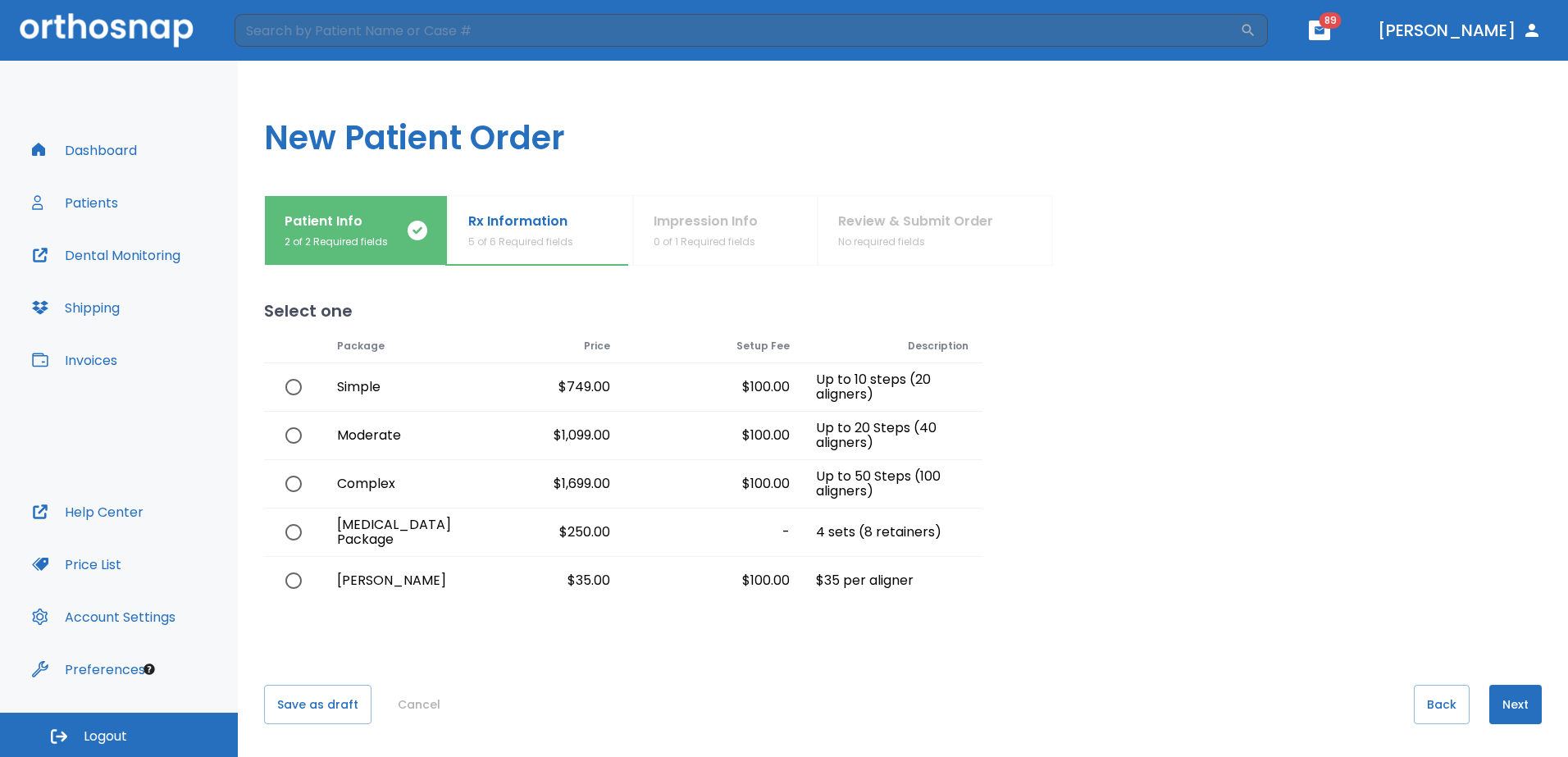
click at [293, 481] on input "radio" at bounding box center [293, 483] width 34 height 34
radio input "true"
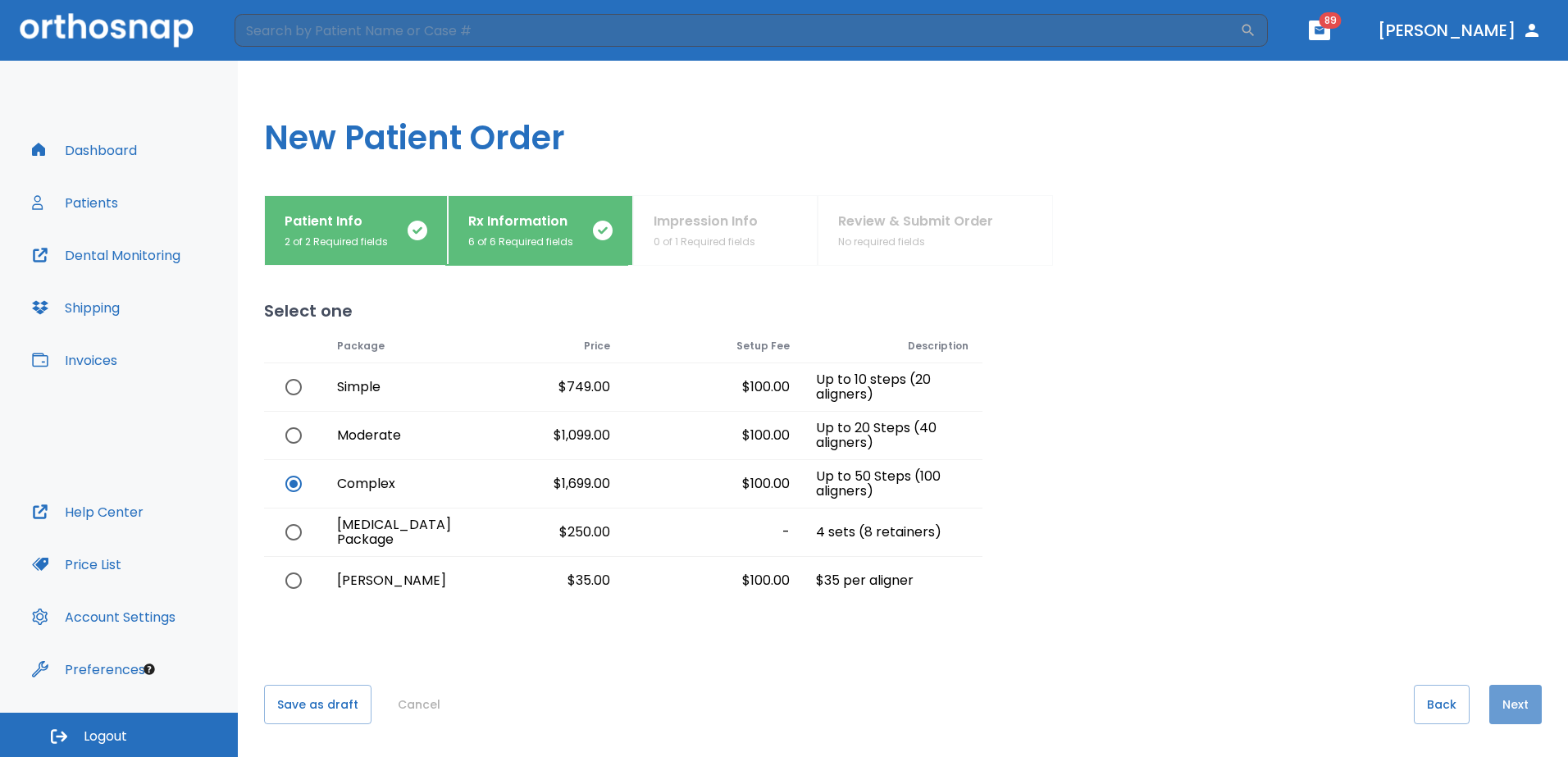
click at [1507, 706] on button "Next" at bounding box center [1515, 703] width 53 height 39
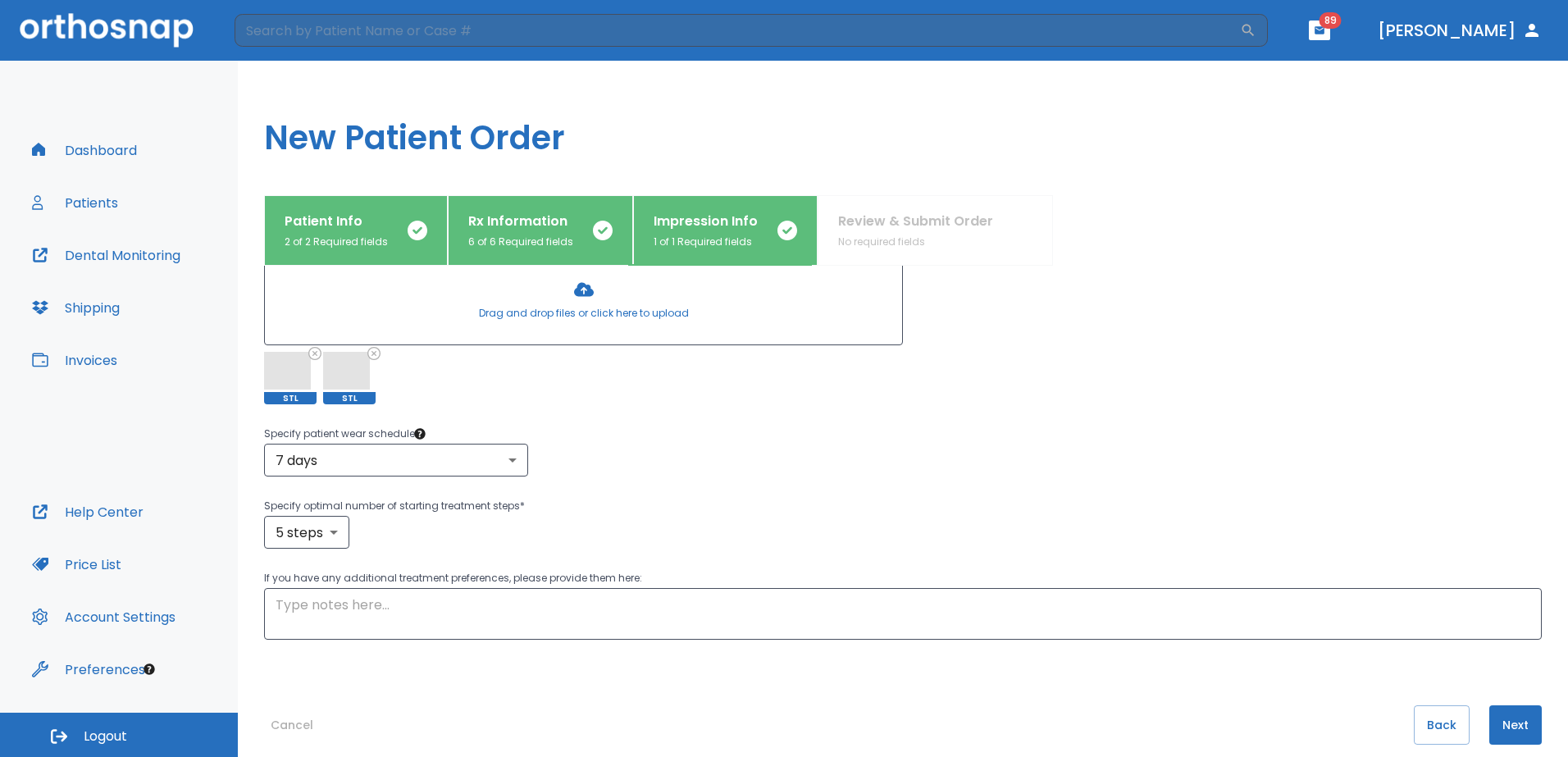
scroll to position [266, 0]
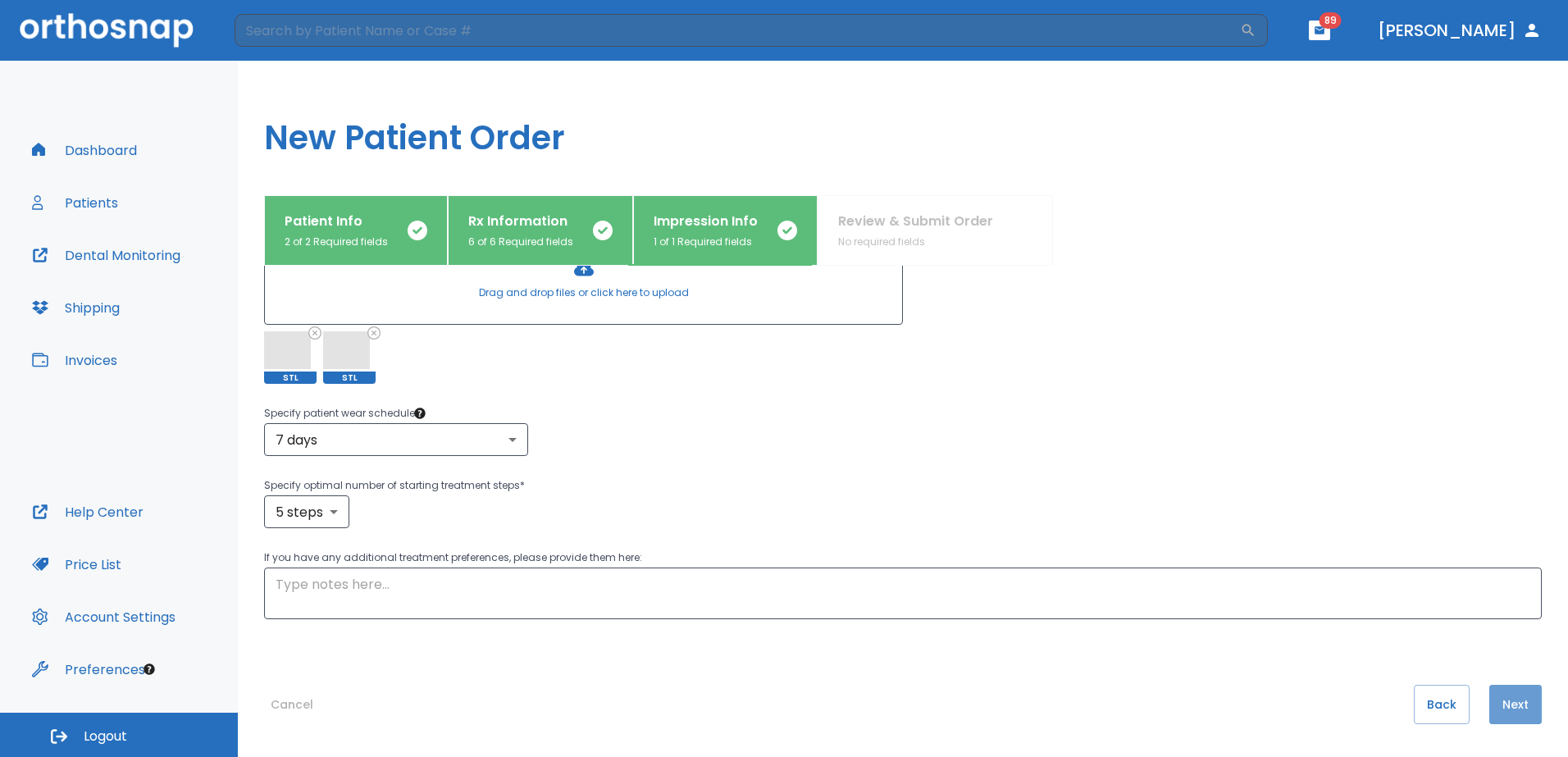
click at [1500, 706] on button "Next" at bounding box center [1515, 703] width 53 height 39
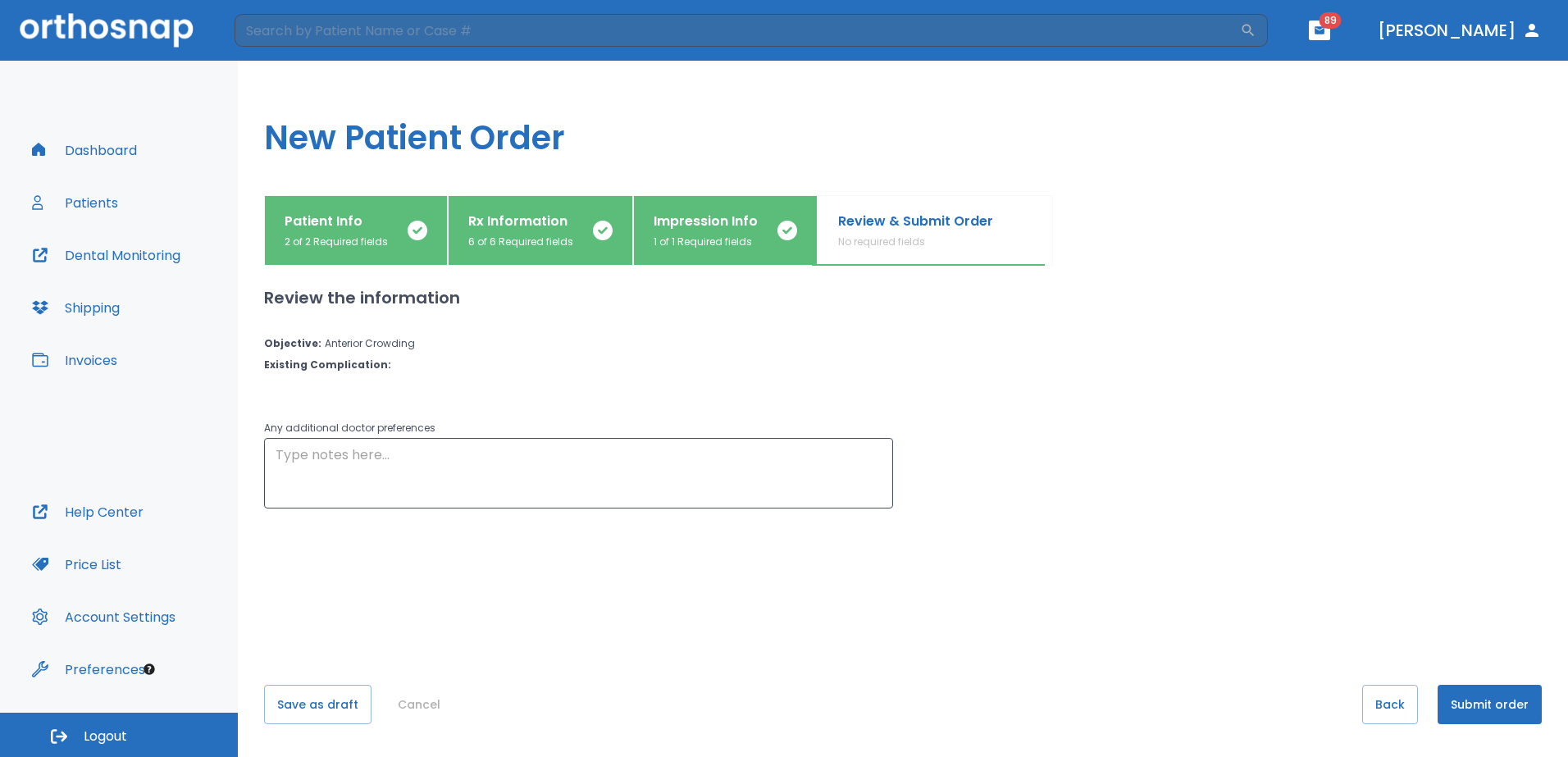
click at [1478, 709] on button "Submit order" at bounding box center [1489, 703] width 104 height 39
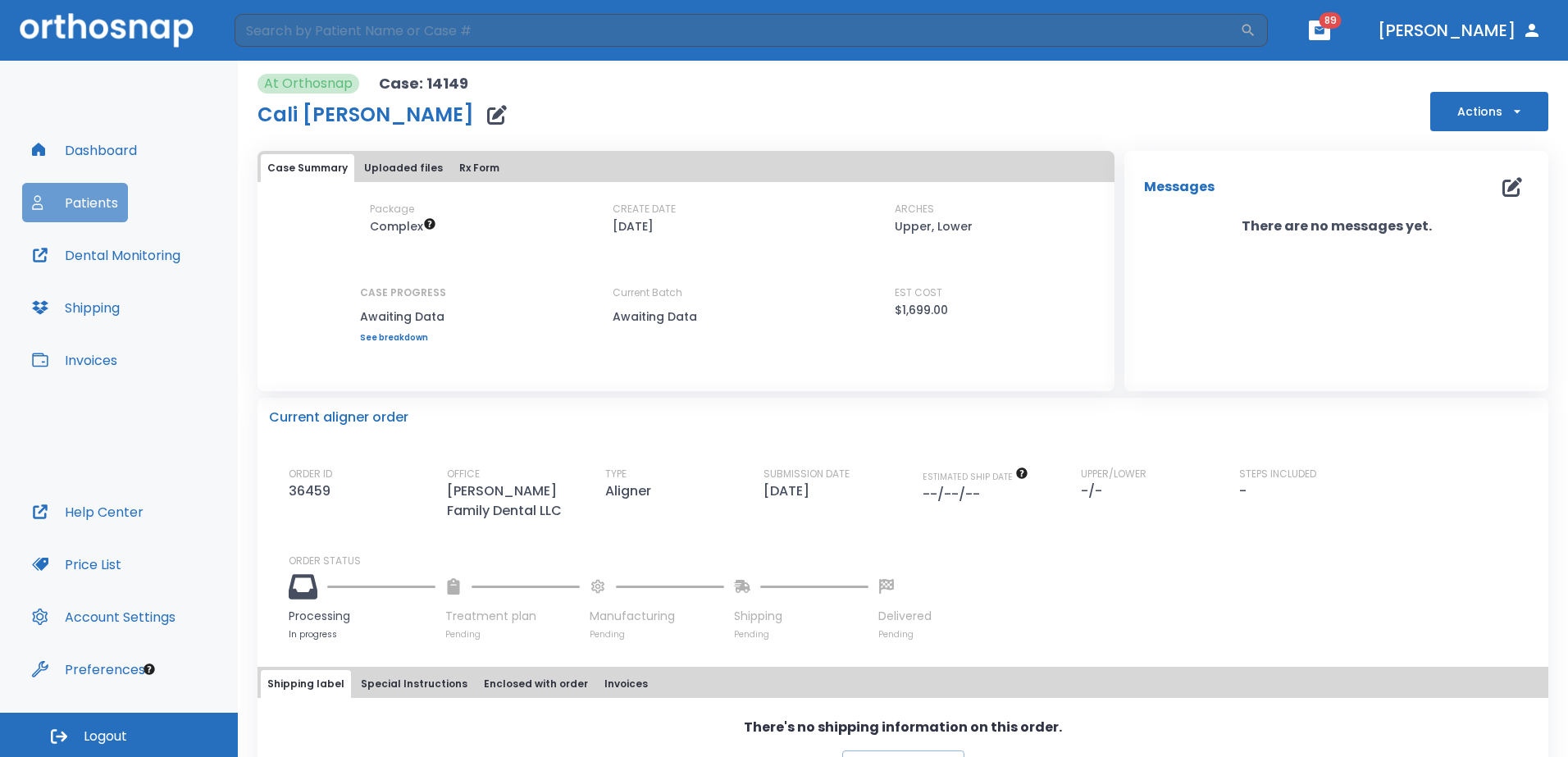
click at [85, 203] on button "Patients" at bounding box center [75, 202] width 106 height 39
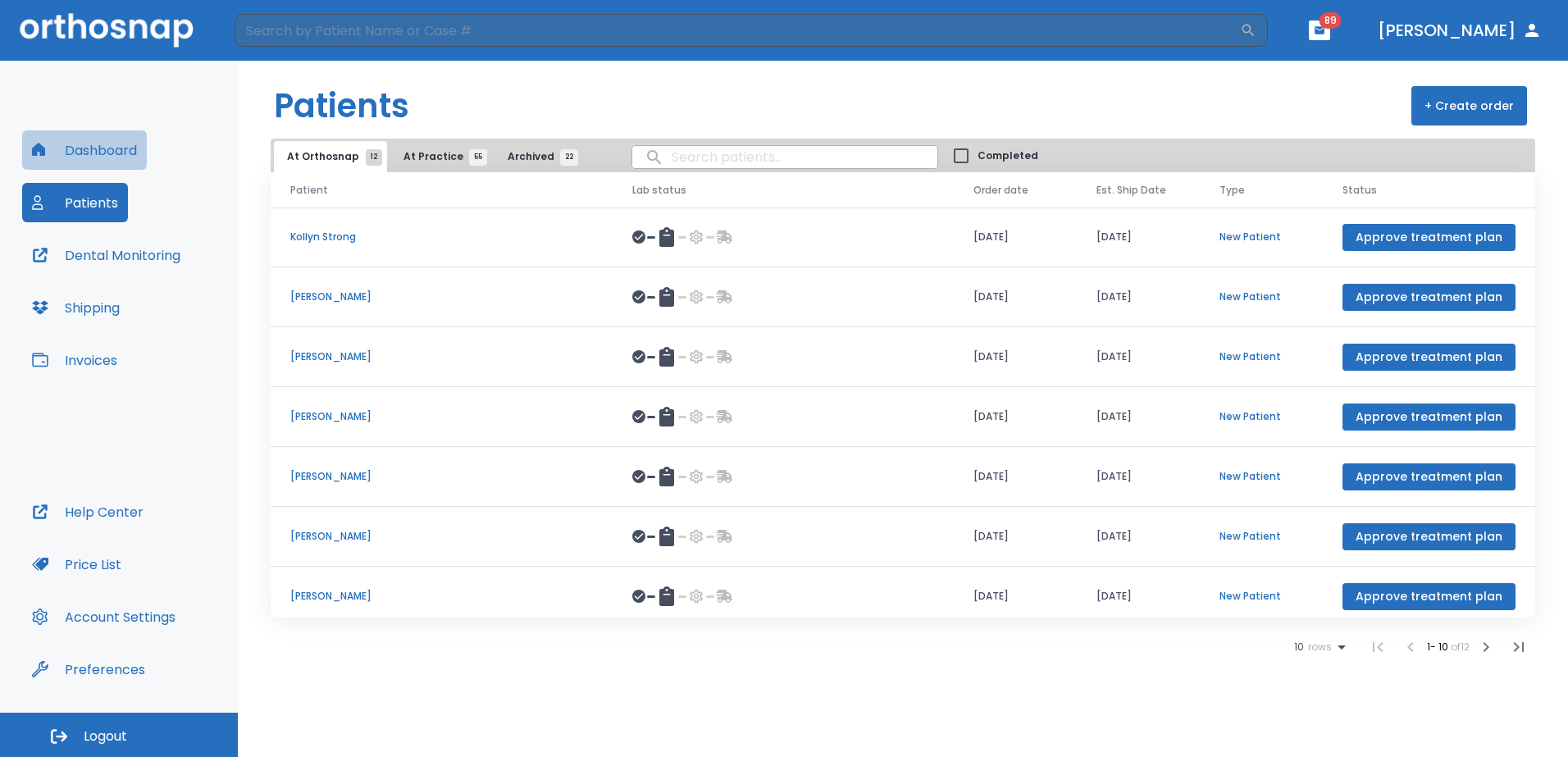
click at [96, 152] on button "Dashboard" at bounding box center [84, 150] width 125 height 39
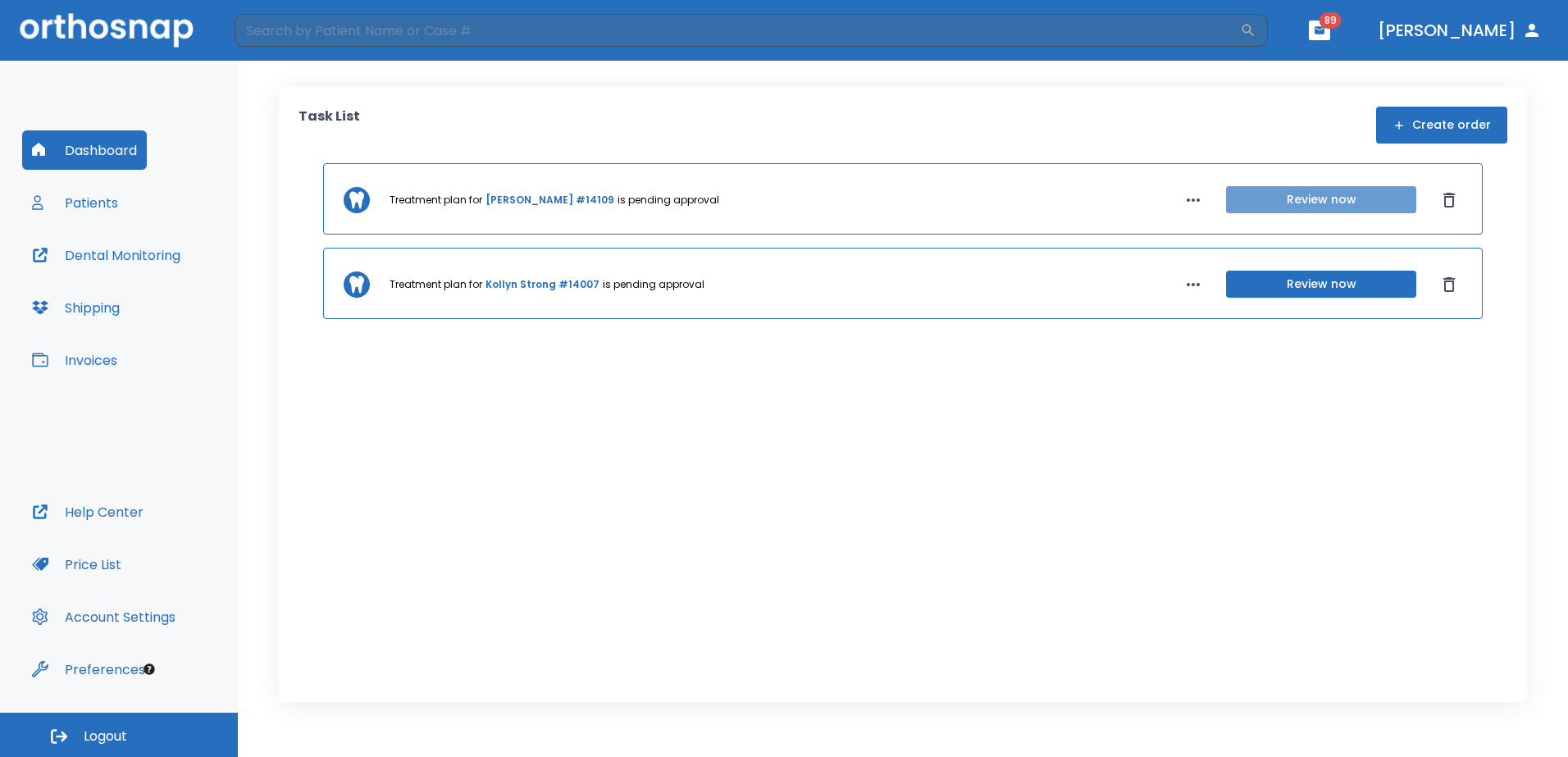
click at [1384, 201] on button "Review now" at bounding box center [1321, 199] width 190 height 27
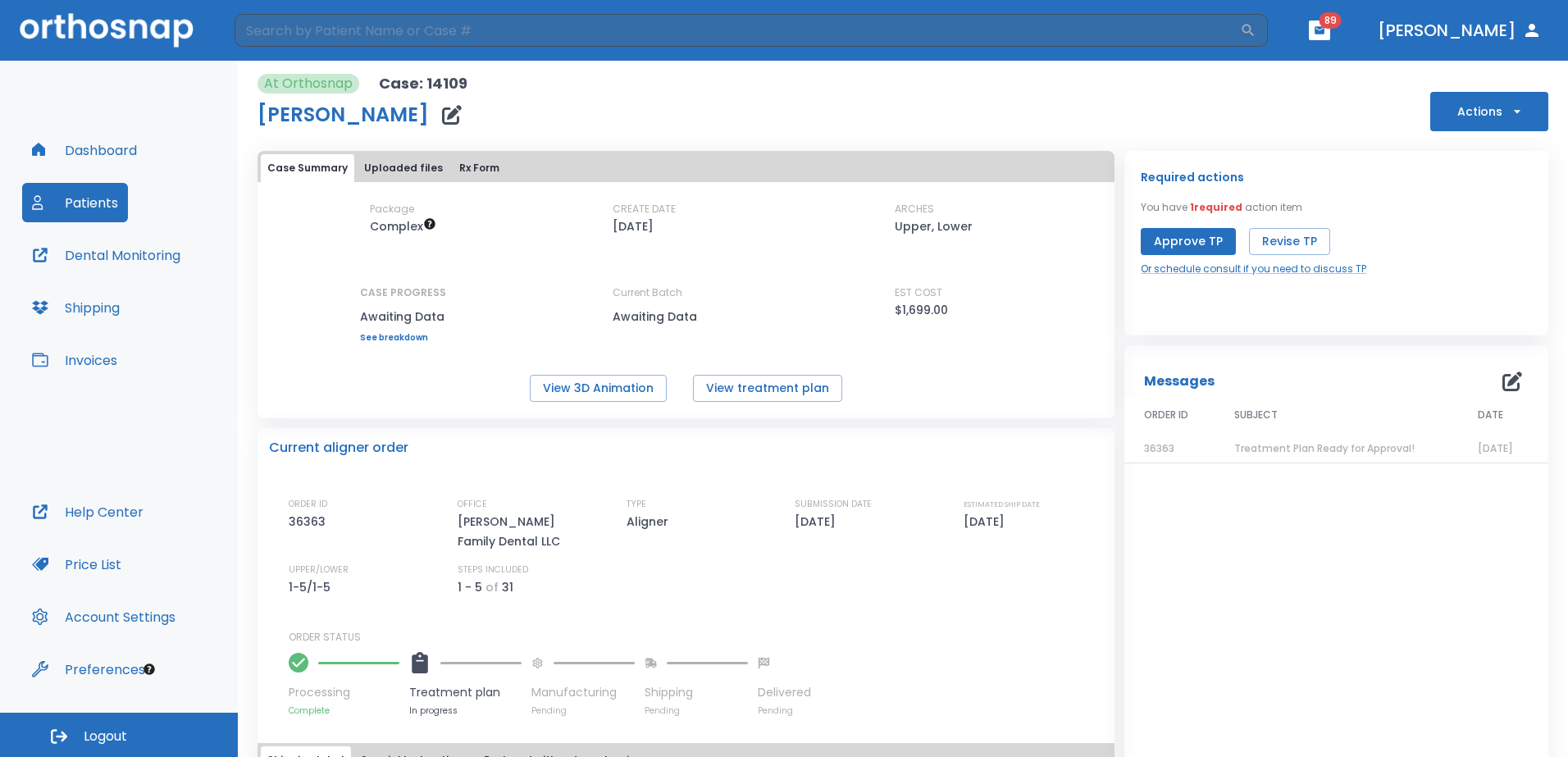
click at [1257, 447] on span "Treatment Plan Ready for Approval!" at bounding box center [1324, 448] width 181 height 14
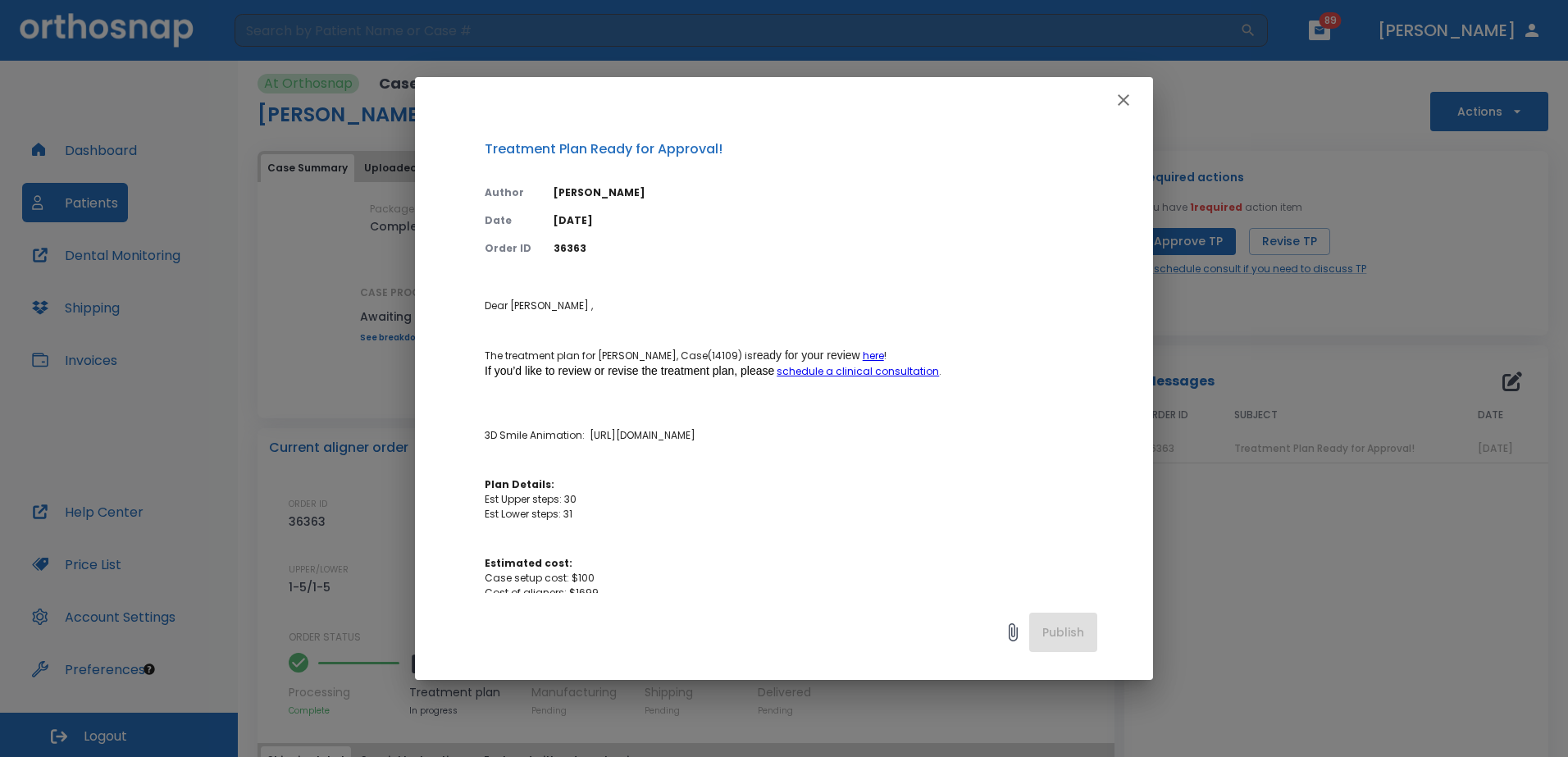
click at [483, 446] on div "Treatment Plan Ready for Approval! Author [PERSON_NAME] Date [DATE] Order ID 36…" at bounding box center [784, 357] width 738 height 469
drag, startPoint x: 485, startPoint y: 446, endPoint x: 1171, endPoint y: 452, distance: 686.0
click at [1171, 452] on div "Treatment Plan Ready for Approval! Author [PERSON_NAME] Date [DATE] Order ID 36…" at bounding box center [784, 378] width 1568 height 757
copy p "[URL][DOMAIN_NAME]"
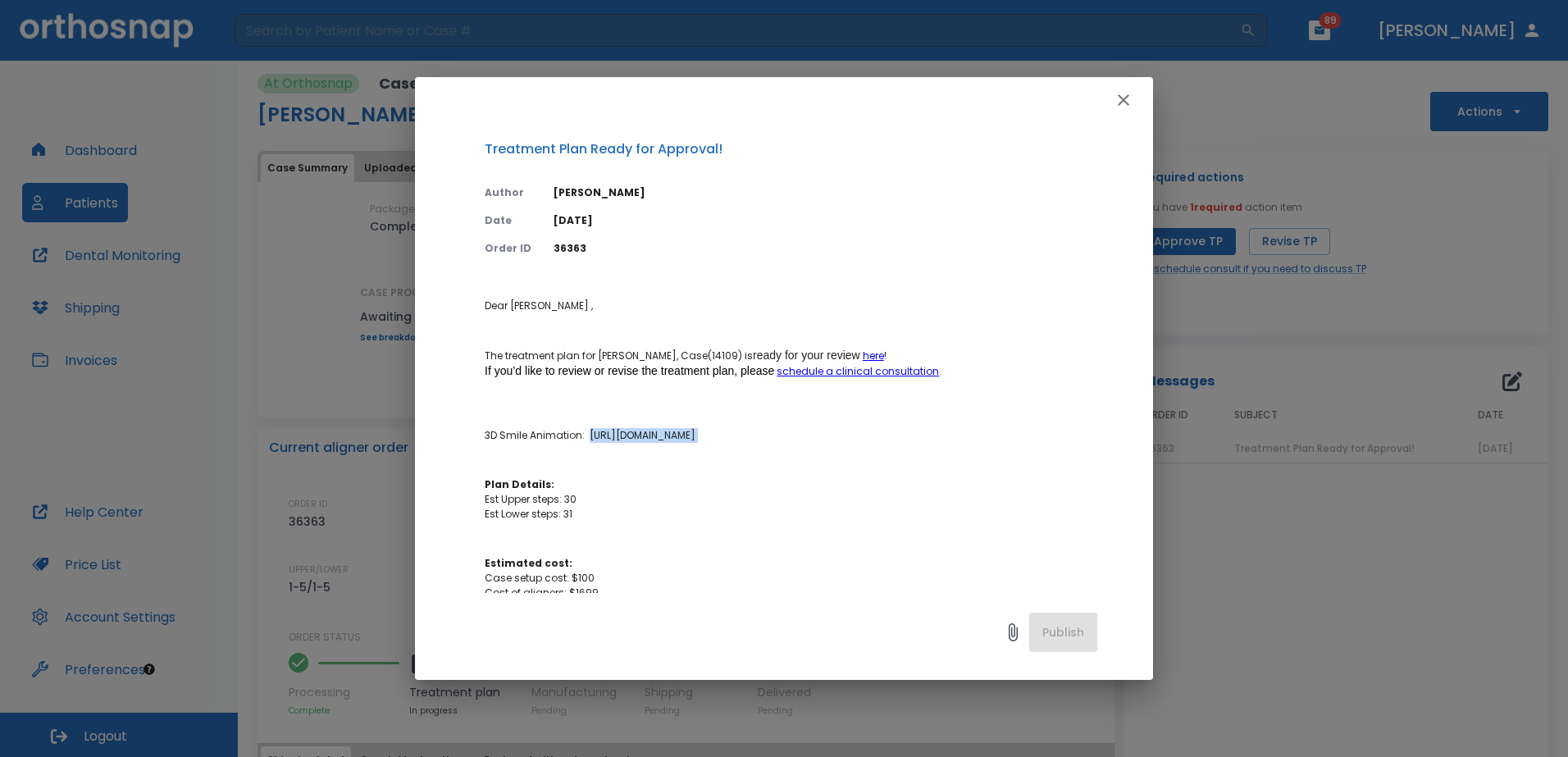
click at [1110, 96] on button "button" at bounding box center [1123, 99] width 32 height 32
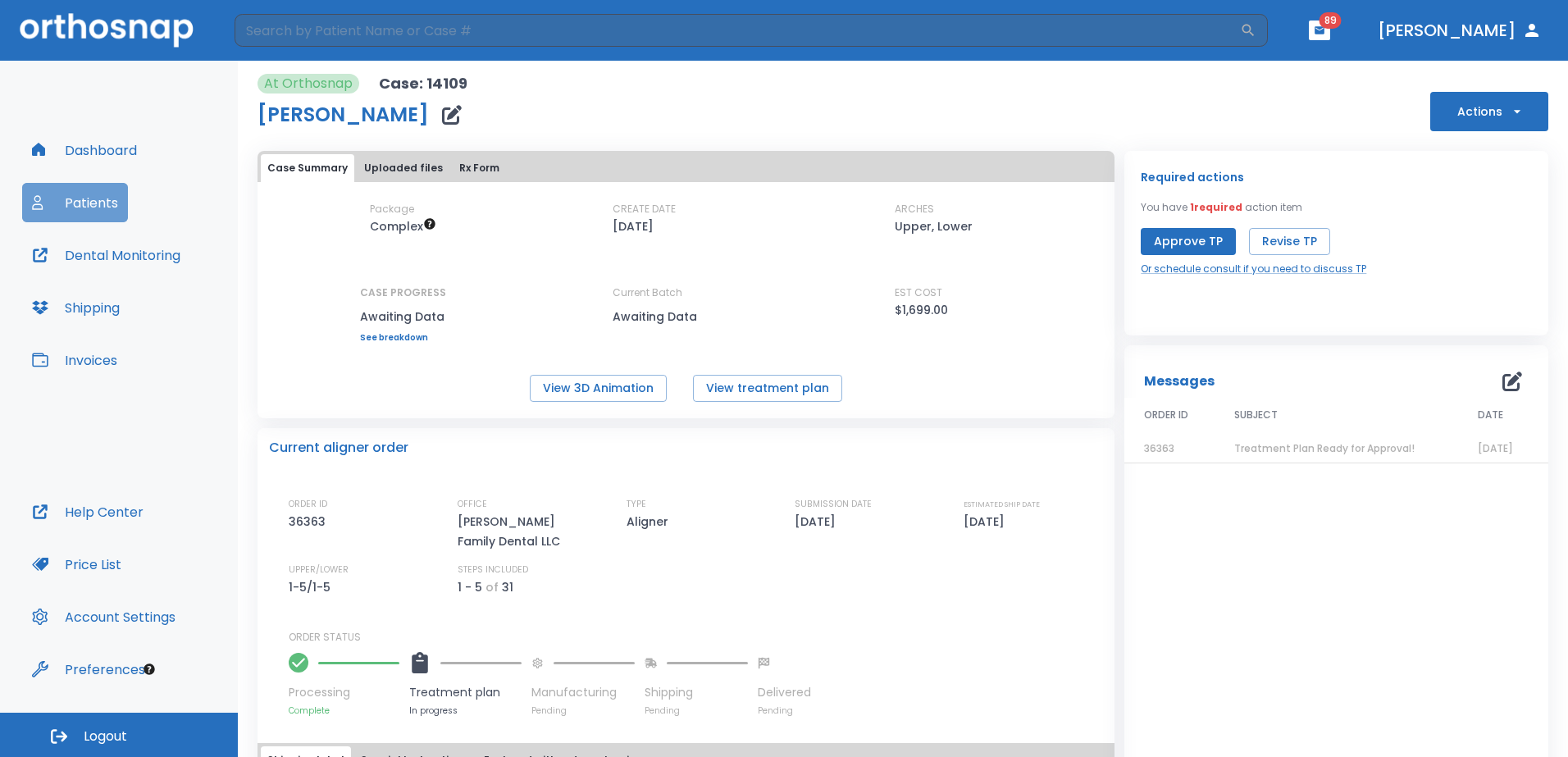
click at [83, 200] on button "Patients" at bounding box center [75, 202] width 106 height 39
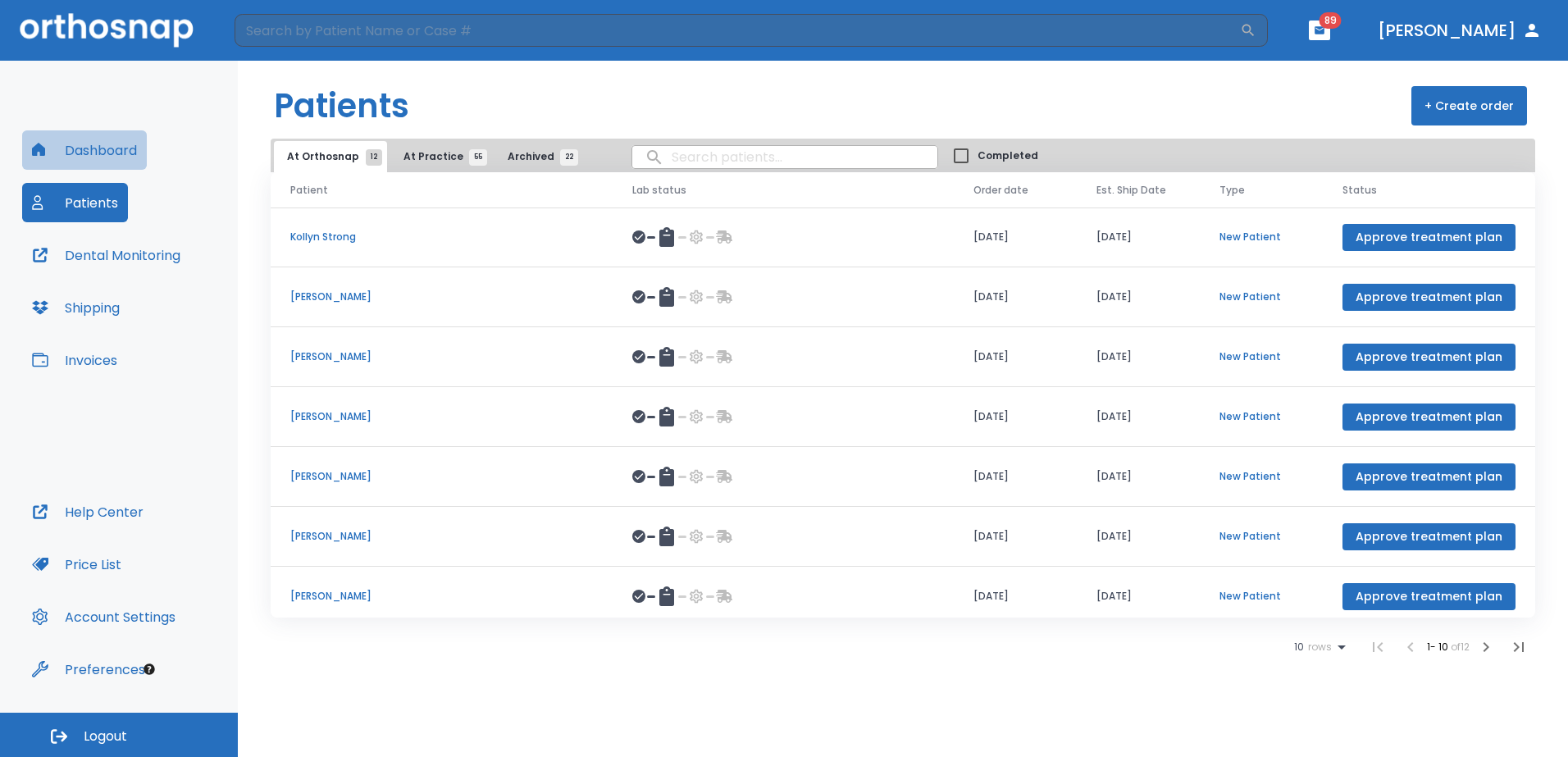
click at [96, 157] on button "Dashboard" at bounding box center [84, 150] width 125 height 39
